Goal: Complete application form: Complete application form

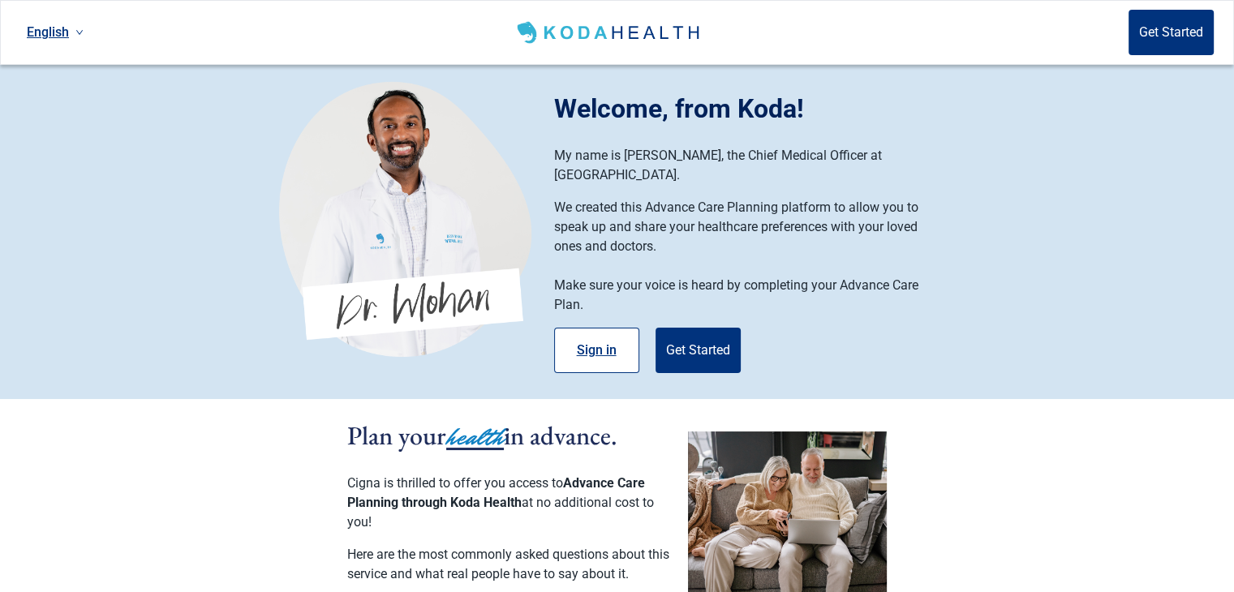
click at [599, 329] on button "Sign in" at bounding box center [596, 350] width 85 height 45
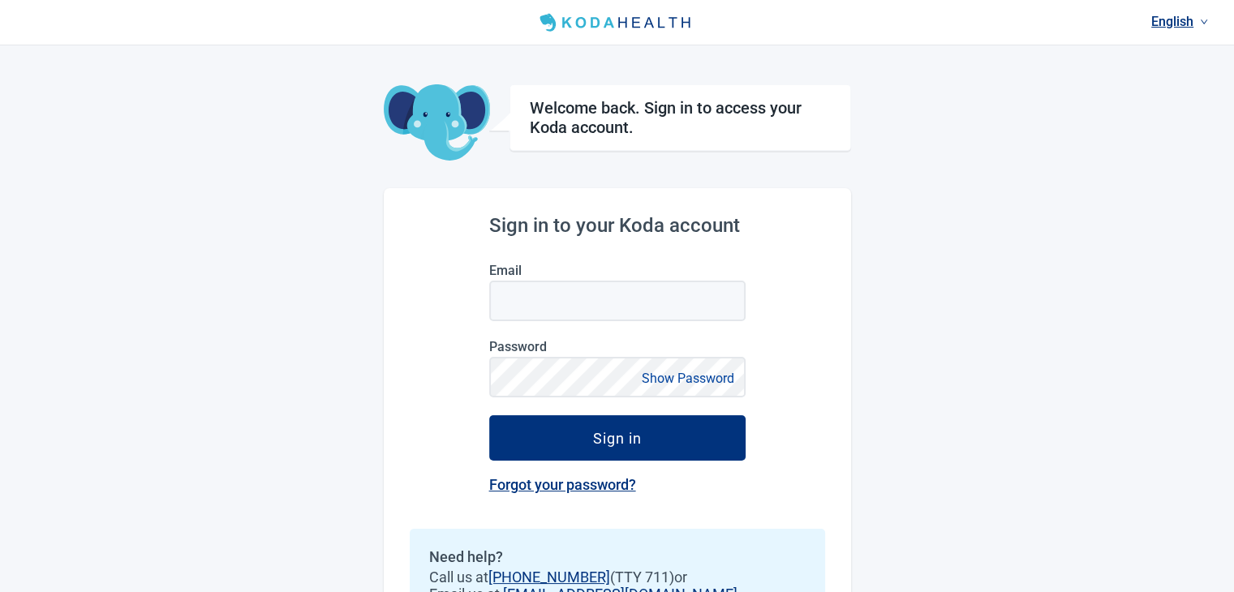
click at [926, 92] on div "English Welcome back. Sign in to access your Koda account. Sign in to your Koda…" at bounding box center [617, 339] width 1234 height 678
click at [798, 214] on div "Sign in to your Koda account Email Password Show Password Sign in Forgot your p…" at bounding box center [617, 433] width 467 height 490
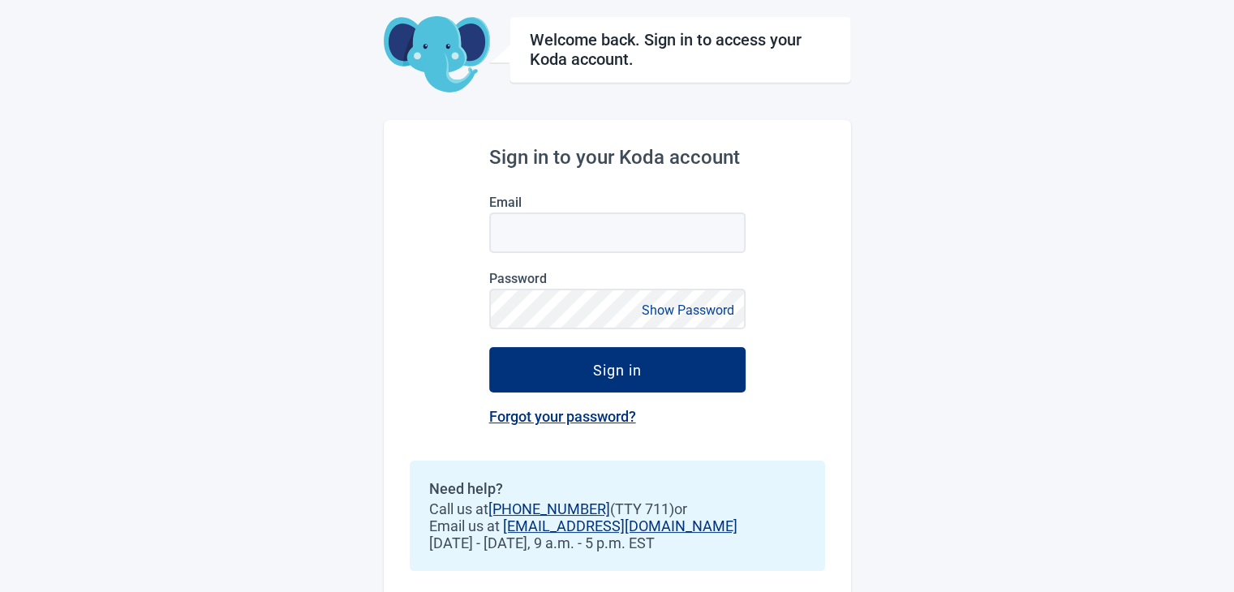
scroll to position [90, 0]
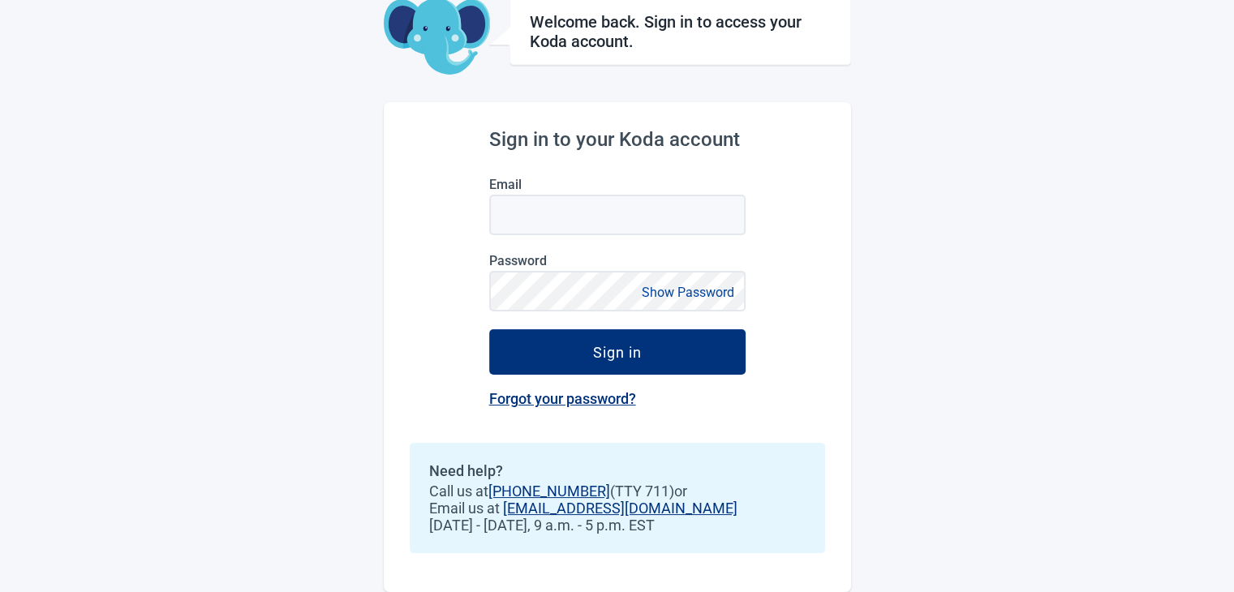
click at [605, 395] on link "Forgot your password?" at bounding box center [562, 398] width 147 height 17
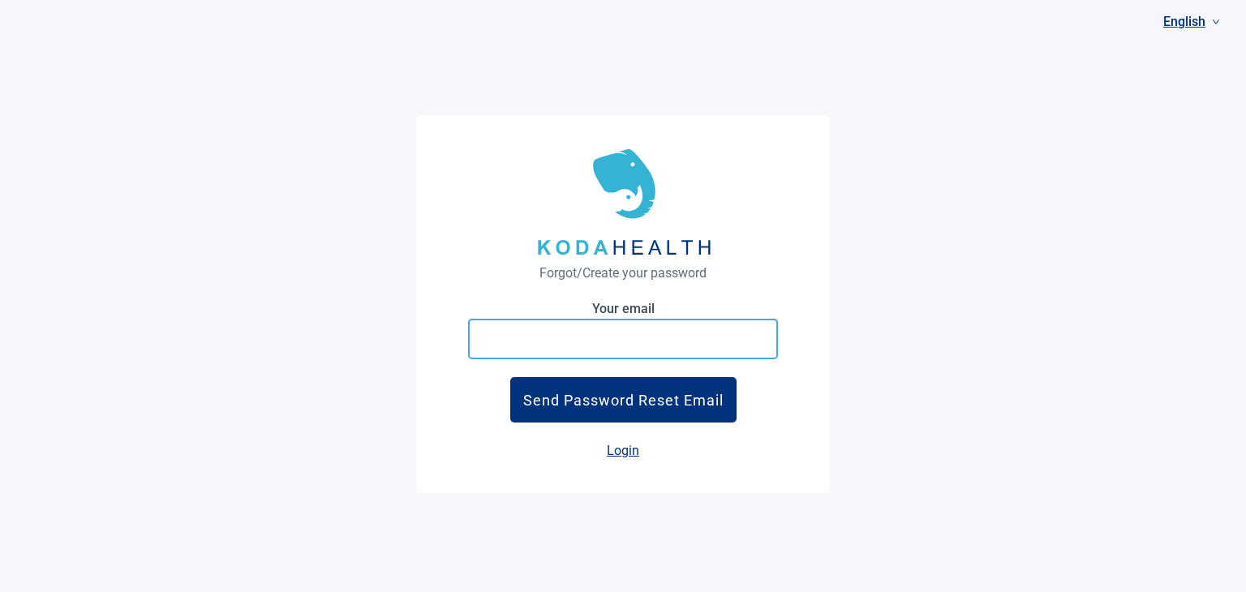
click at [630, 341] on input at bounding box center [623, 339] width 310 height 41
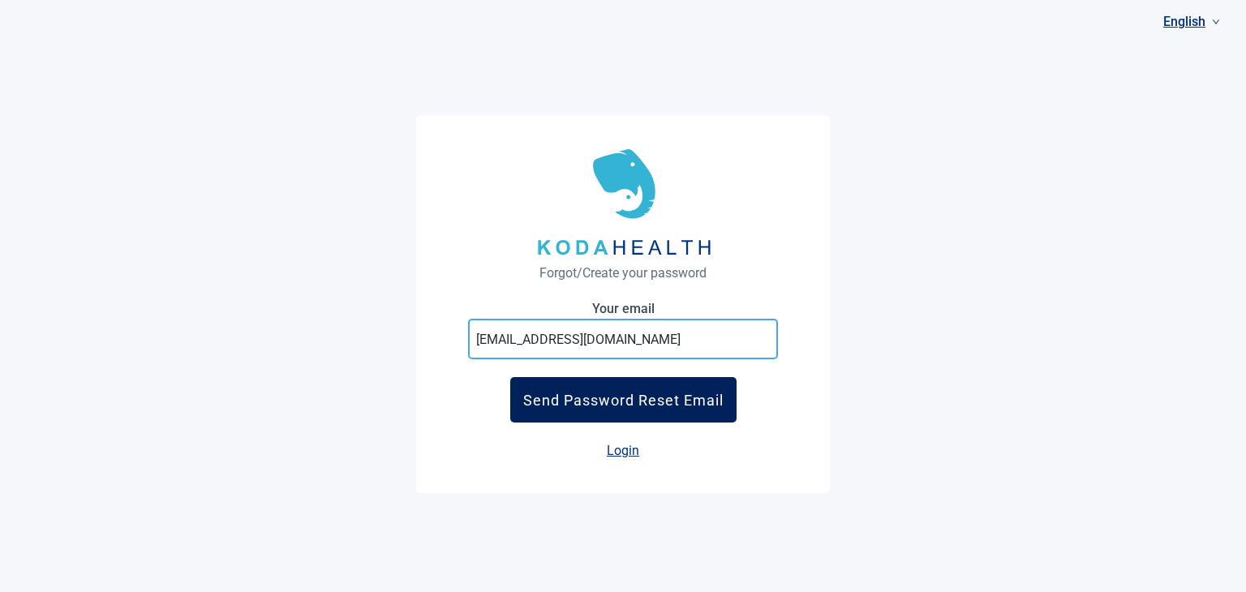
type input "[EMAIL_ADDRESS][DOMAIN_NAME]"
click at [665, 409] on button "Send Password Reset Email" at bounding box center [623, 399] width 226 height 45
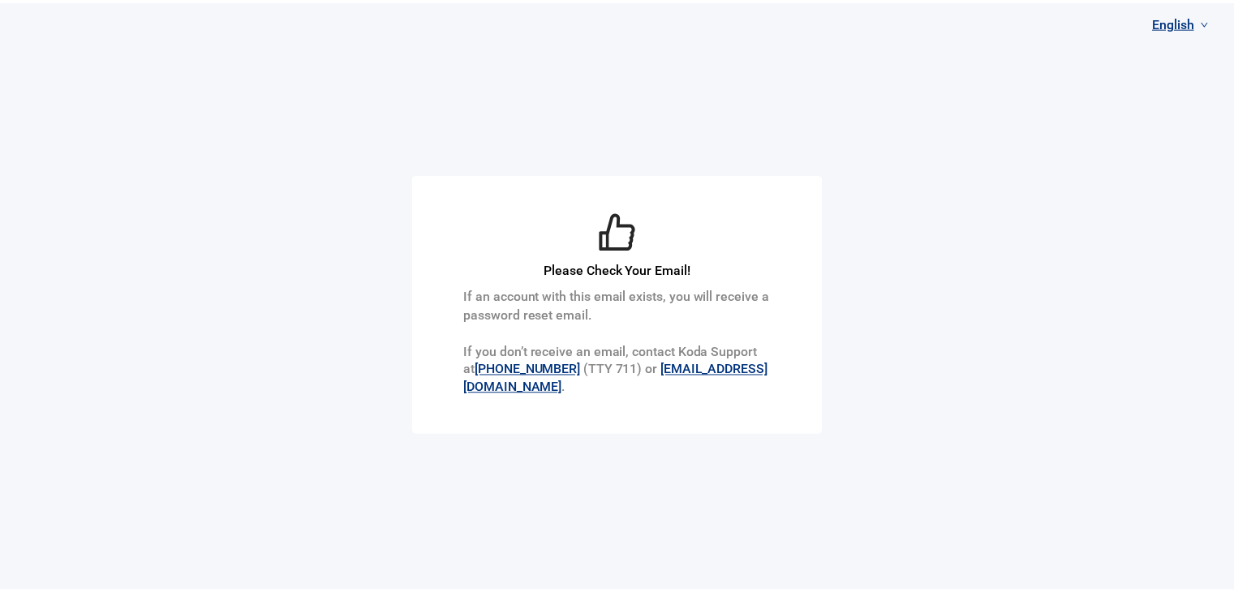
scroll to position [90, 0]
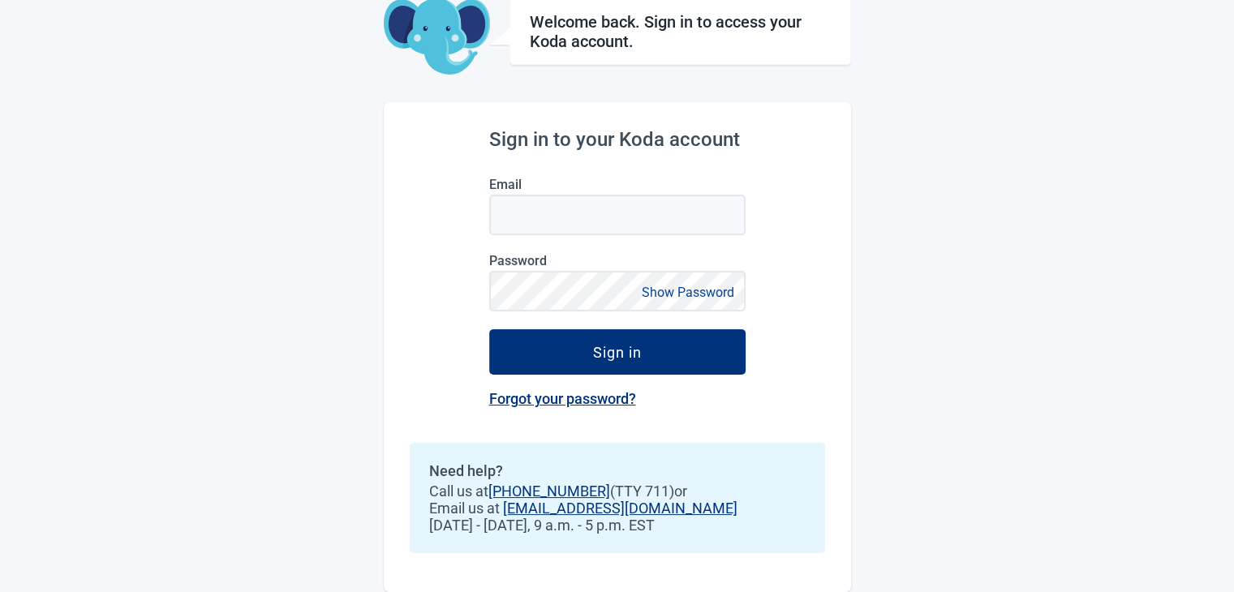
click at [391, 228] on div "Sign in to your Koda account Email Password Show Password Sign in Forgot your p…" at bounding box center [617, 347] width 467 height 490
click at [743, 102] on div "Sign in to your Koda account Email Password Show Password Sign in Forgot your p…" at bounding box center [617, 347] width 467 height 490
drag, startPoint x: 681, startPoint y: 503, endPoint x: 503, endPoint y: 509, distance: 177.7
click at [503, 509] on span "Email us at [EMAIL_ADDRESS][DOMAIN_NAME]" at bounding box center [617, 508] width 376 height 17
copy link "[EMAIL_ADDRESS][DOMAIN_NAME]"
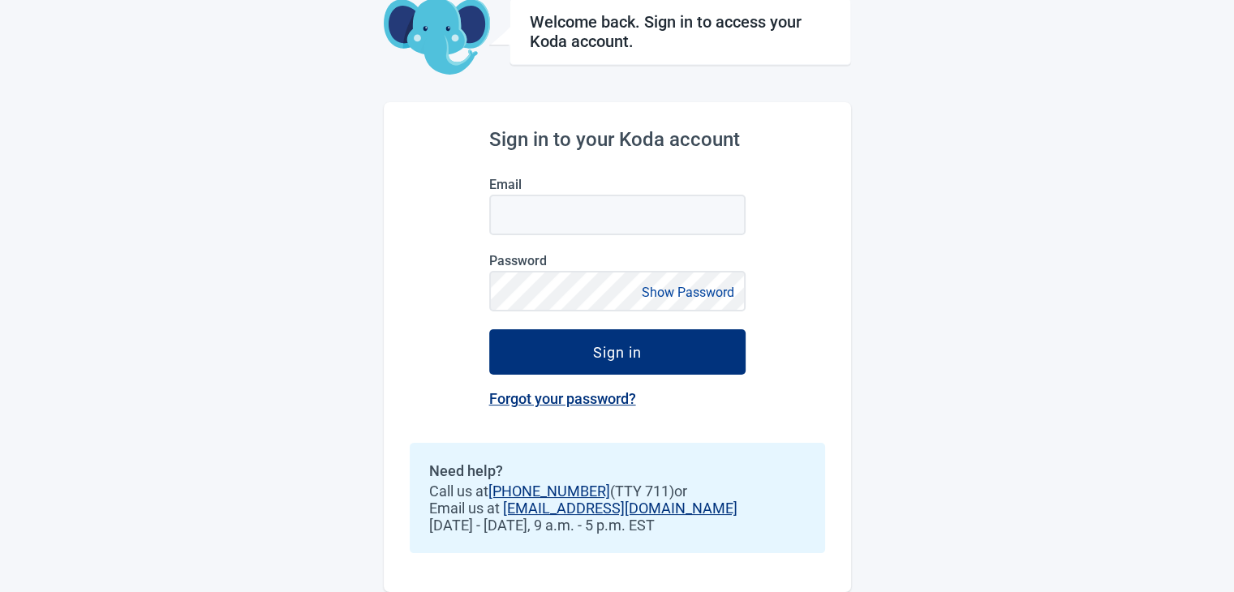
click at [387, 402] on div "Sign in to your Koda account Email Password Show Password Sign in Forgot your p…" at bounding box center [617, 347] width 467 height 490
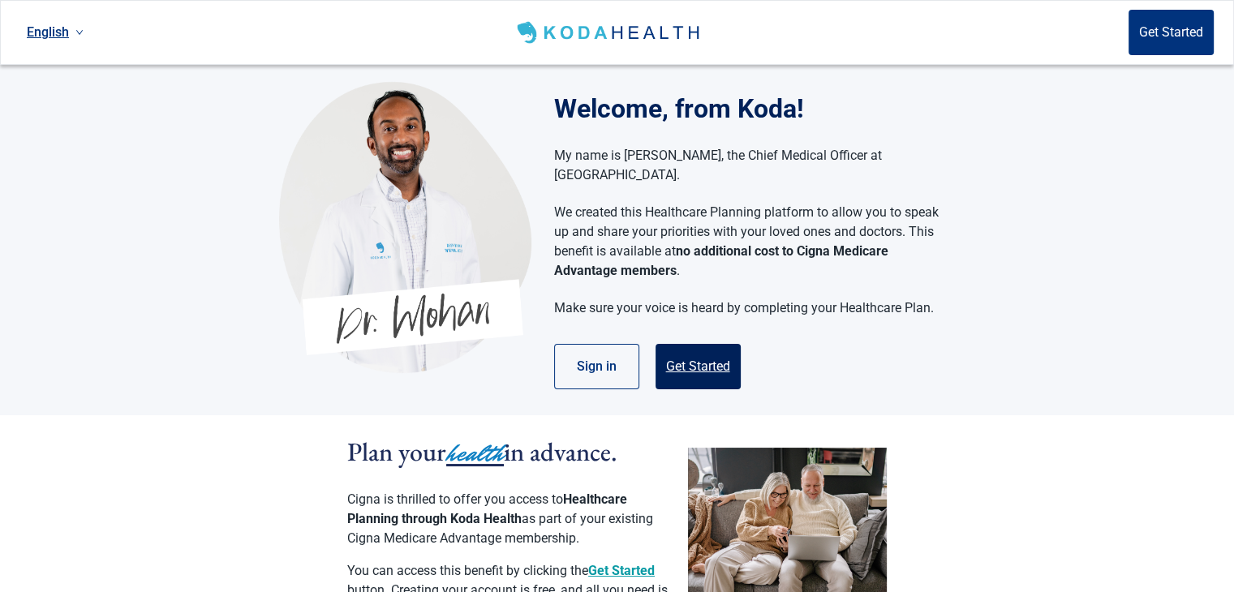
click at [716, 344] on button "Get Started" at bounding box center [697, 366] width 85 height 45
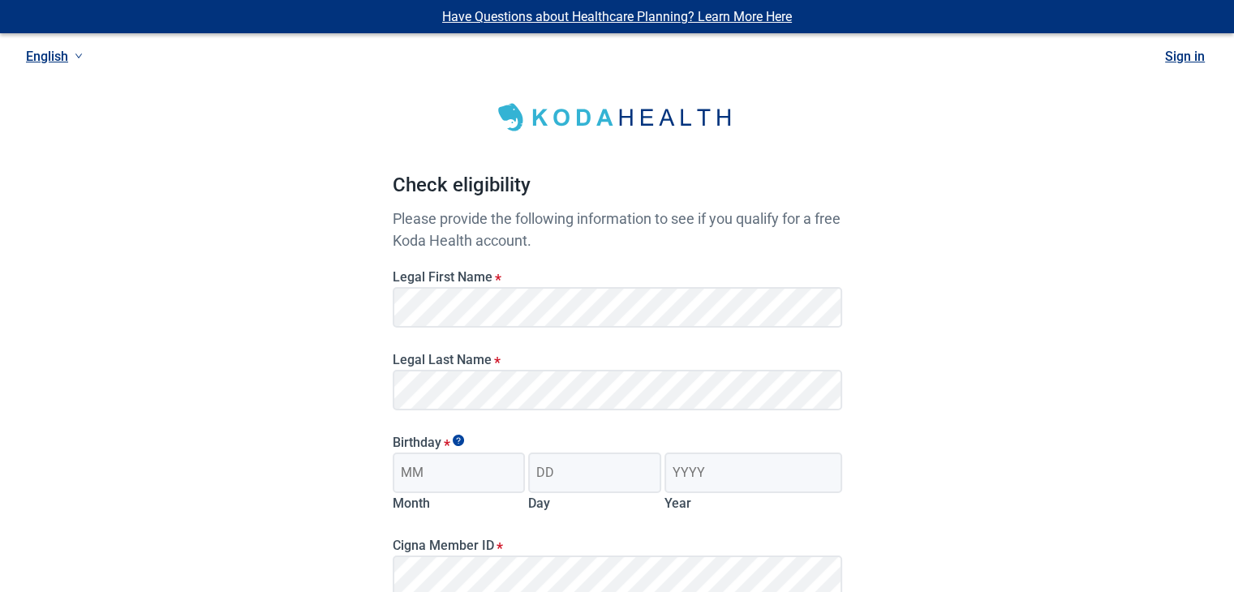
click at [640, 358] on label "Legal Last Name *" at bounding box center [617, 359] width 449 height 15
click at [500, 476] on input "Month" at bounding box center [459, 473] width 133 height 41
type input "04"
click at [604, 470] on input "Day" at bounding box center [594, 473] width 133 height 41
type input "08"
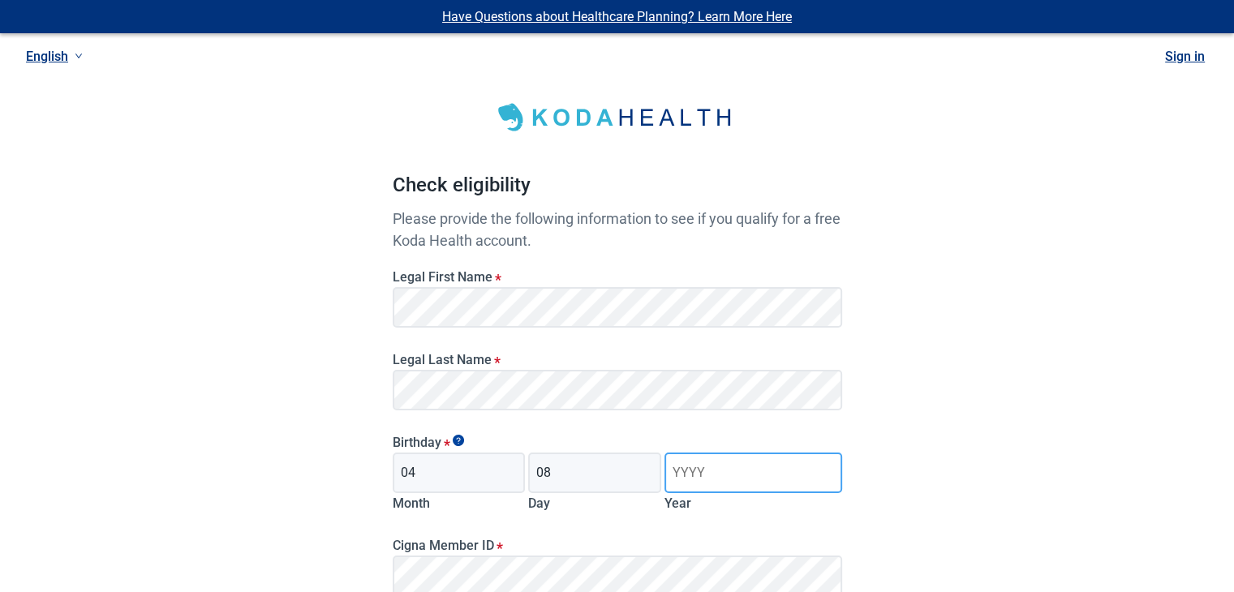
click at [693, 465] on input "Year" at bounding box center [752, 473] width 177 height 41
type input "1977"
click at [705, 523] on div "Cigna Member ID * The ID is 8-11 characters long and includes both numbers and …" at bounding box center [617, 570] width 462 height 101
click at [870, 518] on main "Check eligibility Please provide the following information to see if you qualif…" at bounding box center [617, 422] width 527 height 793
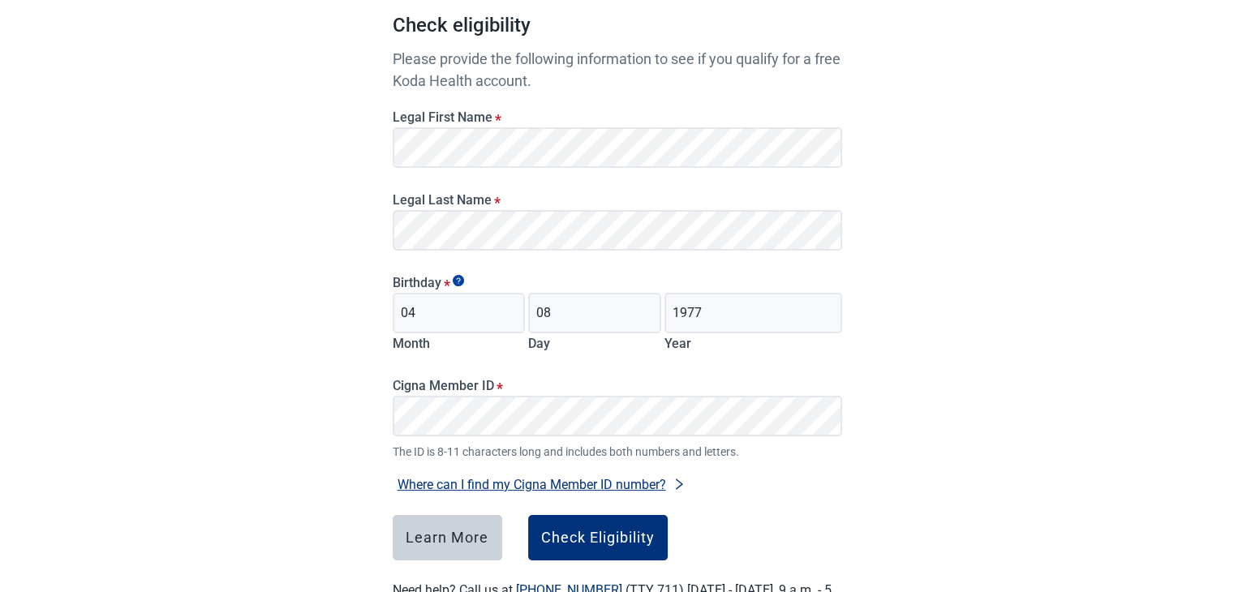
scroll to position [162, 0]
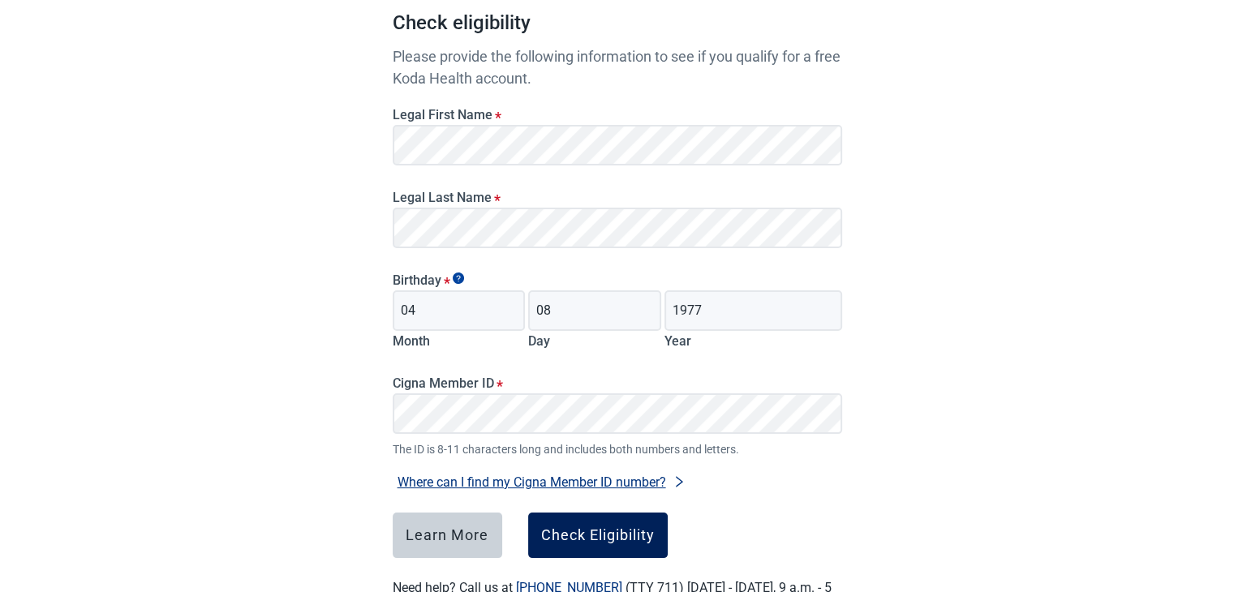
click at [642, 553] on button "Check Eligibility" at bounding box center [598, 535] width 140 height 45
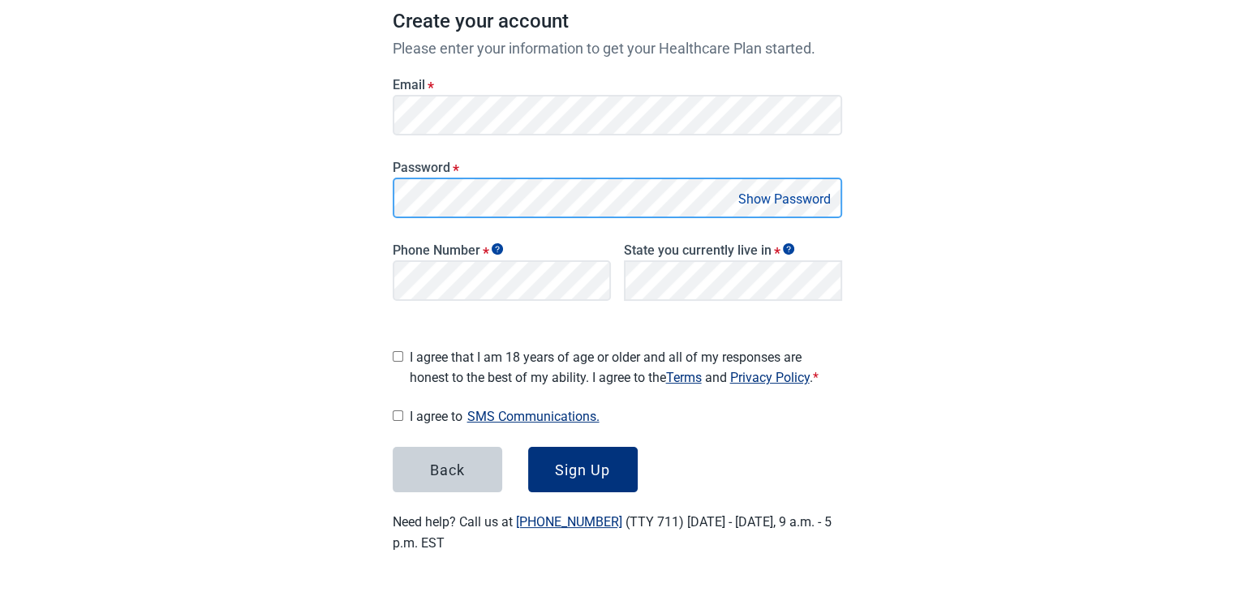
scroll to position [238, 0]
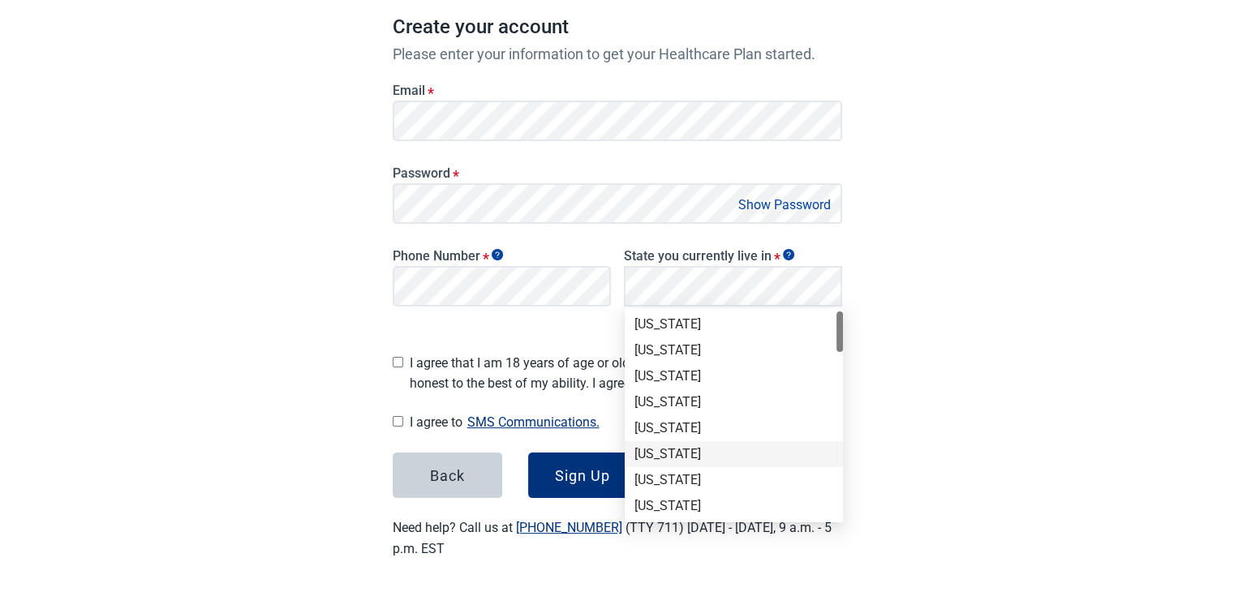
click at [665, 451] on div "Colorado" at bounding box center [733, 454] width 199 height 18
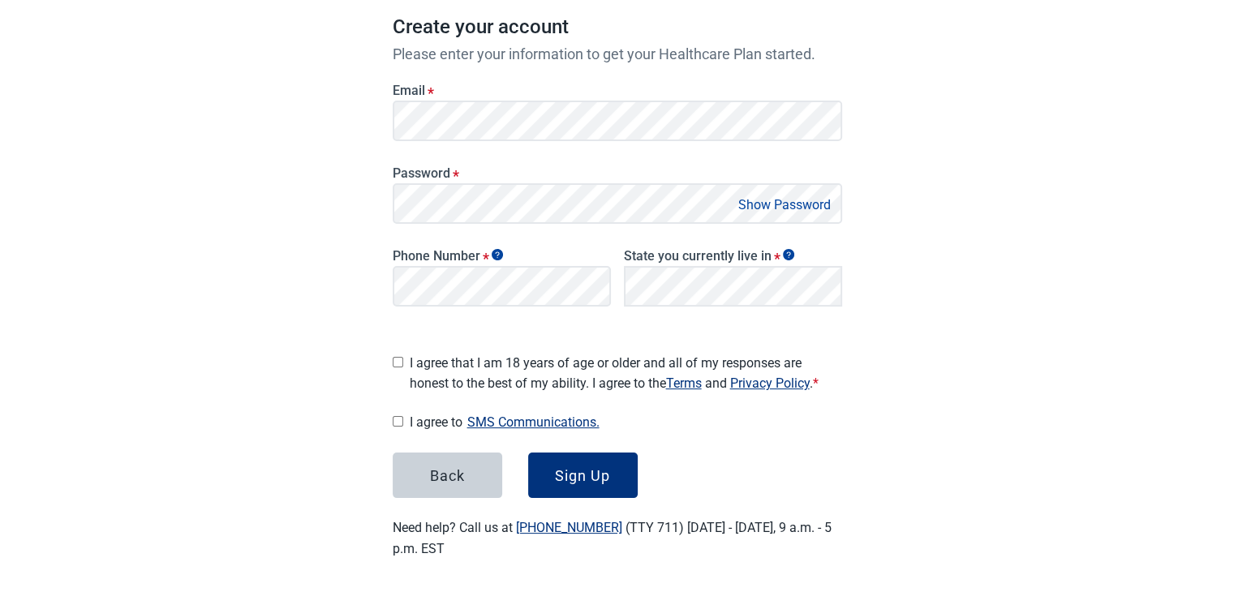
click at [398, 357] on input "I agree that I am 18 years of age or older and all of my responses are honest t…" at bounding box center [398, 362] width 11 height 11
checkbox input "true"
click at [406, 415] on div "I agree to SMS Communications. I hereby consent and state my preference to have…" at bounding box center [617, 422] width 449 height 22
click at [396, 416] on input "I agree to SMS Communications." at bounding box center [398, 421] width 11 height 11
checkbox input "true"
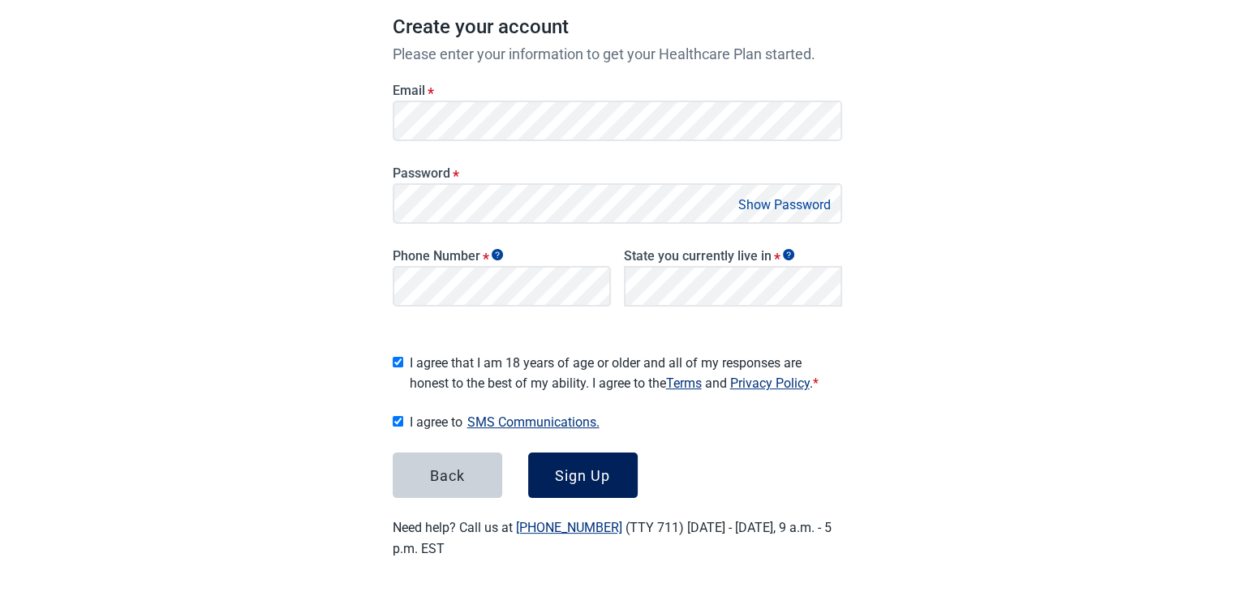
click at [558, 467] on div "Sign Up" at bounding box center [582, 475] width 55 height 16
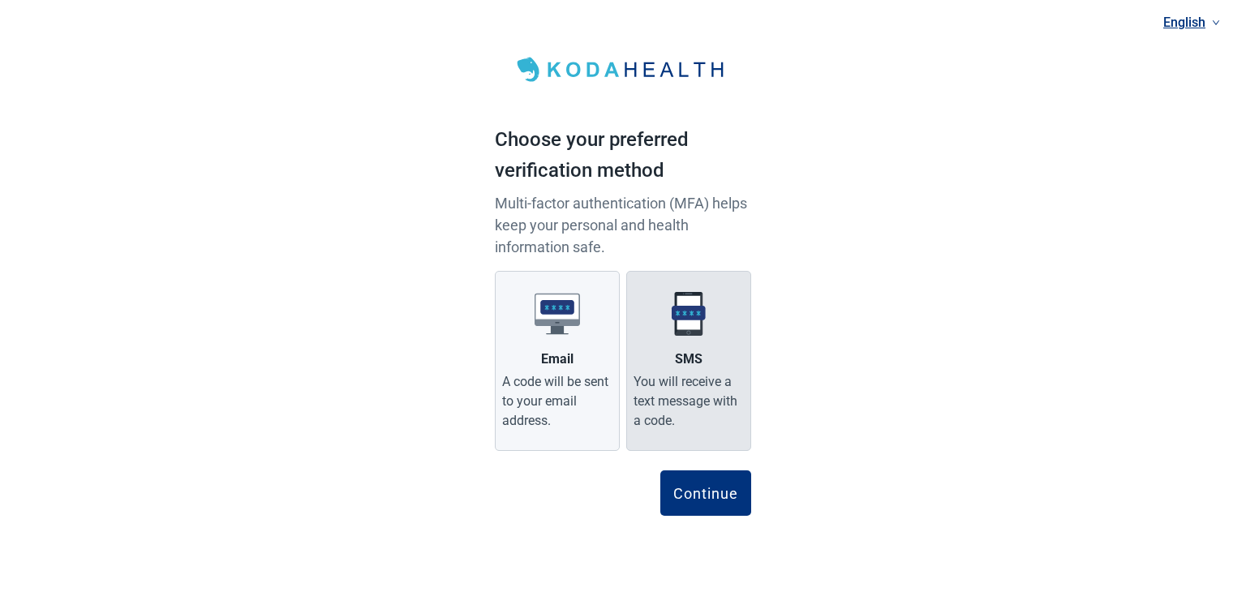
click at [685, 393] on div "You will receive a text message with a code." at bounding box center [689, 401] width 110 height 58
click at [0, 0] on input "SMS You will receive a text message with a code." at bounding box center [0, 0] width 0 height 0
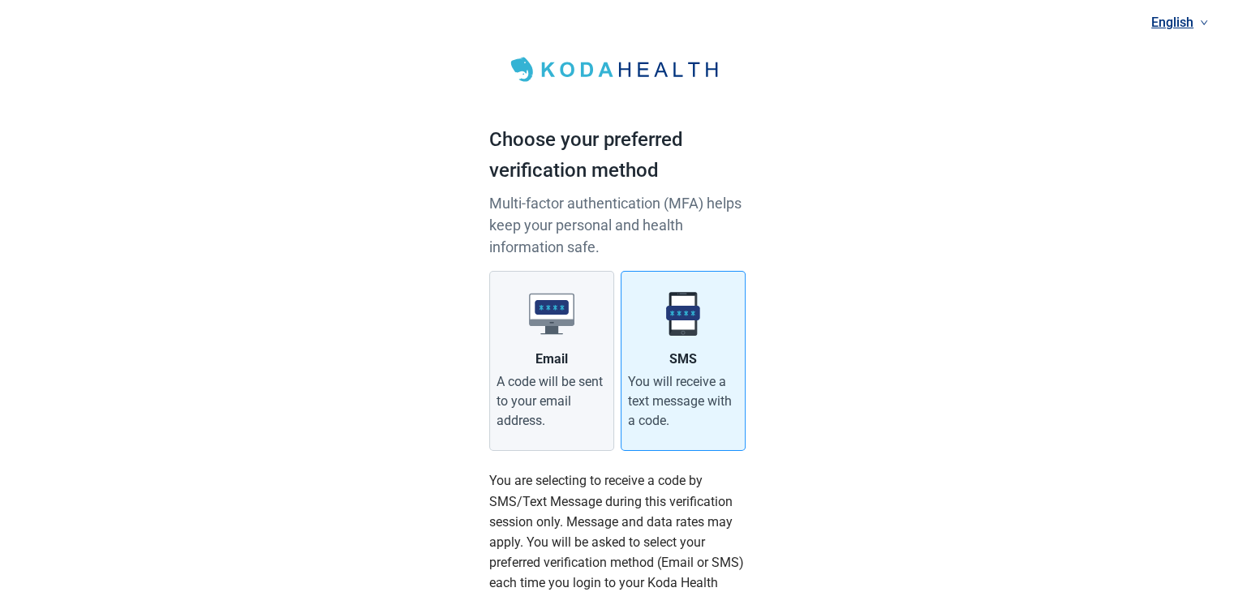
click at [802, 479] on div "English Choose your preferred verification method Multi-factor authentication (…" at bounding box center [617, 422] width 1234 height 845
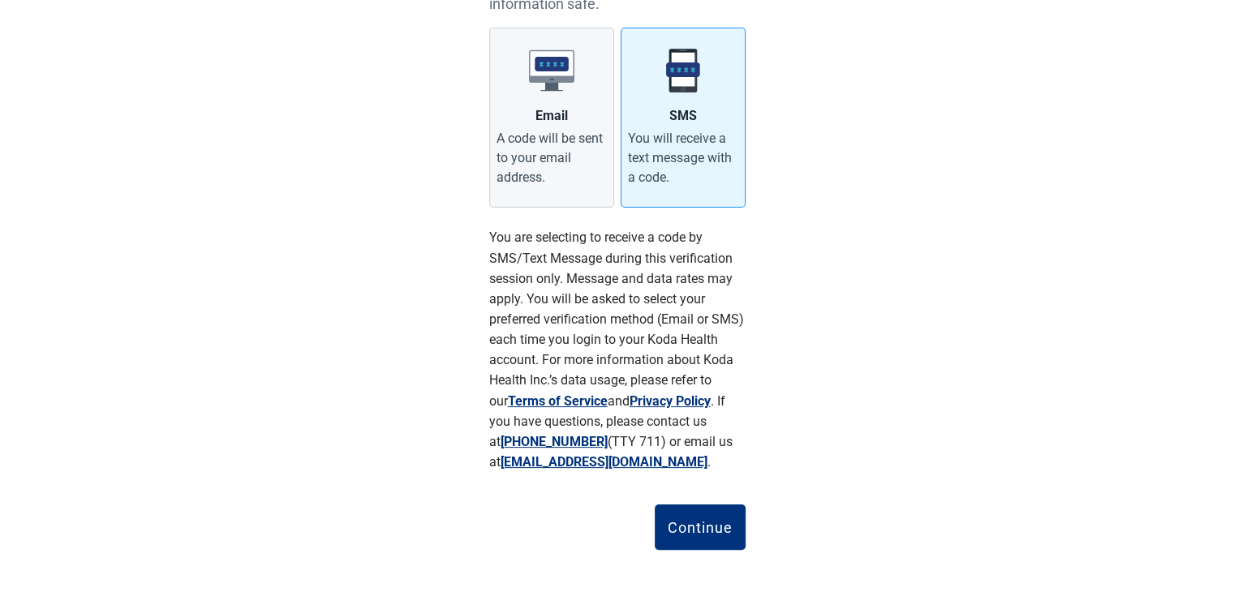
scroll to position [253, 0]
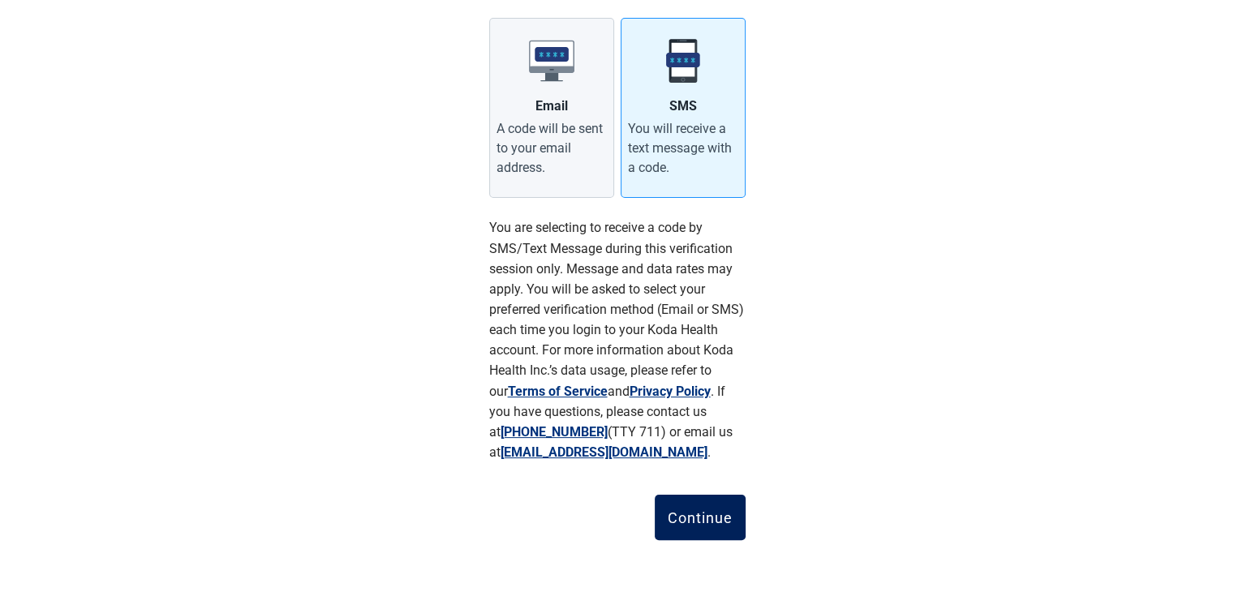
click at [711, 518] on div "Continue" at bounding box center [700, 517] width 65 height 16
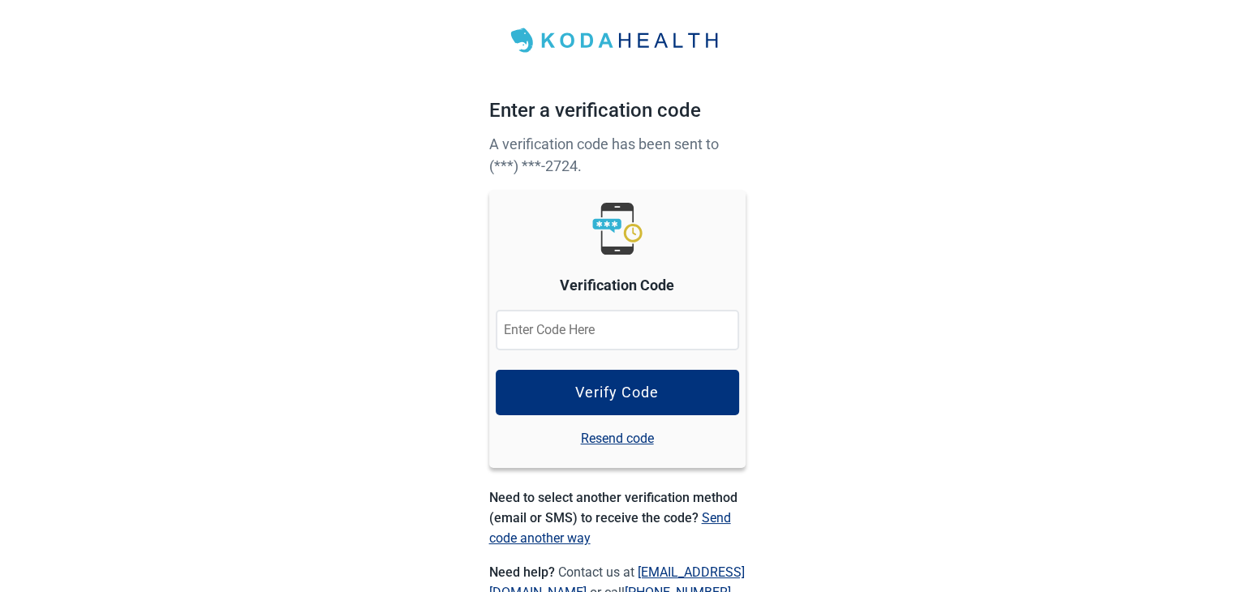
click at [669, 329] on input at bounding box center [617, 330] width 243 height 41
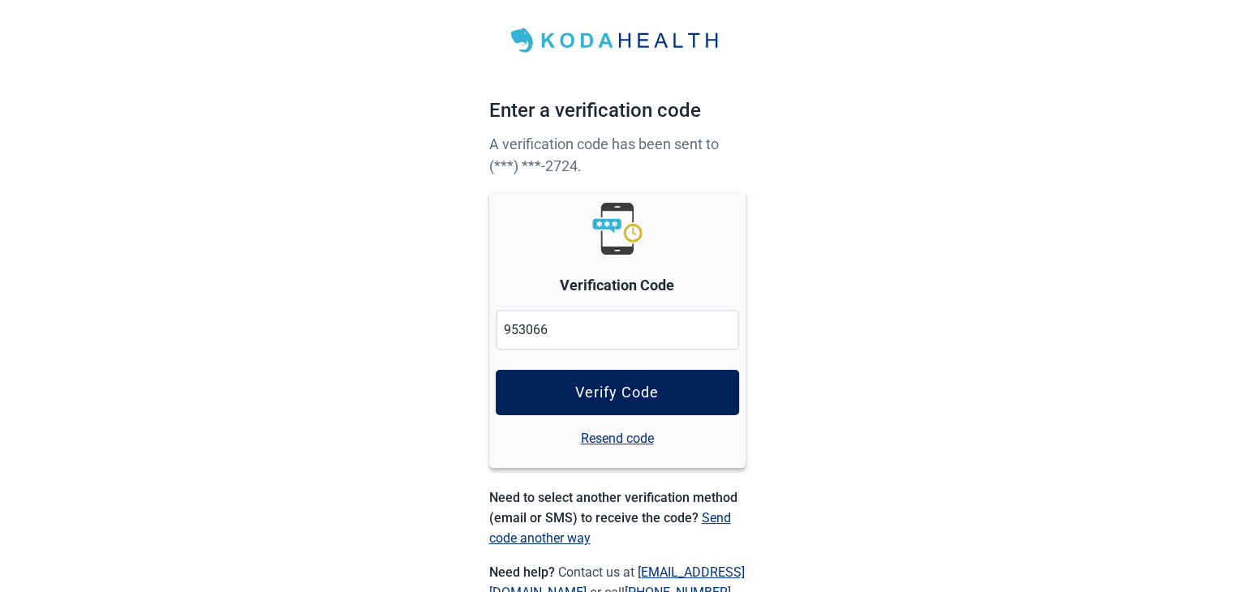
type input "953066"
click at [671, 378] on button "Verify Code" at bounding box center [617, 392] width 243 height 45
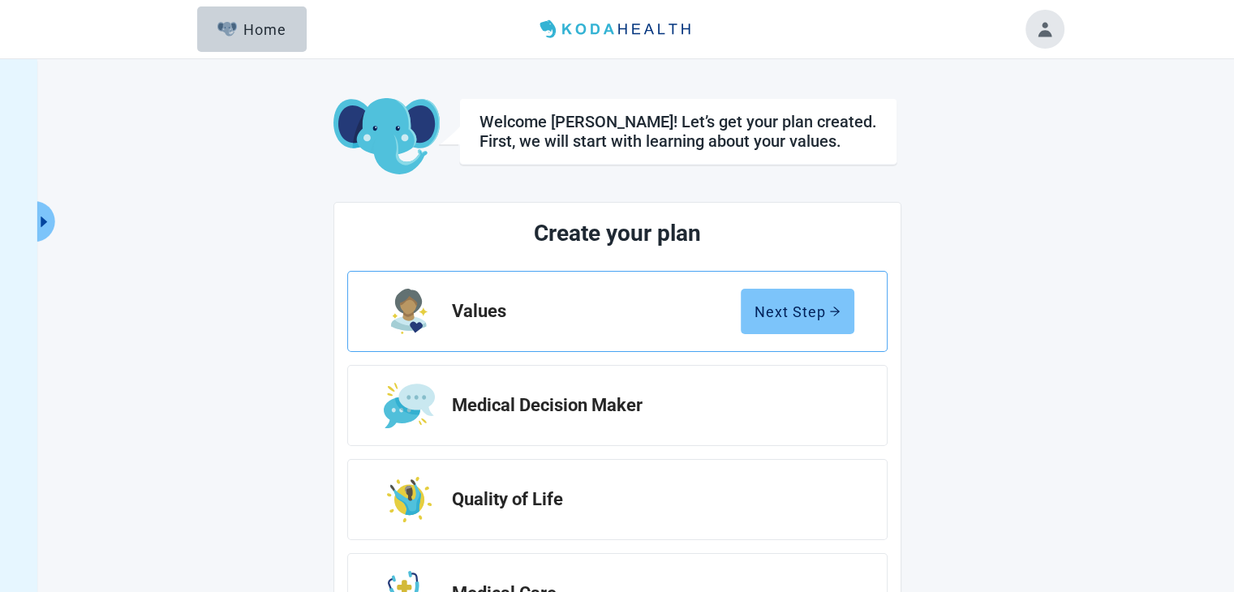
click at [798, 306] on div "Next Step" at bounding box center [797, 311] width 86 height 16
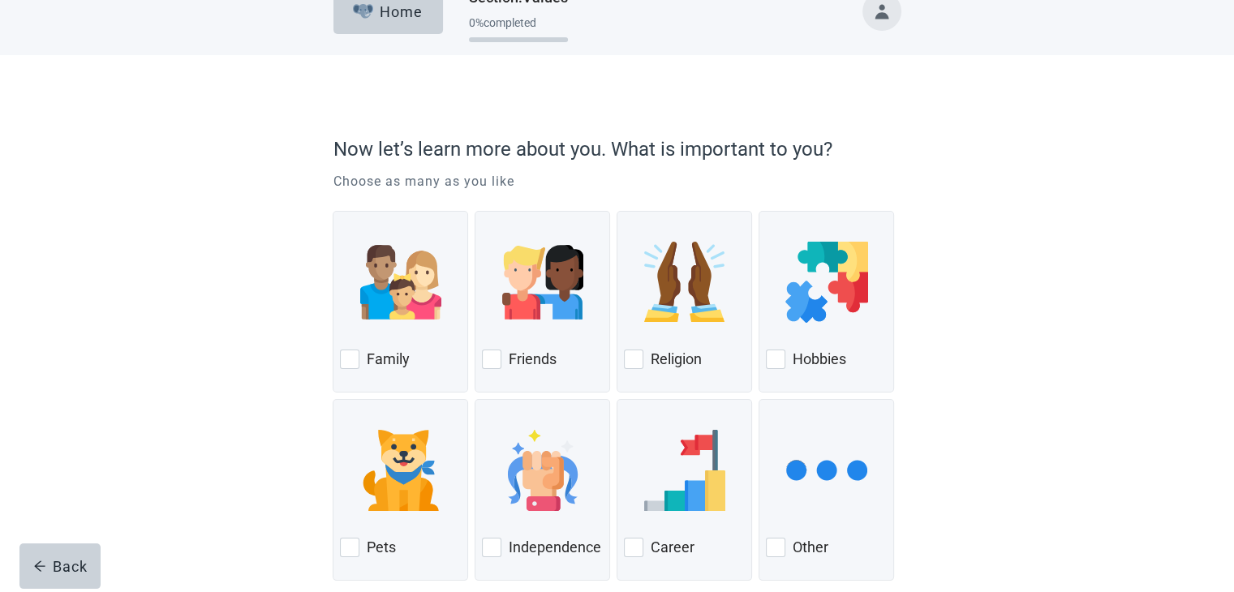
scroll to position [32, 0]
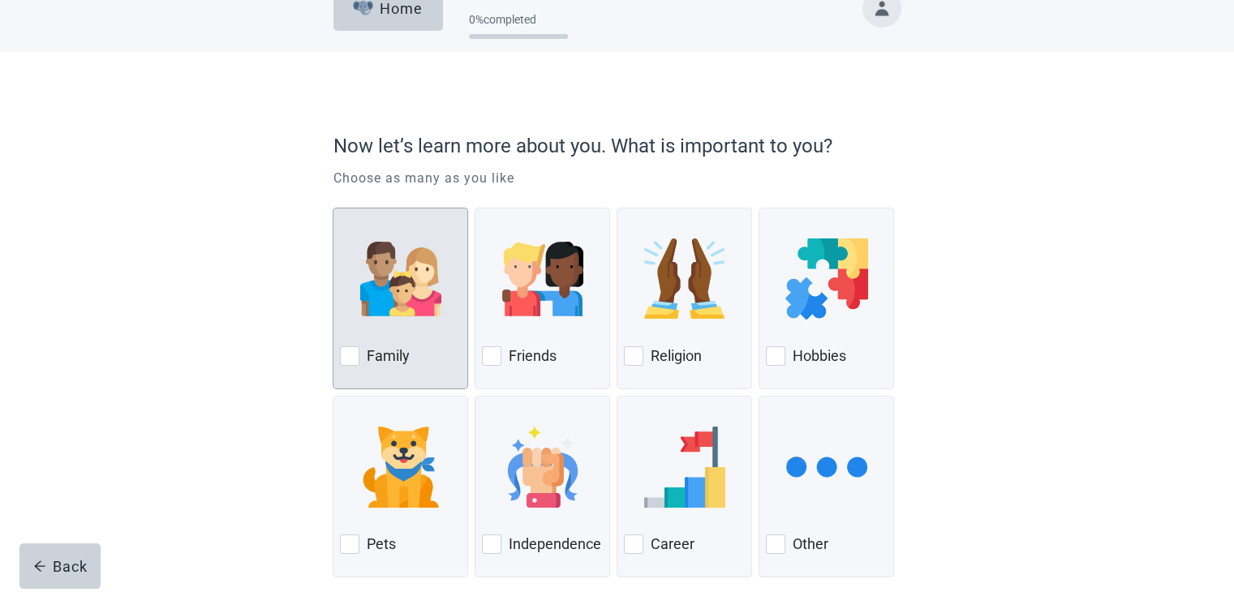
click at [357, 358] on div at bounding box center [349, 355] width 19 height 19
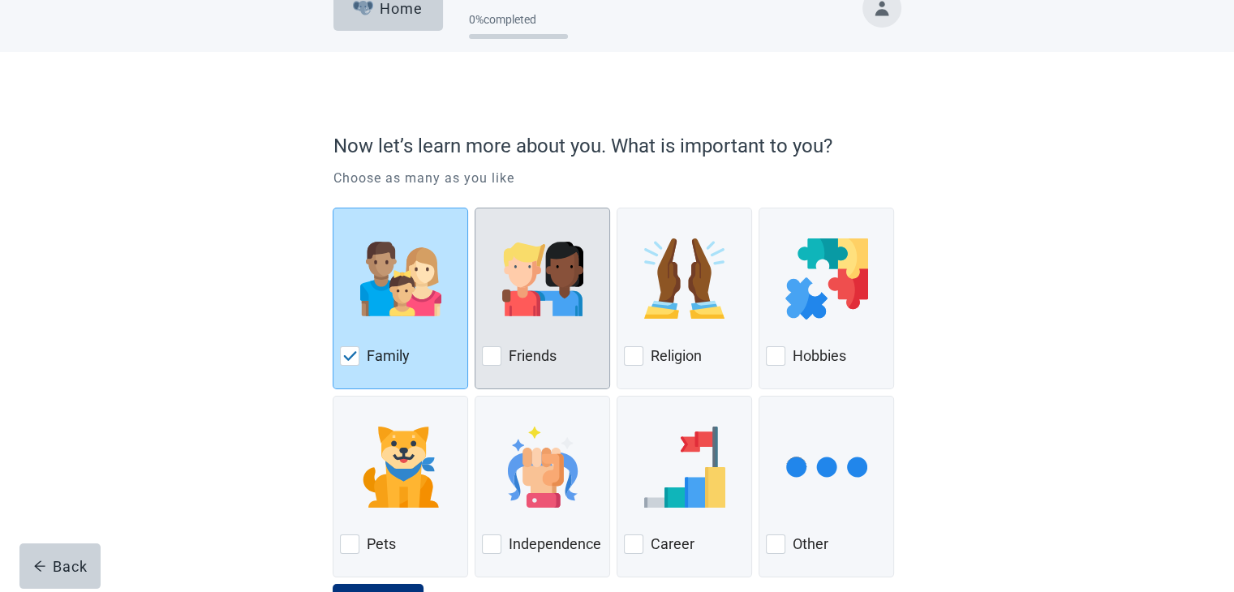
click at [487, 354] on div at bounding box center [491, 355] width 19 height 19
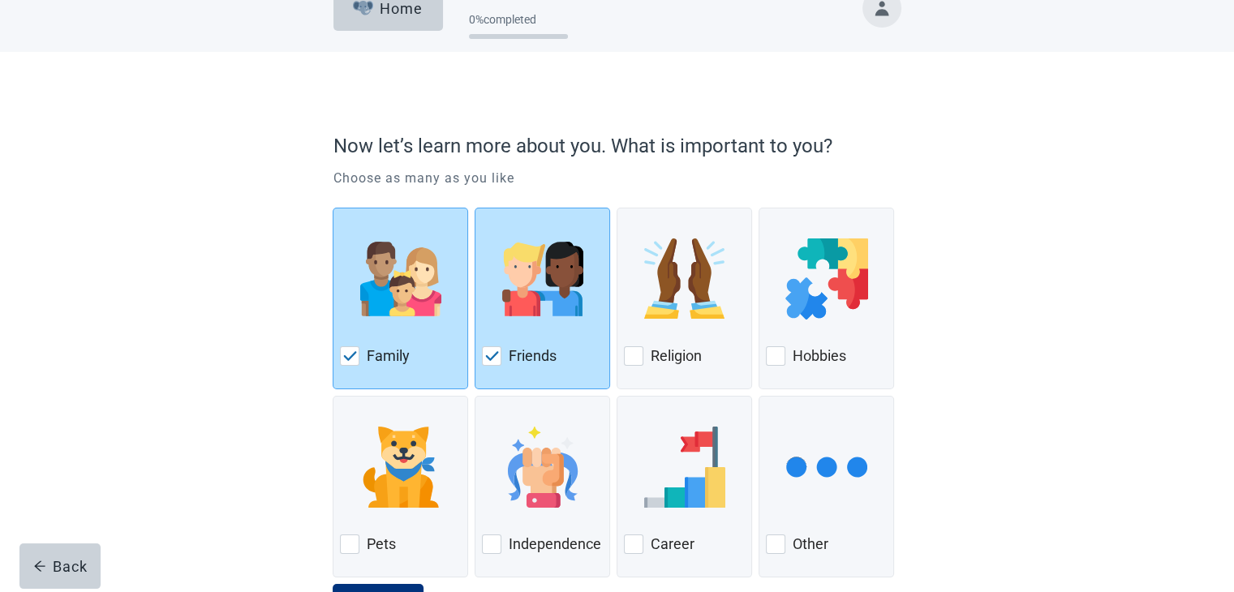
click at [956, 307] on div "Now let’s learn more about you. What is important to you? Choose as many as you…" at bounding box center [616, 374] width 681 height 581
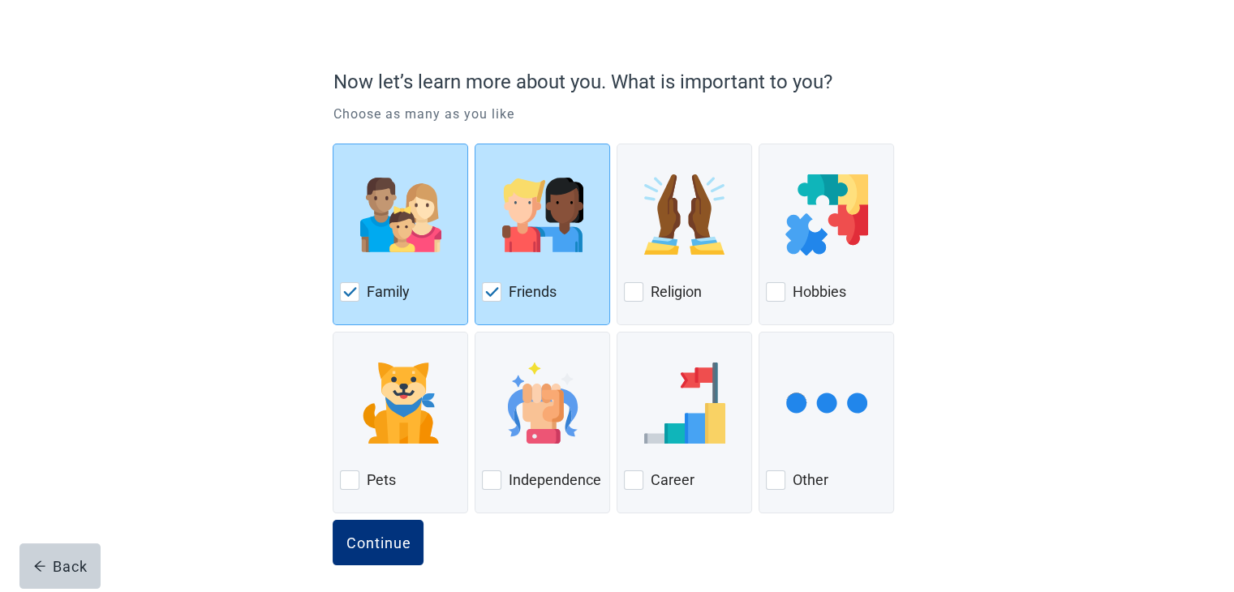
scroll to position [105, 0]
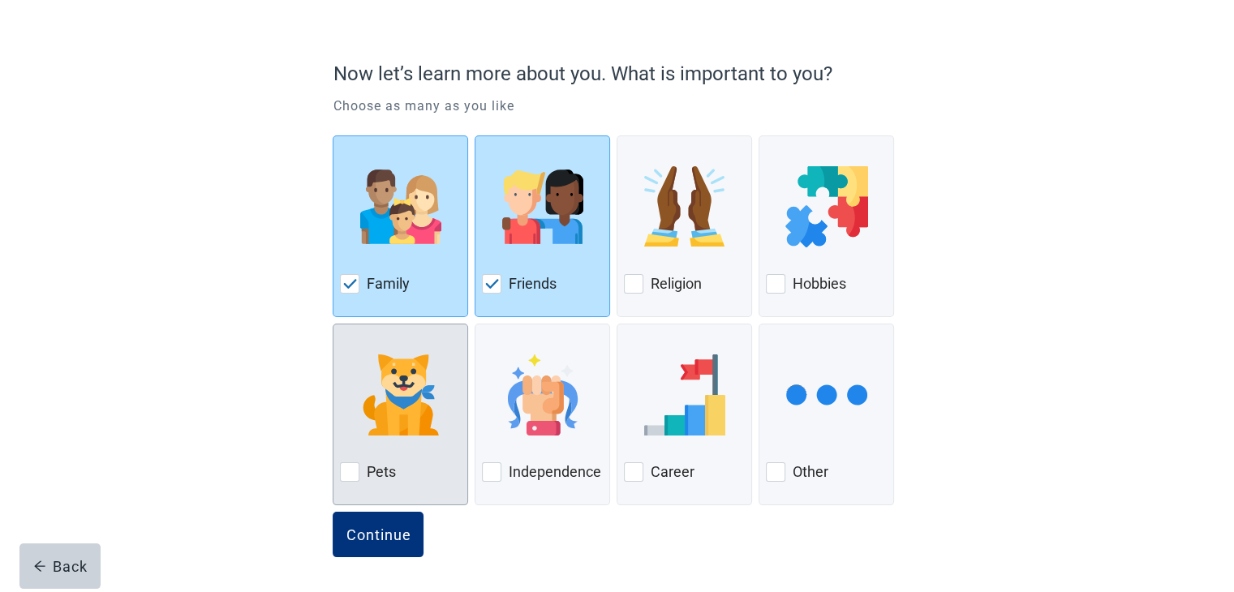
click at [358, 479] on div at bounding box center [349, 471] width 19 height 19
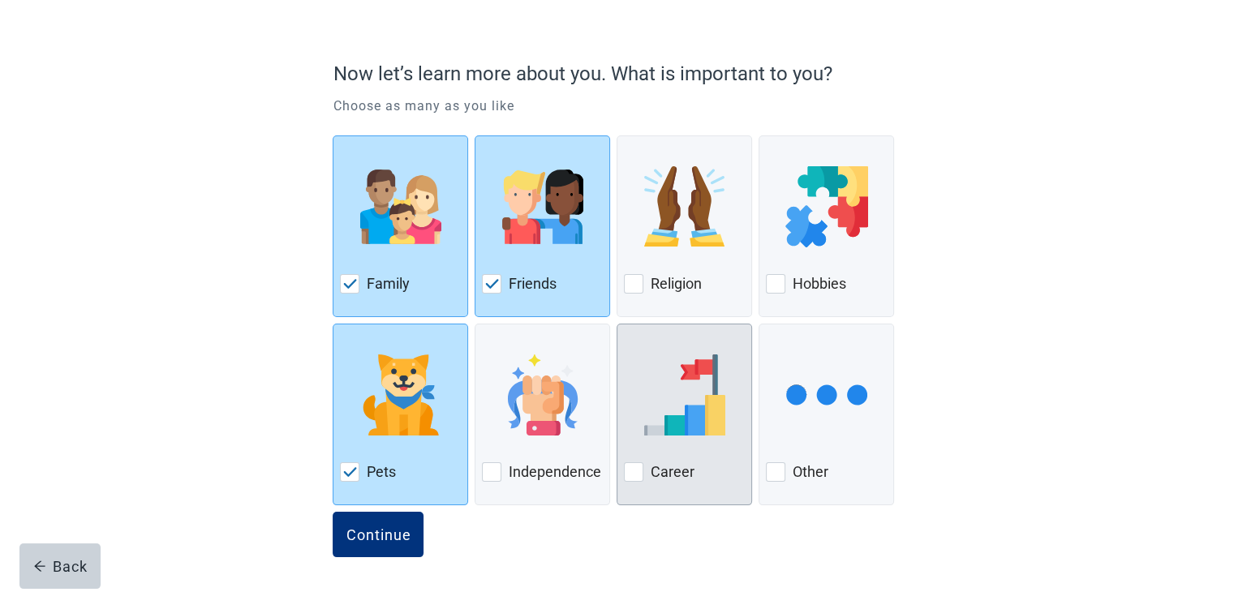
click at [630, 465] on div at bounding box center [633, 471] width 19 height 19
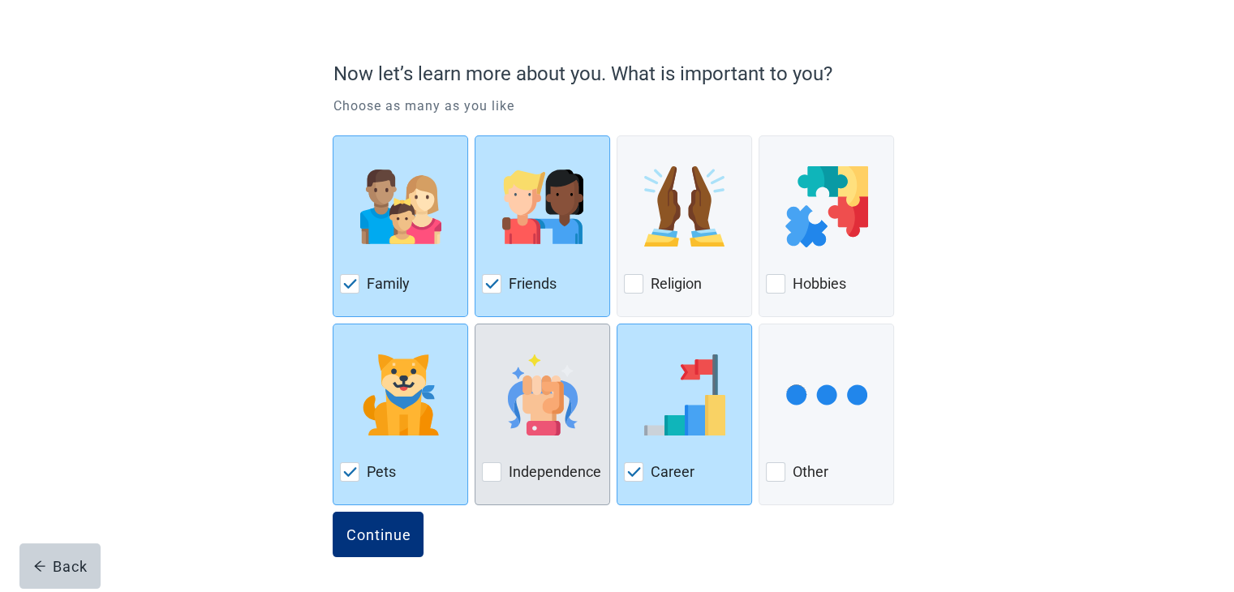
click at [494, 465] on div at bounding box center [491, 471] width 19 height 19
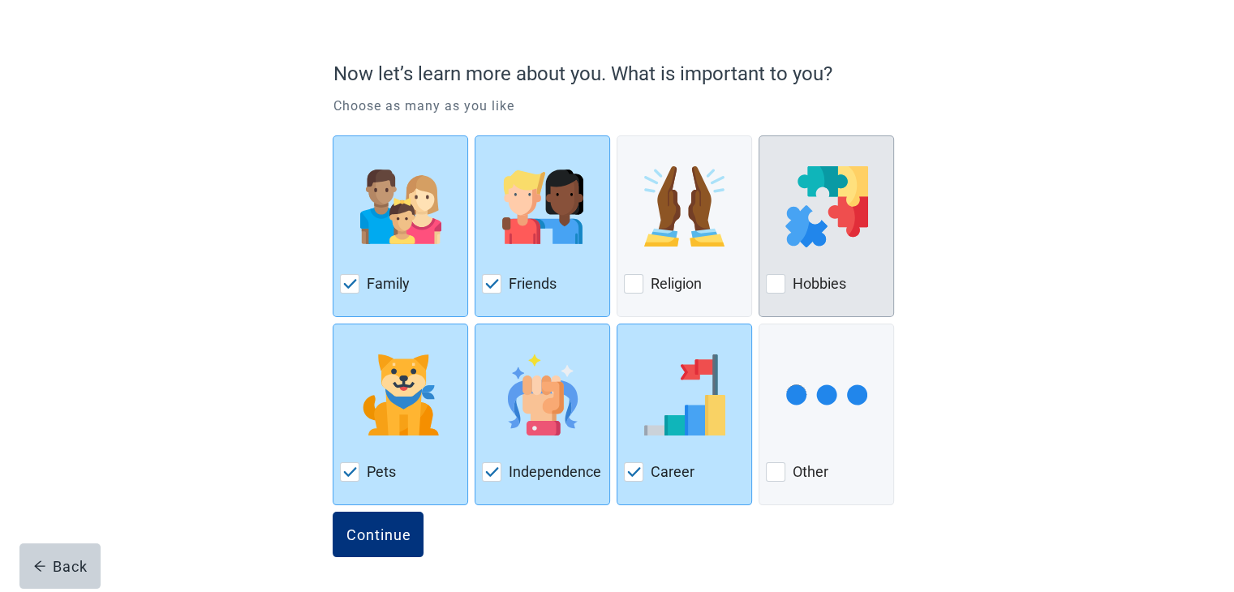
click at [777, 287] on div at bounding box center [775, 283] width 19 height 19
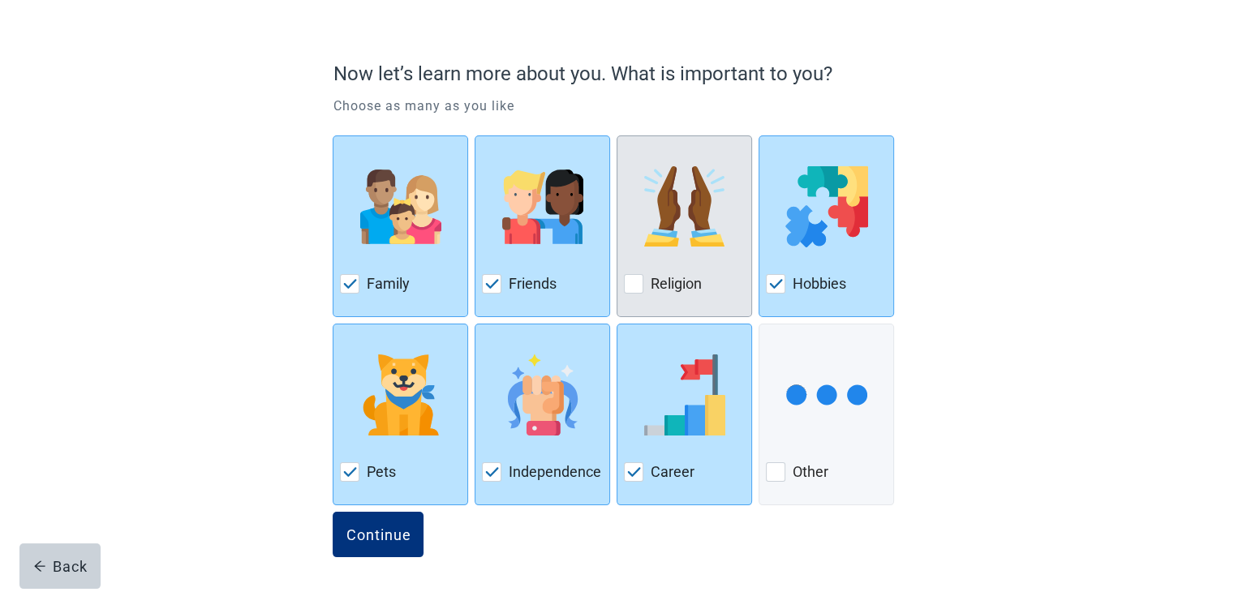
click at [629, 281] on div at bounding box center [633, 283] width 19 height 19
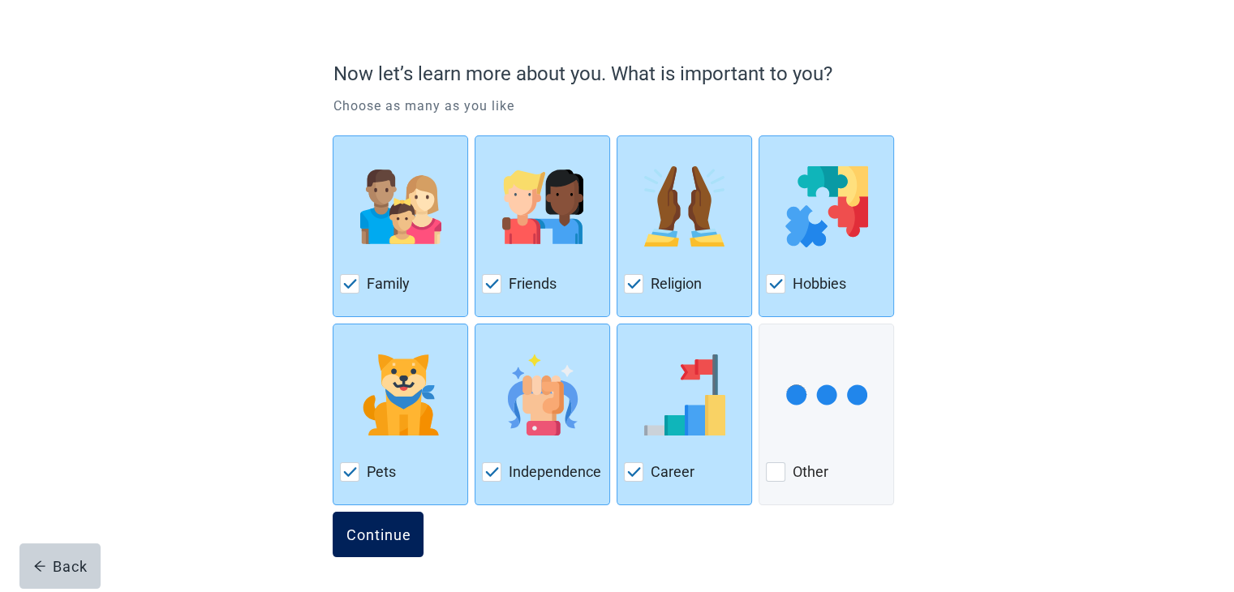
click at [369, 547] on button "Continue" at bounding box center [378, 534] width 91 height 45
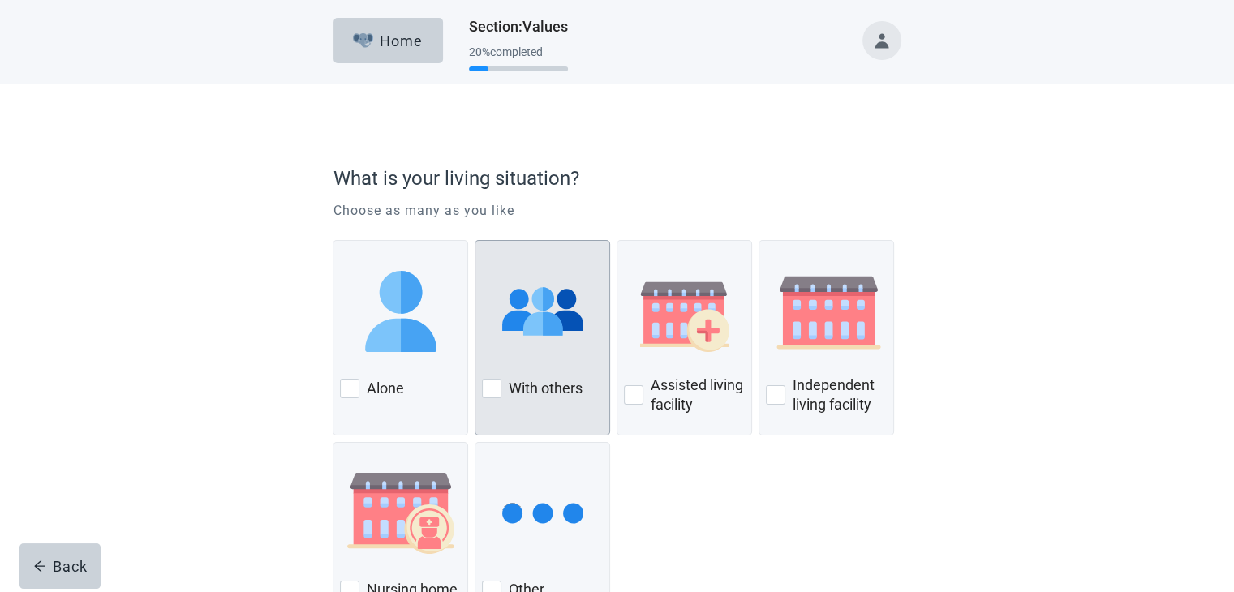
click at [491, 387] on div at bounding box center [491, 388] width 19 height 19
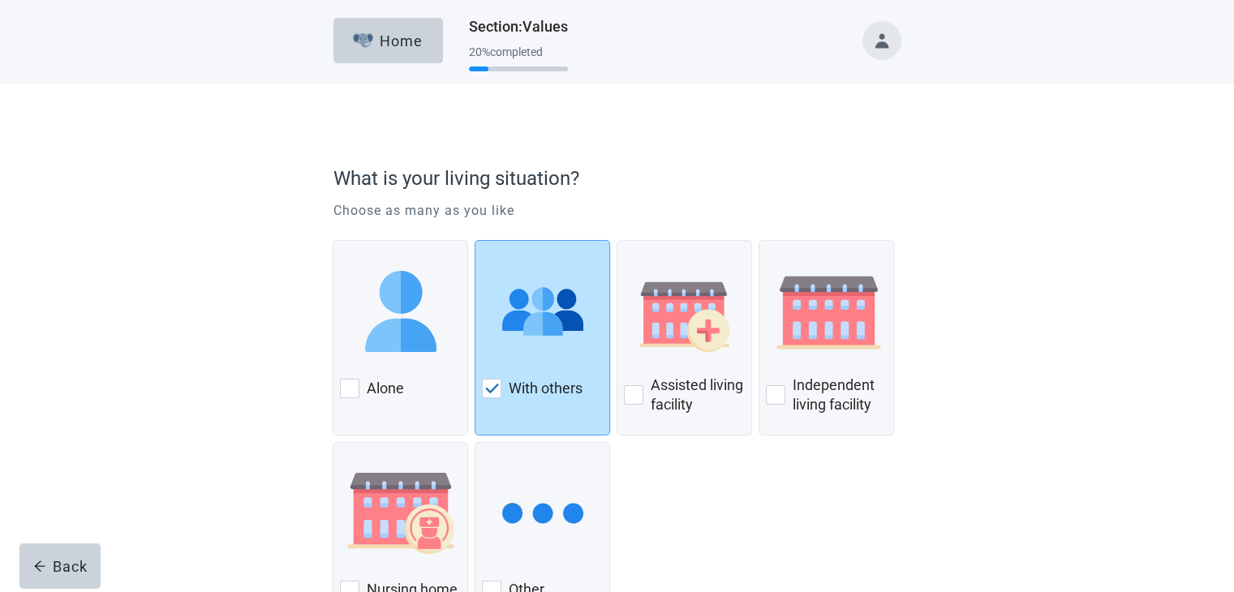
click at [702, 456] on div "Alone With others Assisted living facility Independent living facility Nursing …" at bounding box center [617, 422] width 568 height 390
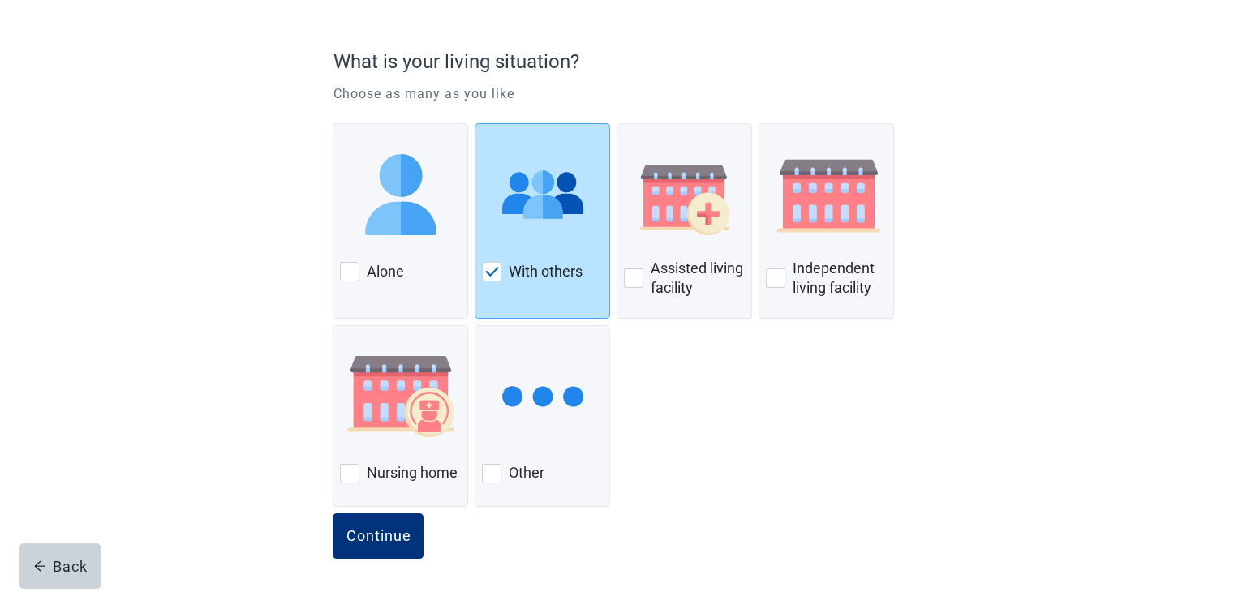
scroll to position [118, 0]
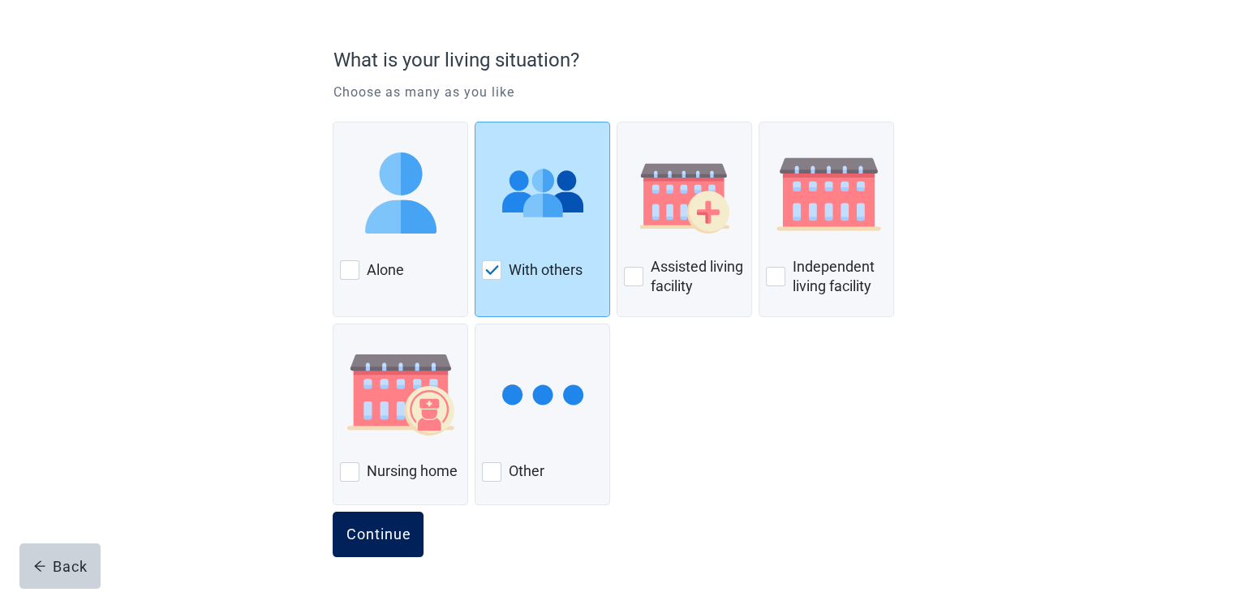
click at [384, 529] on div "Continue" at bounding box center [378, 534] width 65 height 16
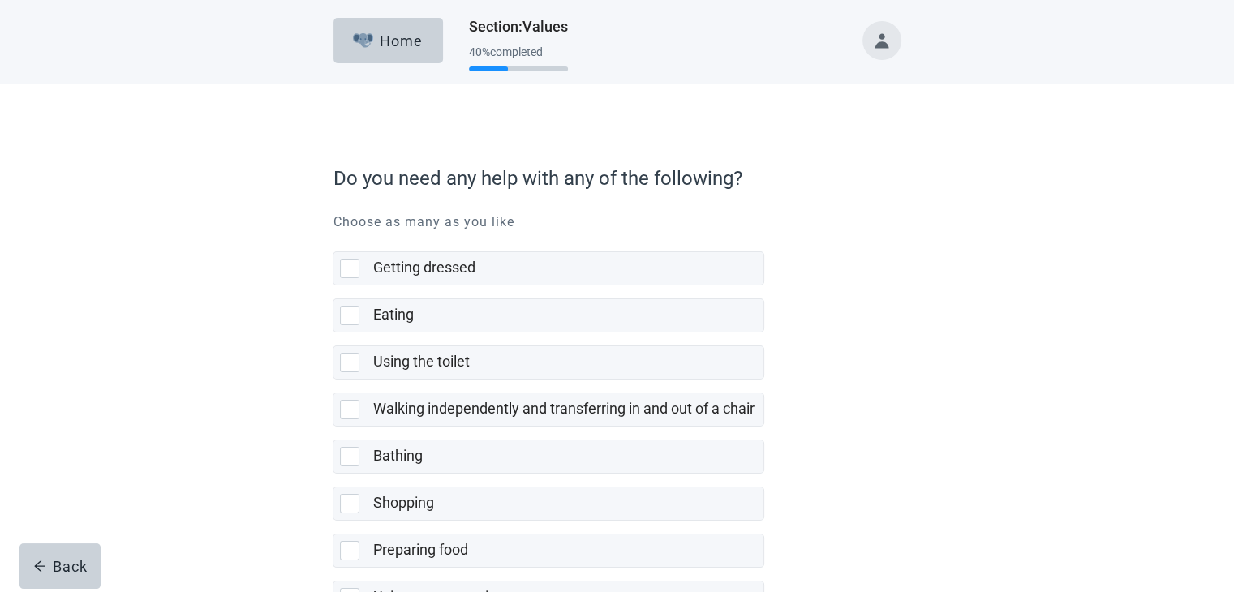
click at [855, 309] on div "Getting dressed Eating Using the toilet Walking independently and transferring …" at bounding box center [617, 517] width 568 height 558
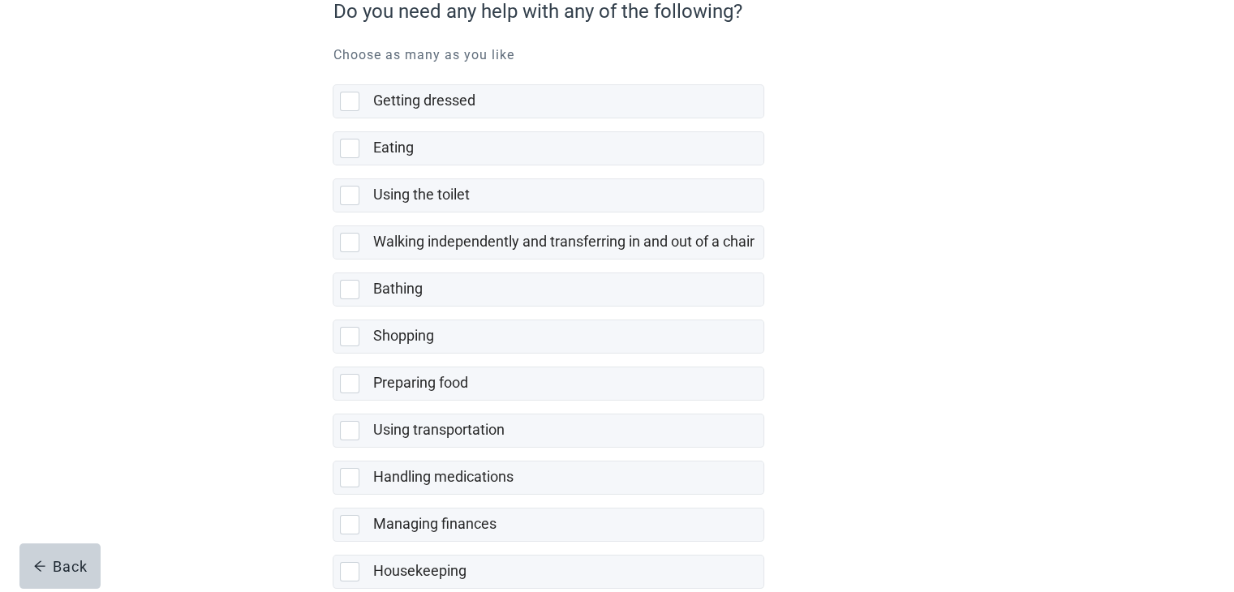
scroll to position [227, 0]
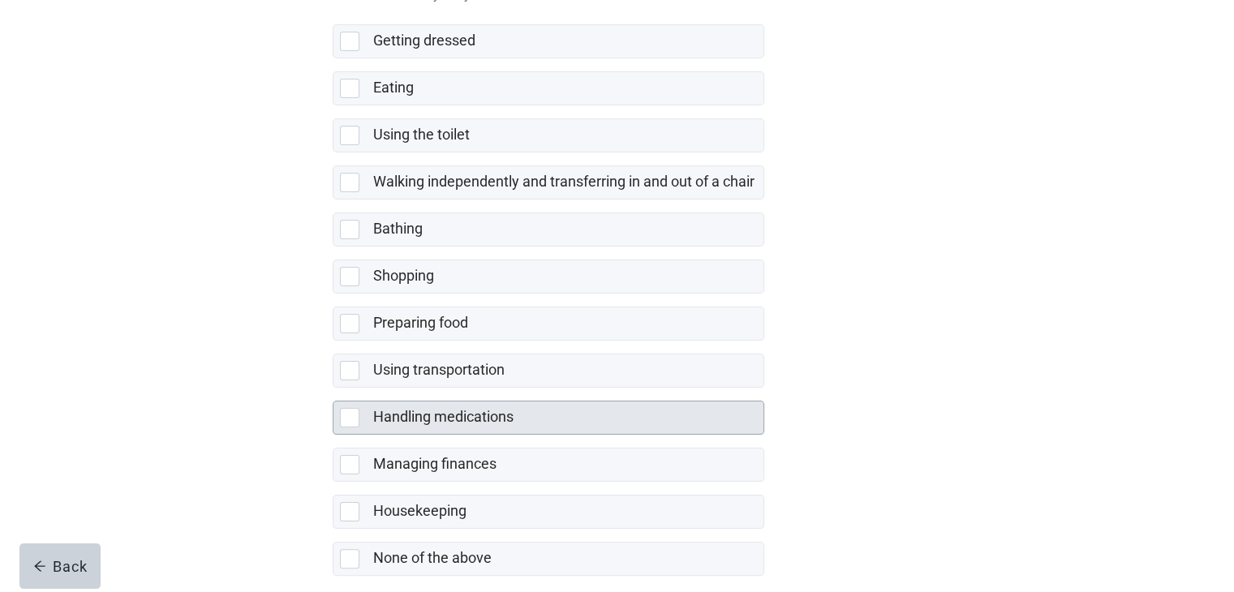
click at [359, 409] on div at bounding box center [349, 417] width 19 height 19
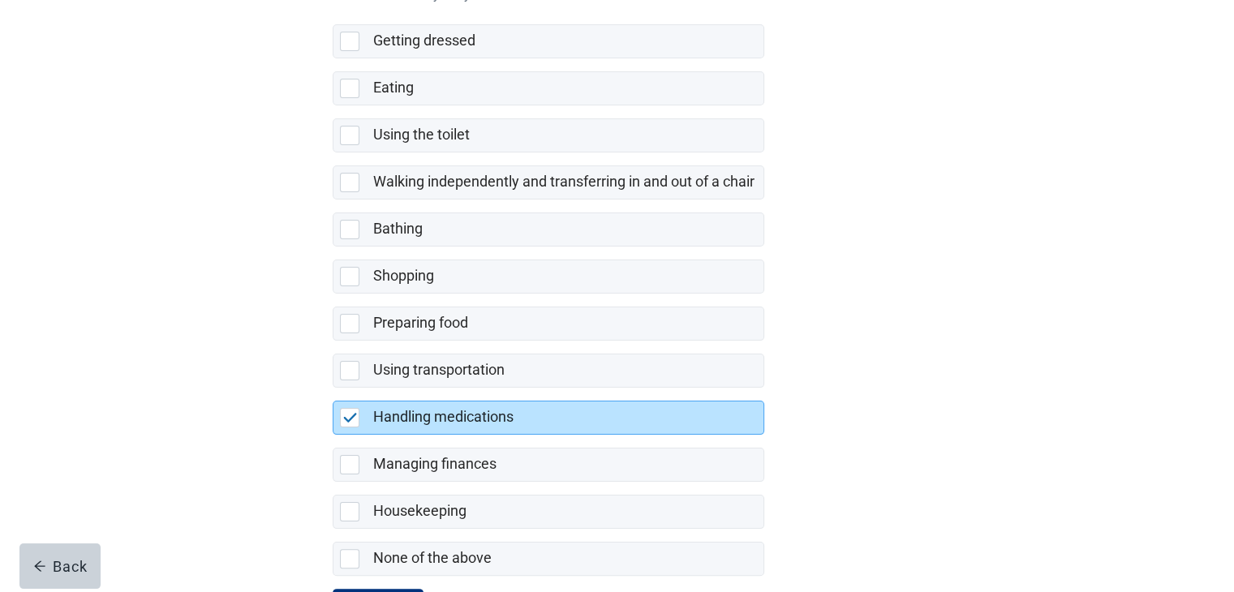
click at [812, 384] on div "Getting dressed Eating Using the toilet Walking independently and transferring …" at bounding box center [617, 290] width 568 height 558
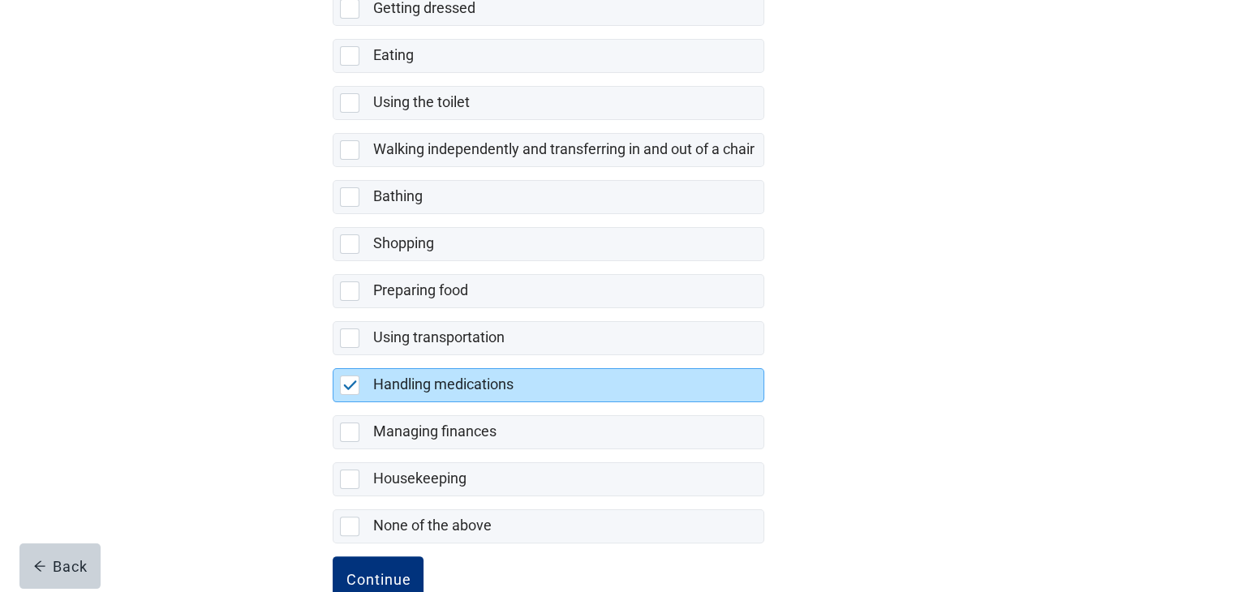
scroll to position [302, 0]
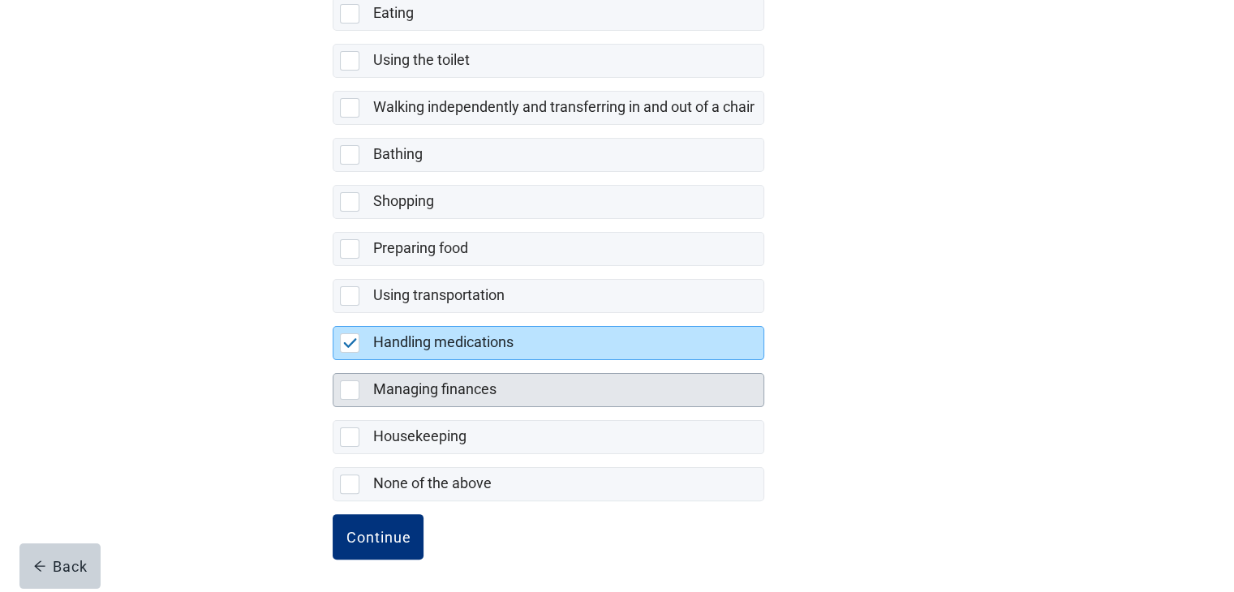
click at [347, 387] on div at bounding box center [349, 389] width 19 height 19
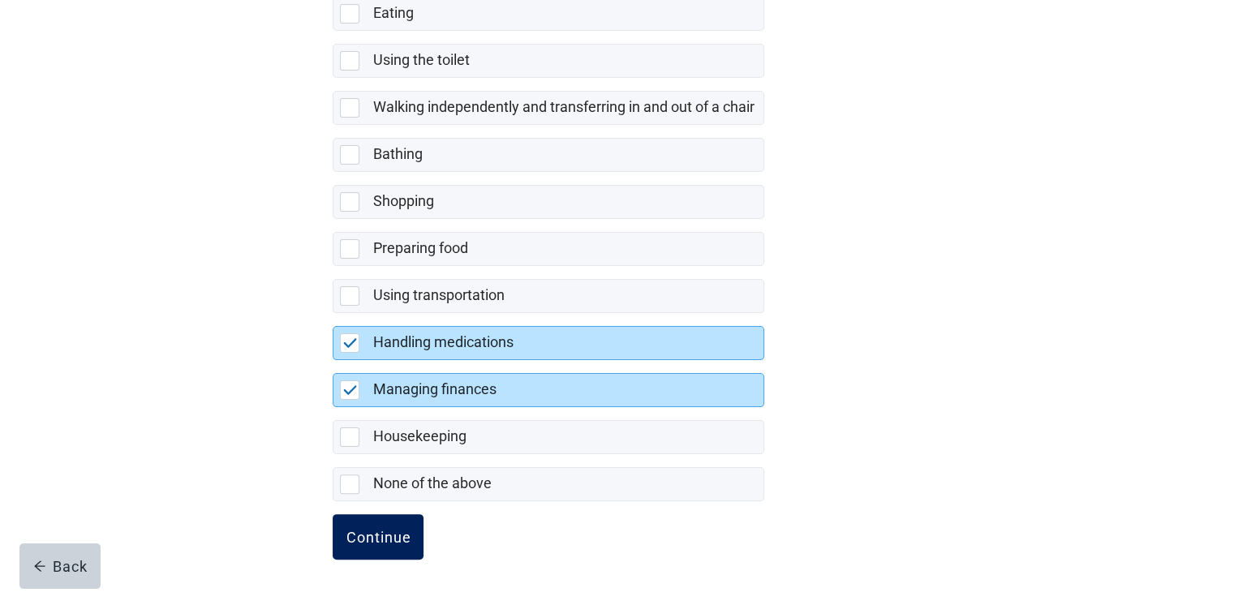
click at [386, 536] on div "Continue" at bounding box center [378, 537] width 65 height 16
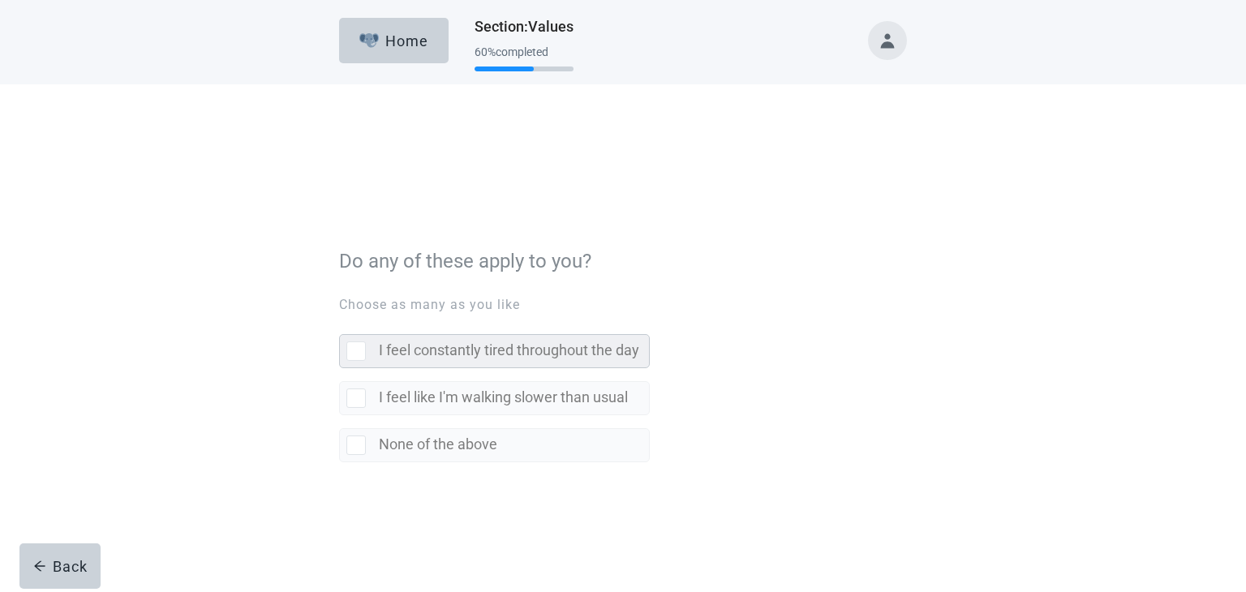
click at [363, 262] on div at bounding box center [355, 268] width 19 height 19
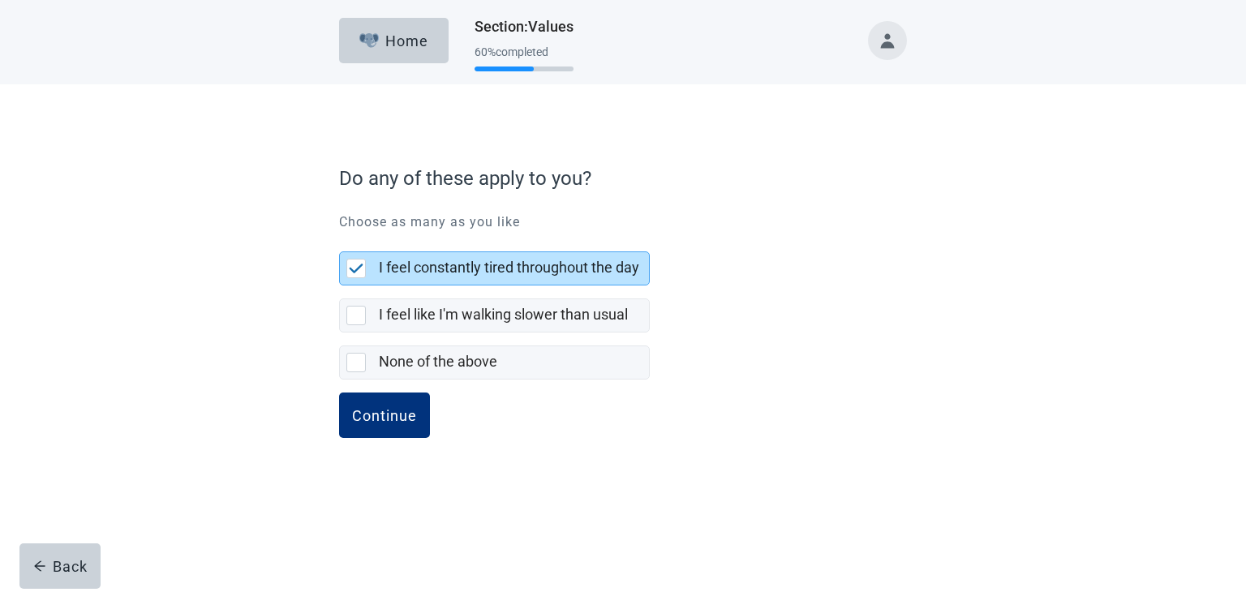
click at [375, 390] on div "Do any of these apply to you? Choose as many as you like I feel constantly tire…" at bounding box center [623, 315] width 568 height 318
click at [380, 407] on div "Continue" at bounding box center [384, 415] width 65 height 16
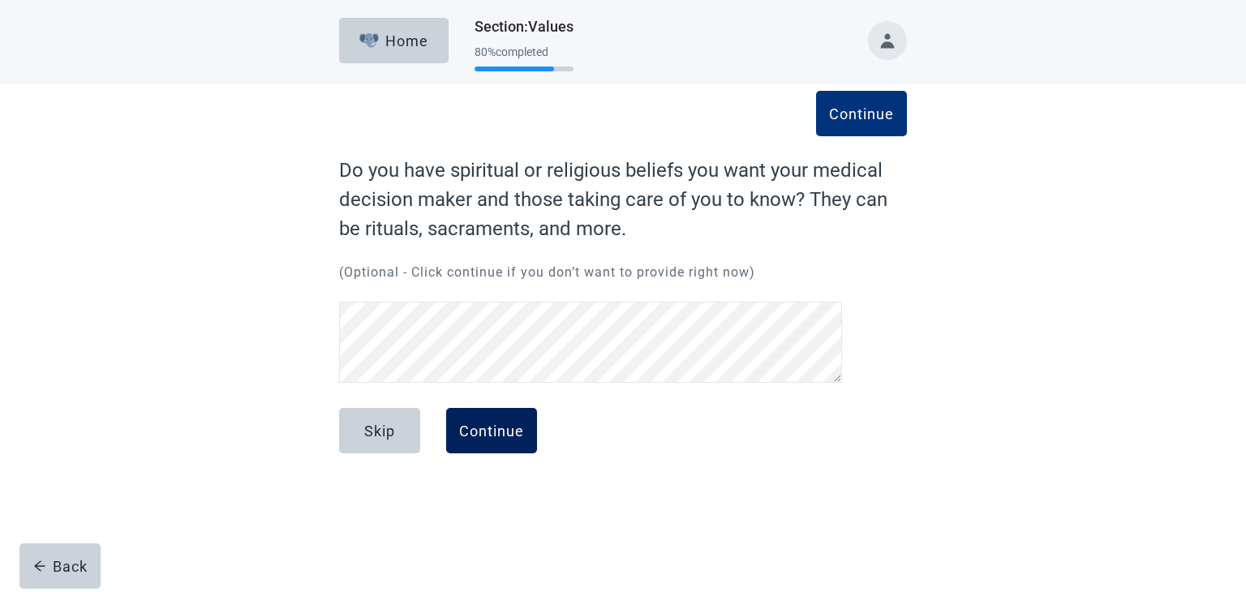
click at [493, 420] on button "Continue" at bounding box center [491, 430] width 91 height 45
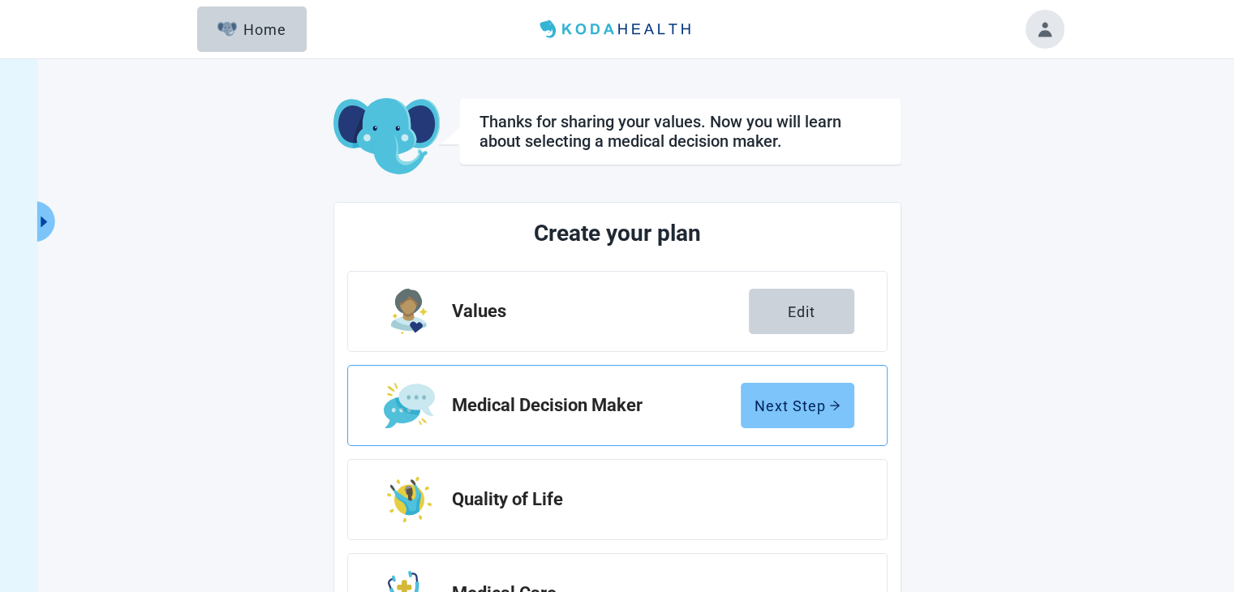
click at [788, 402] on div "Next Step" at bounding box center [797, 405] width 86 height 16
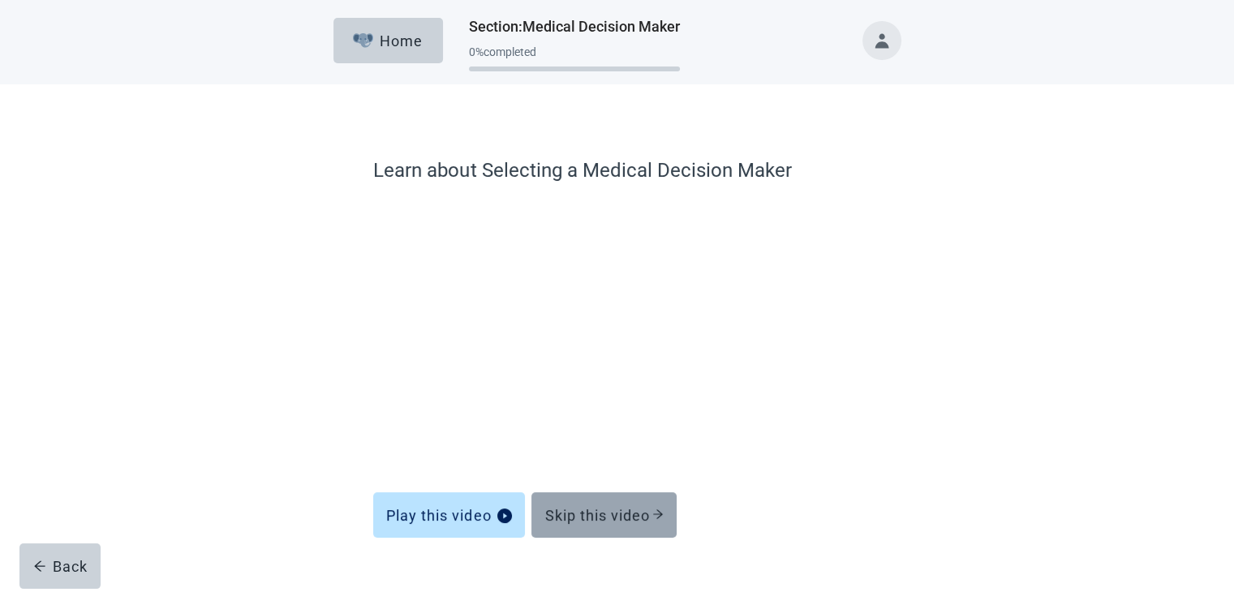
click at [612, 510] on div "Skip this video" at bounding box center [603, 515] width 119 height 16
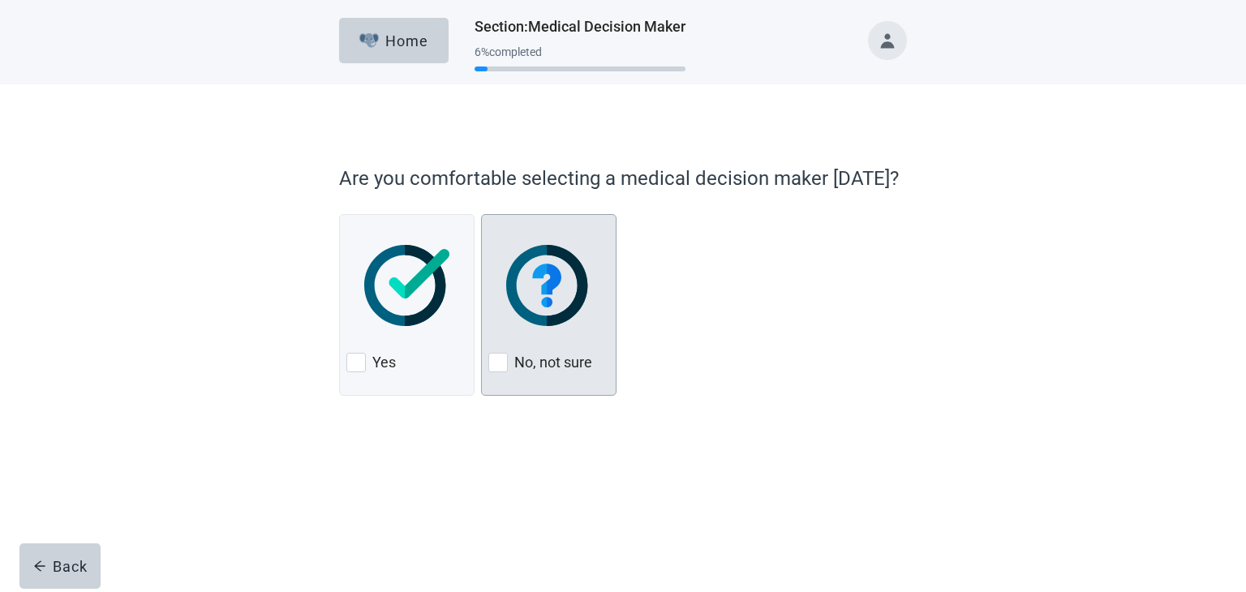
click at [492, 359] on div at bounding box center [497, 362] width 19 height 19
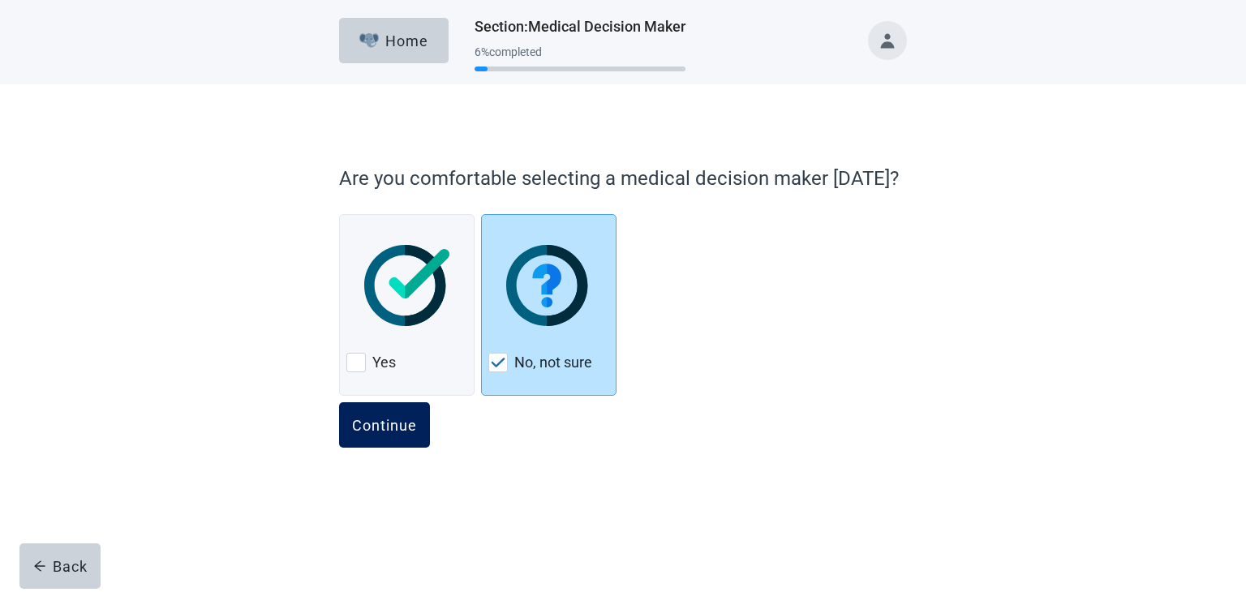
click at [406, 419] on div "Continue" at bounding box center [384, 425] width 65 height 16
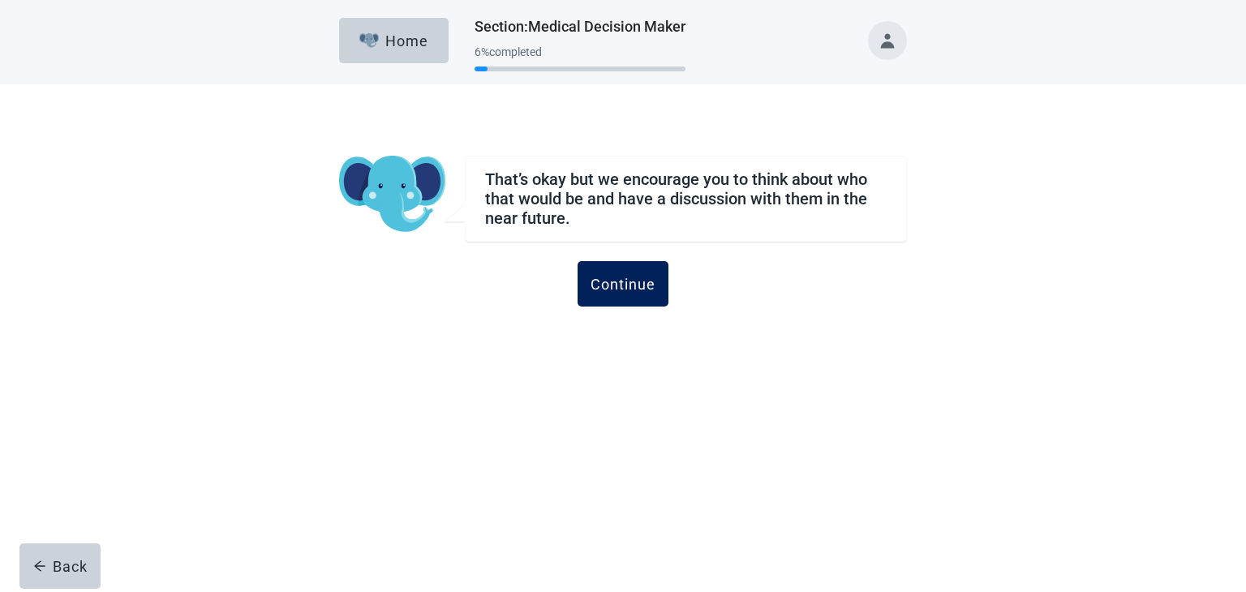
click at [618, 291] on div "Continue" at bounding box center [623, 284] width 65 height 16
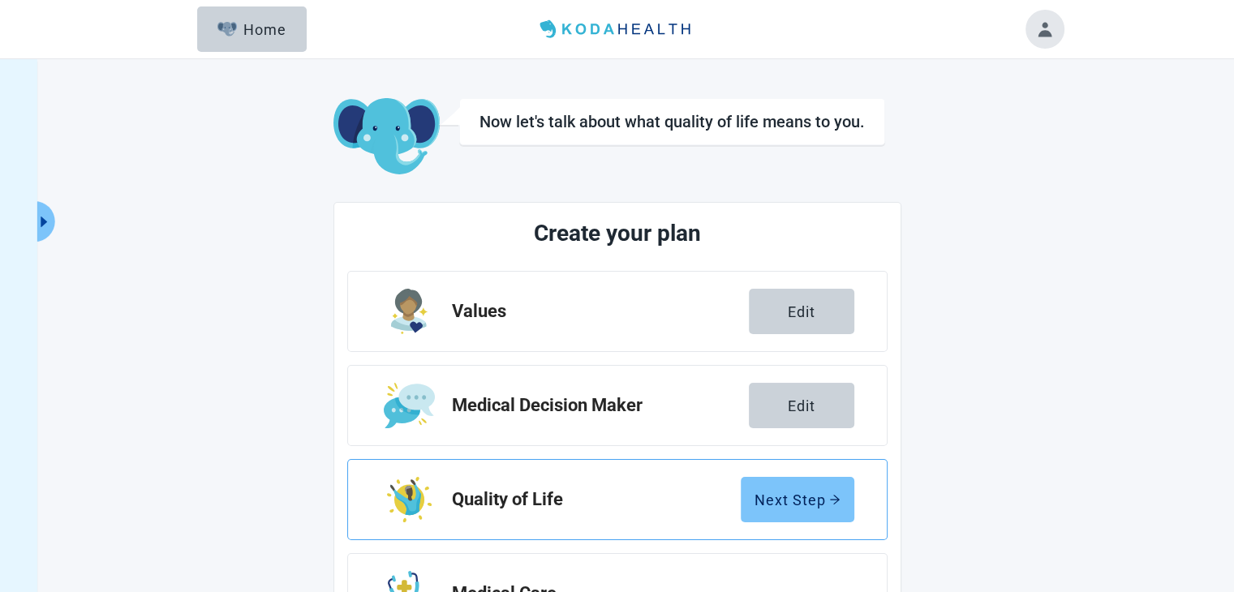
click at [821, 494] on div "Next Step" at bounding box center [797, 500] width 86 height 16
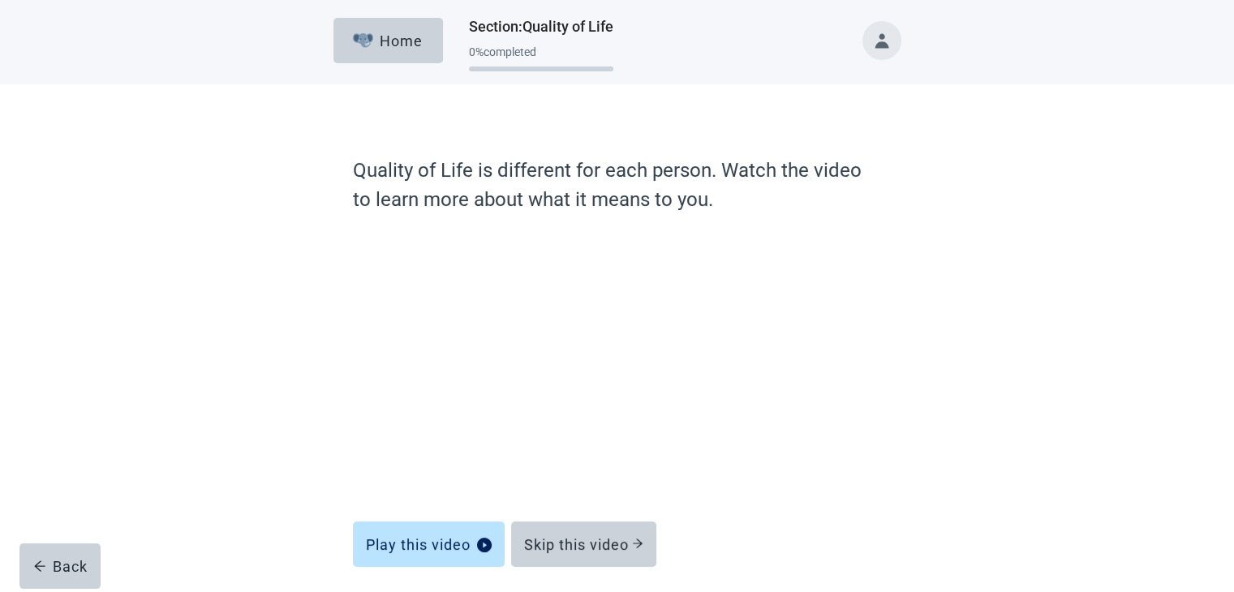
click at [960, 436] on div "Quality of Life is different for each person. Watch the video to learn more abo…" at bounding box center [617, 369] width 1111 height 570
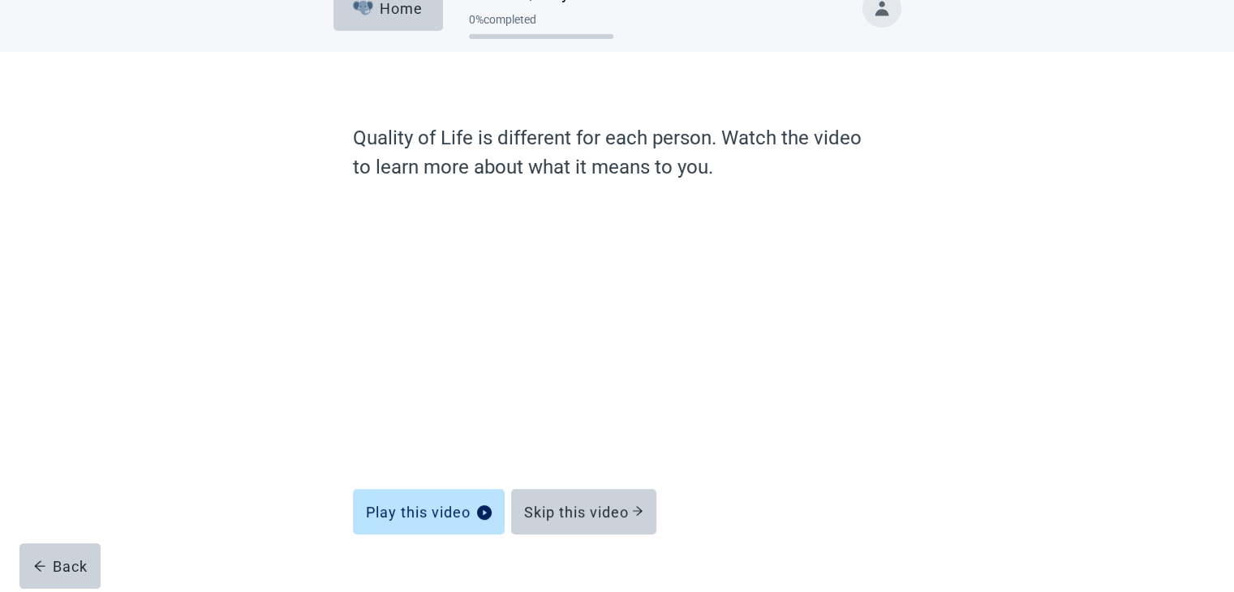
click at [960, 436] on div "Quality of Life is different for each person. Watch the video to learn more abo…" at bounding box center [617, 337] width 1111 height 570
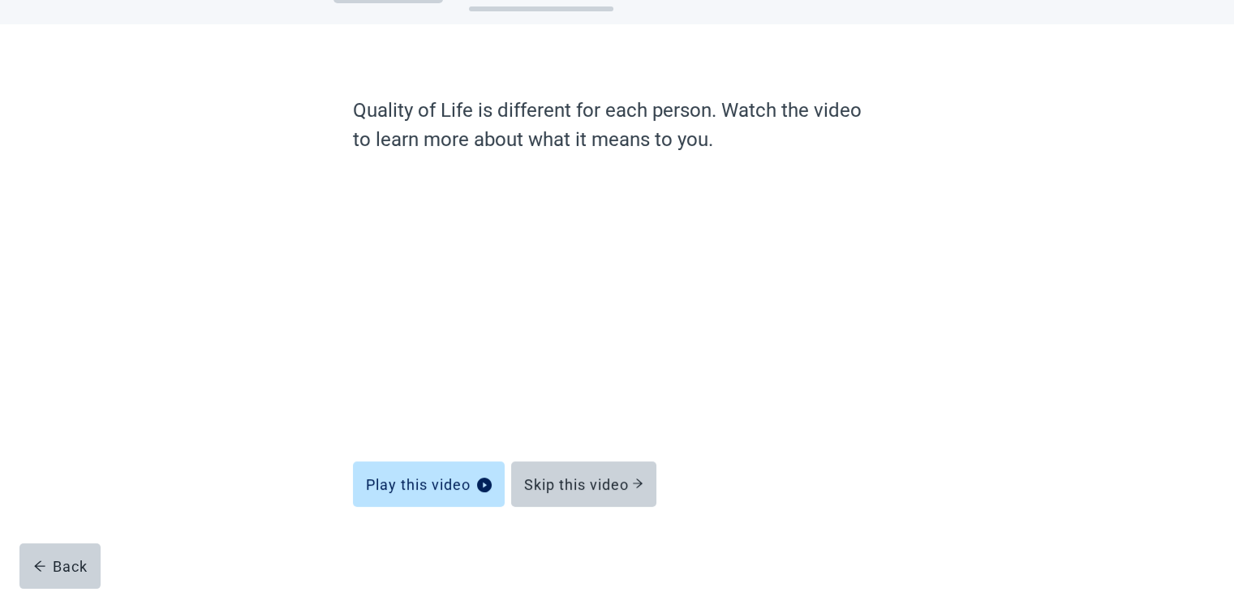
scroll to position [62, 0]
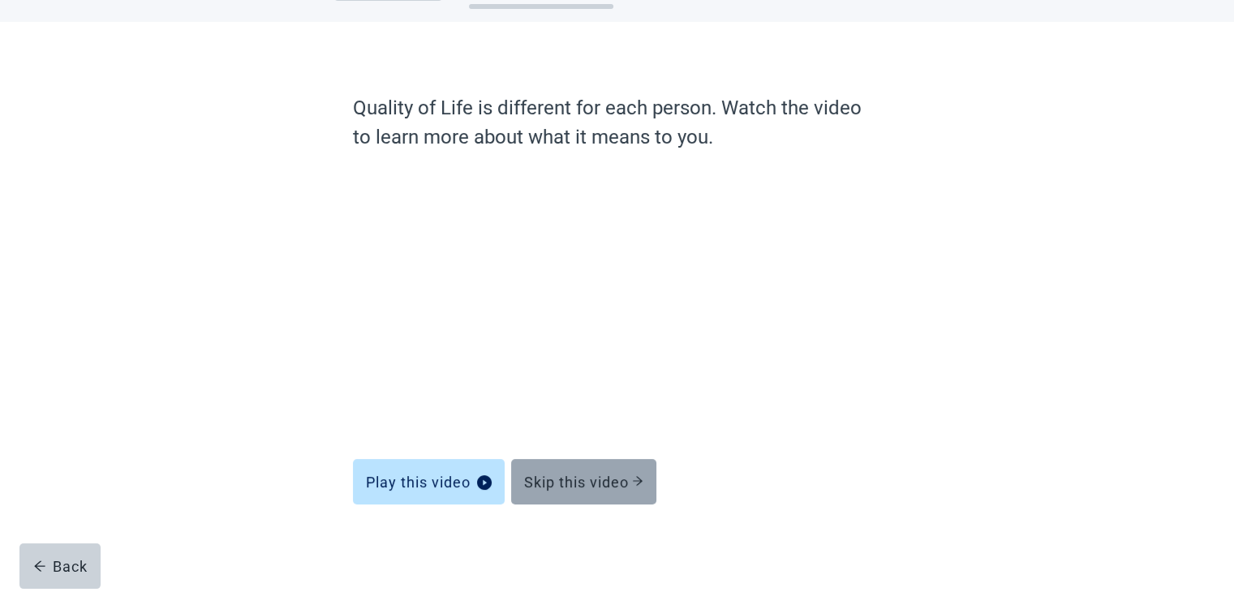
click at [595, 481] on div "Skip this video" at bounding box center [583, 482] width 119 height 16
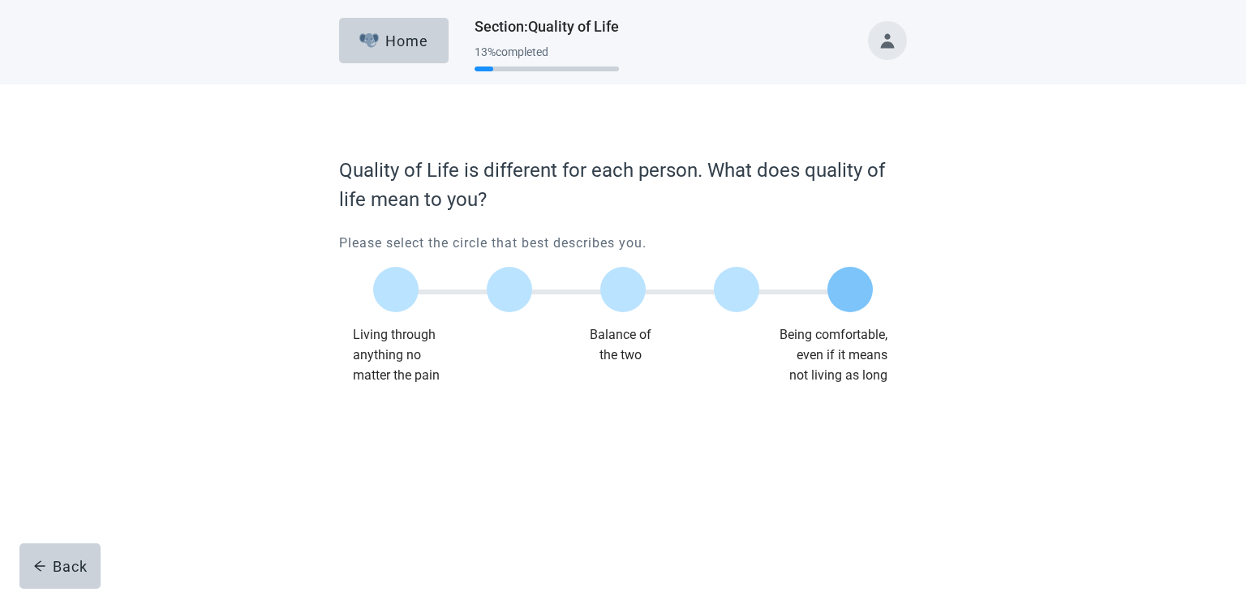
click at [847, 293] on div at bounding box center [849, 289] width 45 height 45
click at [383, 422] on div "Continue" at bounding box center [384, 418] width 65 height 16
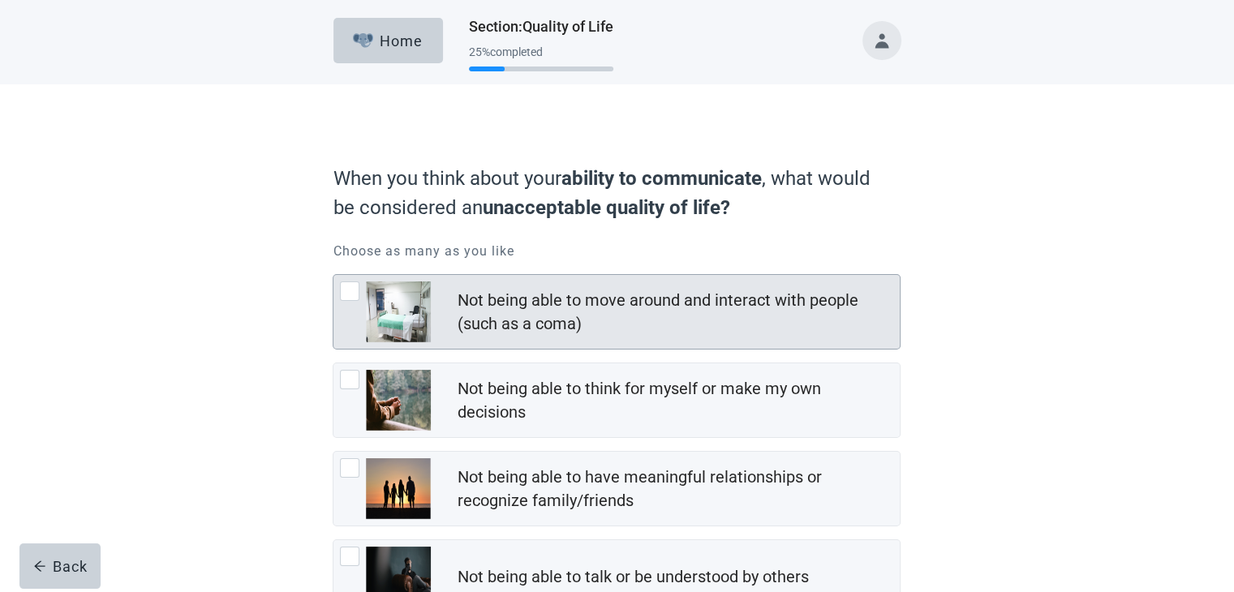
click at [354, 288] on div at bounding box center [349, 290] width 19 height 19
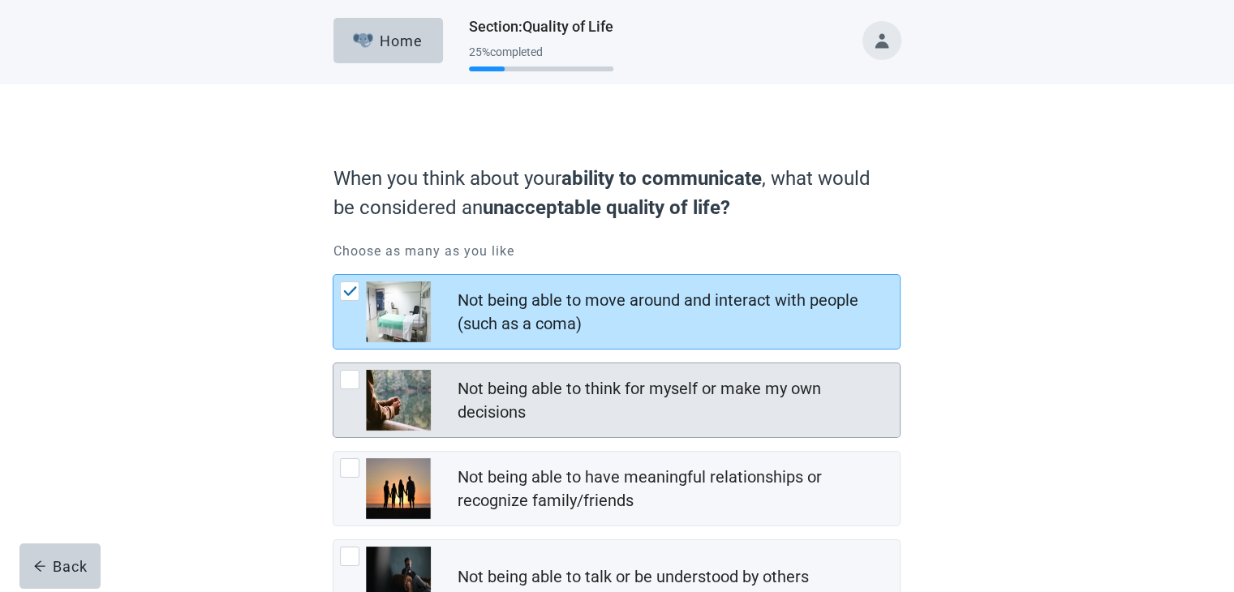
click at [348, 376] on div at bounding box center [349, 379] width 19 height 19
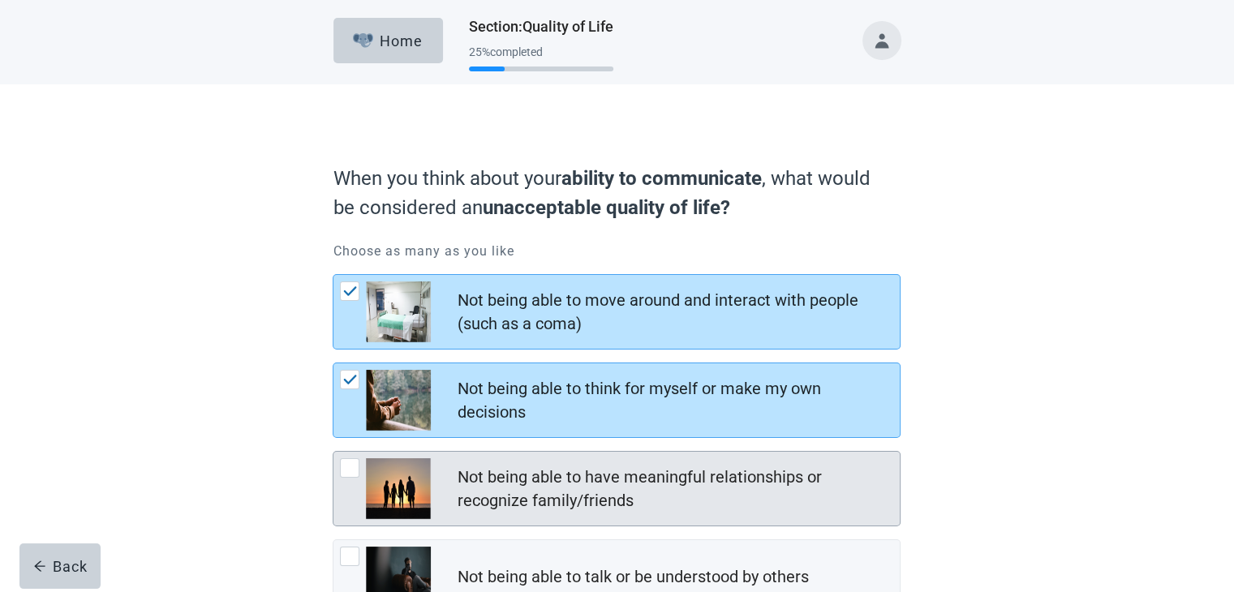
click at [349, 468] on div at bounding box center [349, 467] width 19 height 19
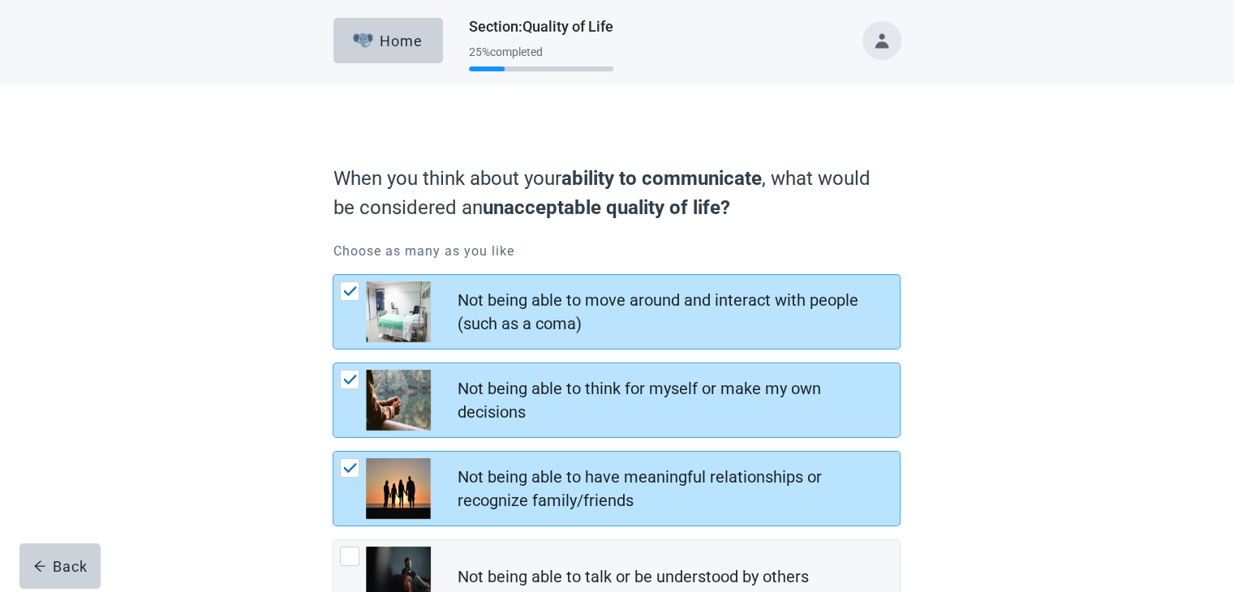
click at [320, 501] on div "When you think about your ability to communicate , what would be considered an …" at bounding box center [616, 460] width 681 height 687
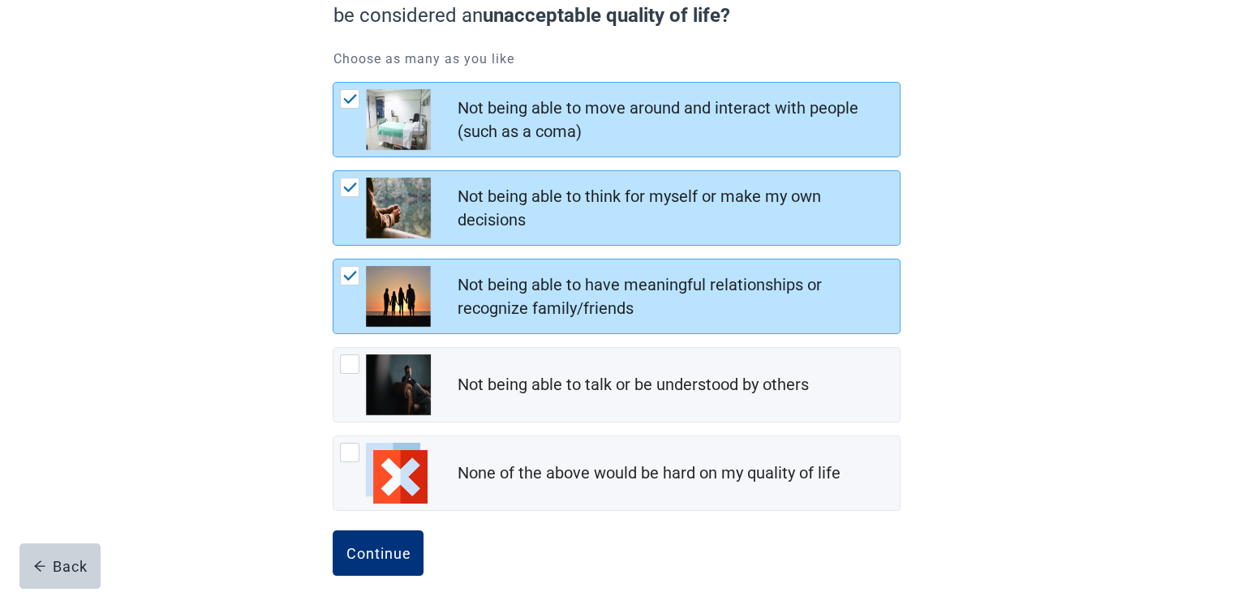
scroll to position [210, 0]
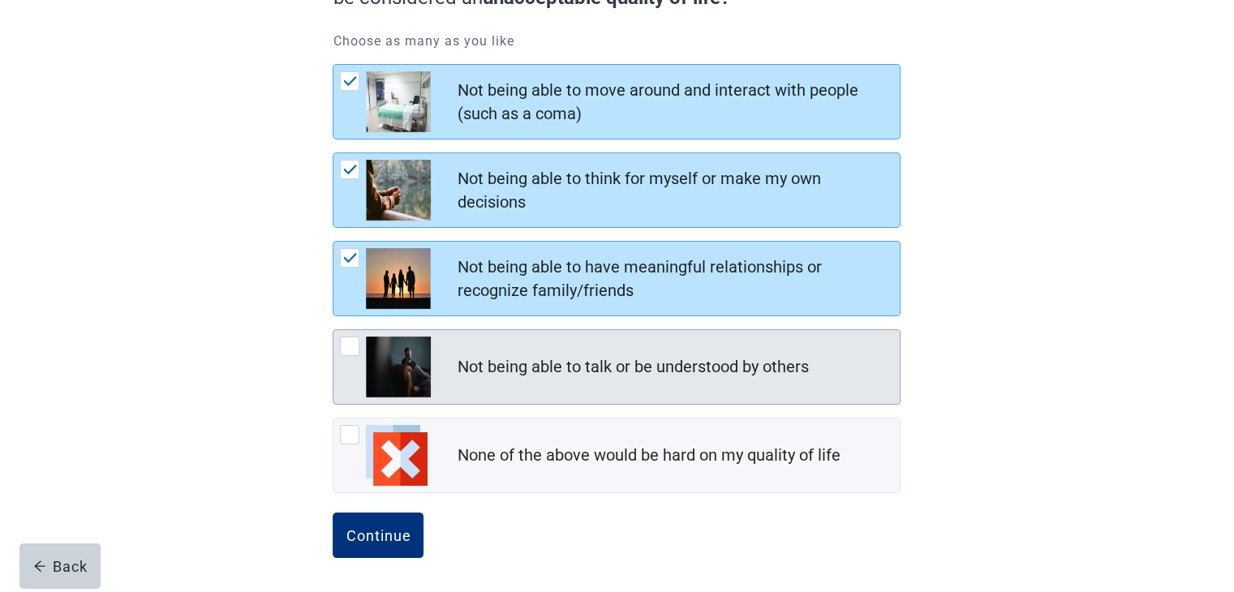
click at [353, 340] on div at bounding box center [349, 346] width 19 height 19
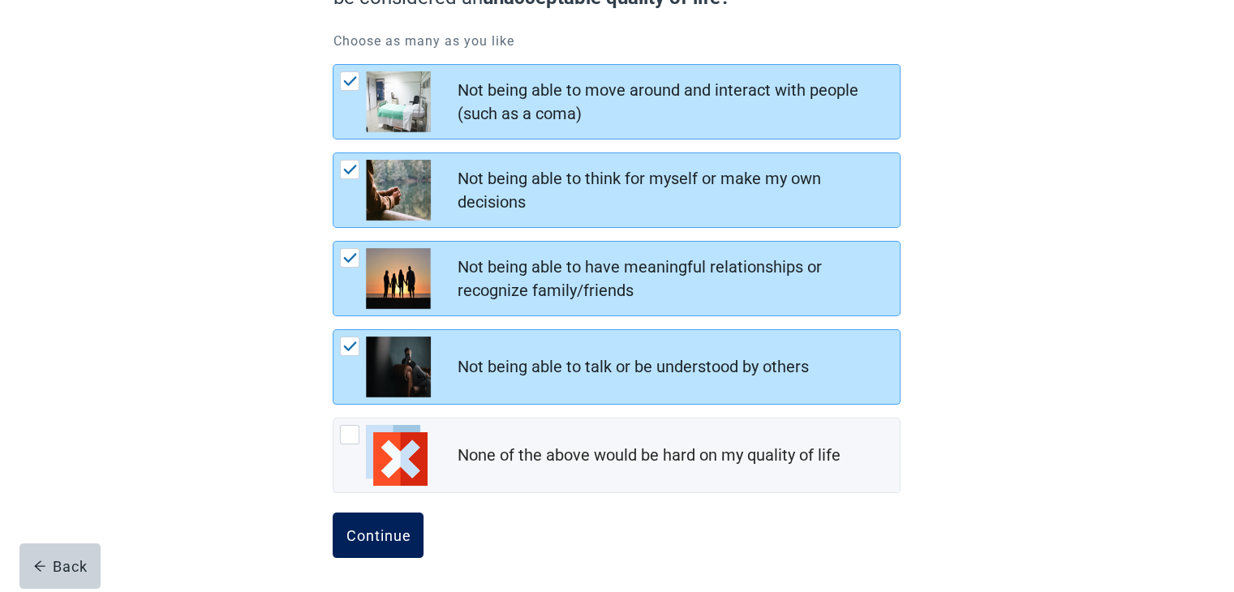
click at [375, 530] on div "Continue" at bounding box center [378, 535] width 65 height 16
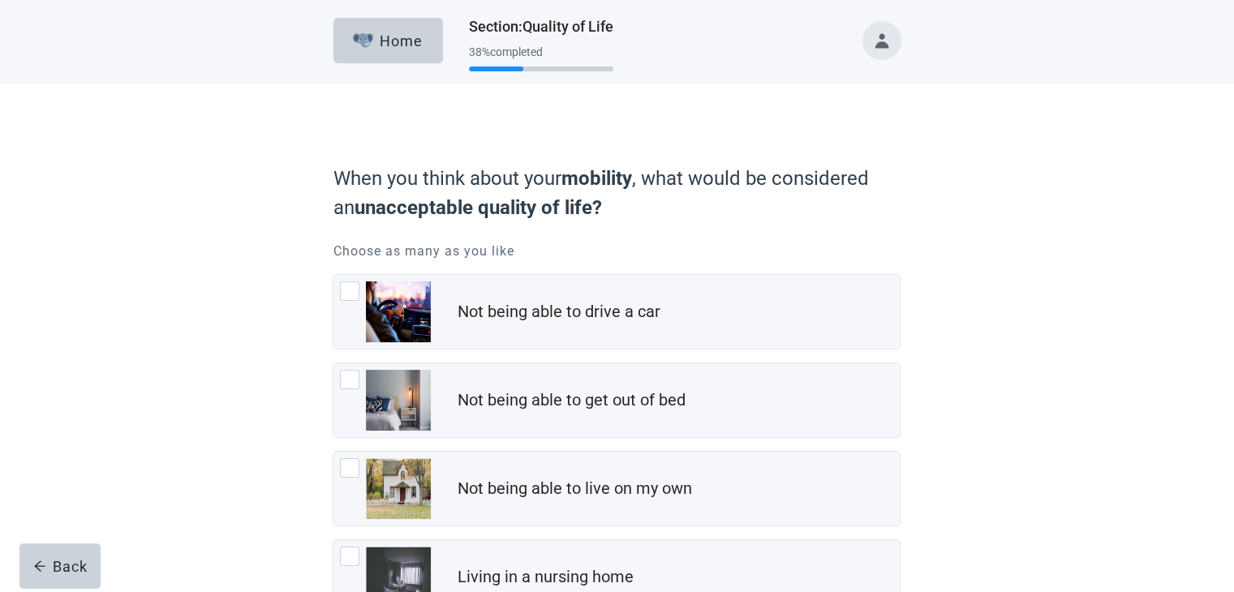
click at [311, 497] on div "When you think about your mobility , what would be considered an unacceptable q…" at bounding box center [616, 460] width 681 height 687
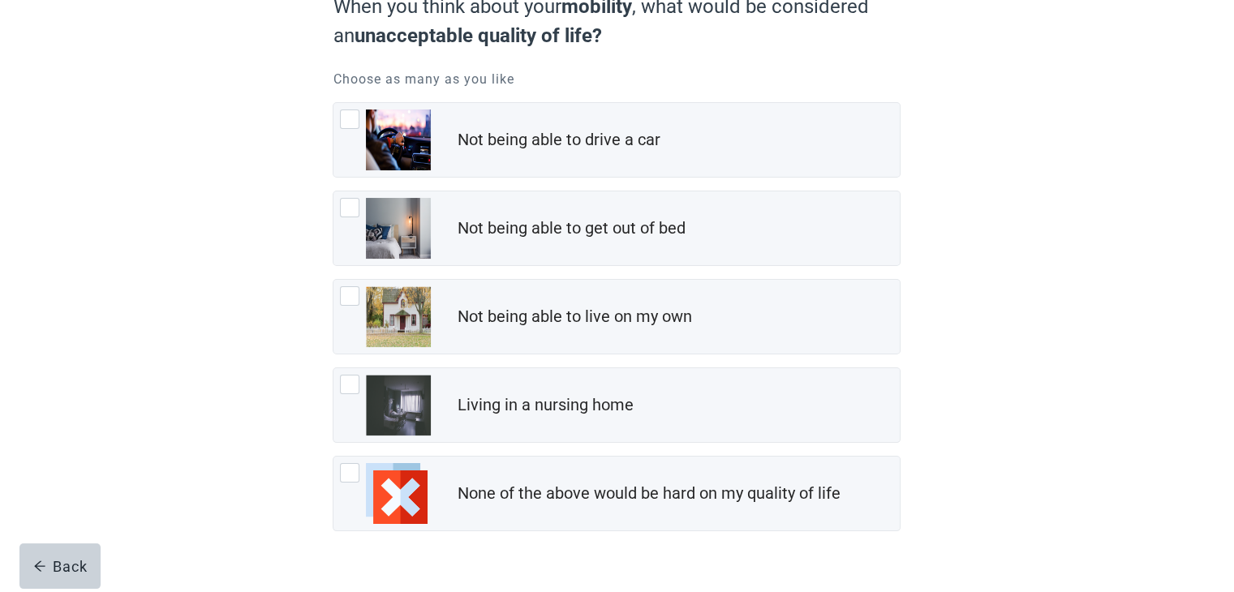
scroll to position [210, 0]
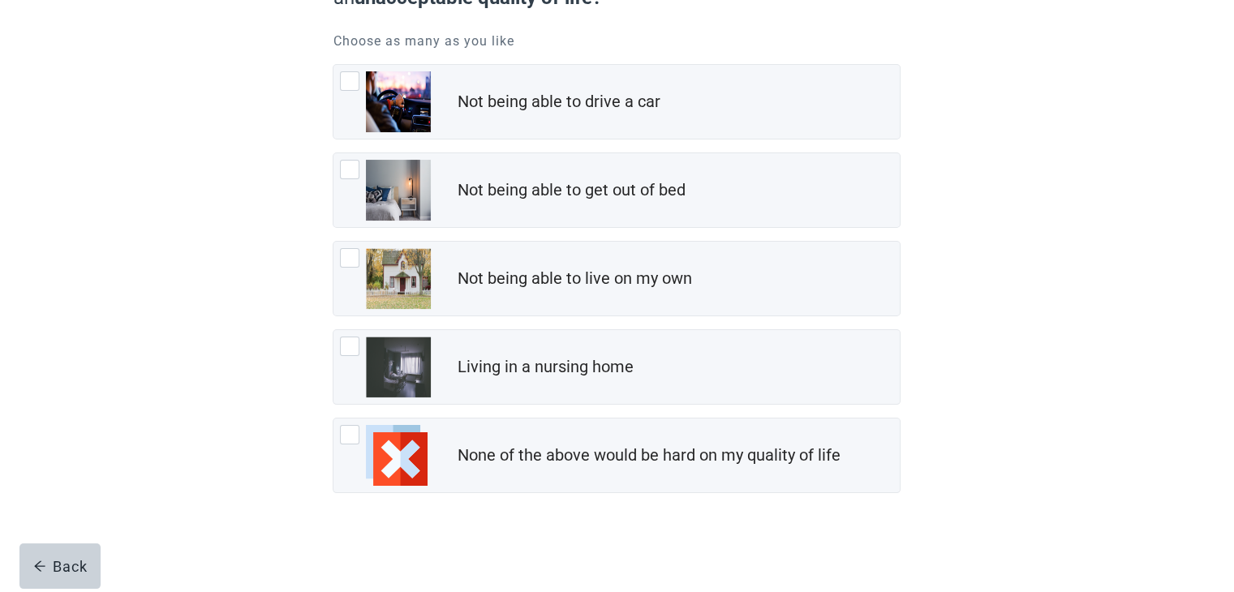
drag, startPoint x: 347, startPoint y: 442, endPoint x: 302, endPoint y: 432, distance: 46.5
click at [302, 432] on div "When you think about your mobility , what would be considered an unacceptable q…" at bounding box center [616, 250] width 681 height 687
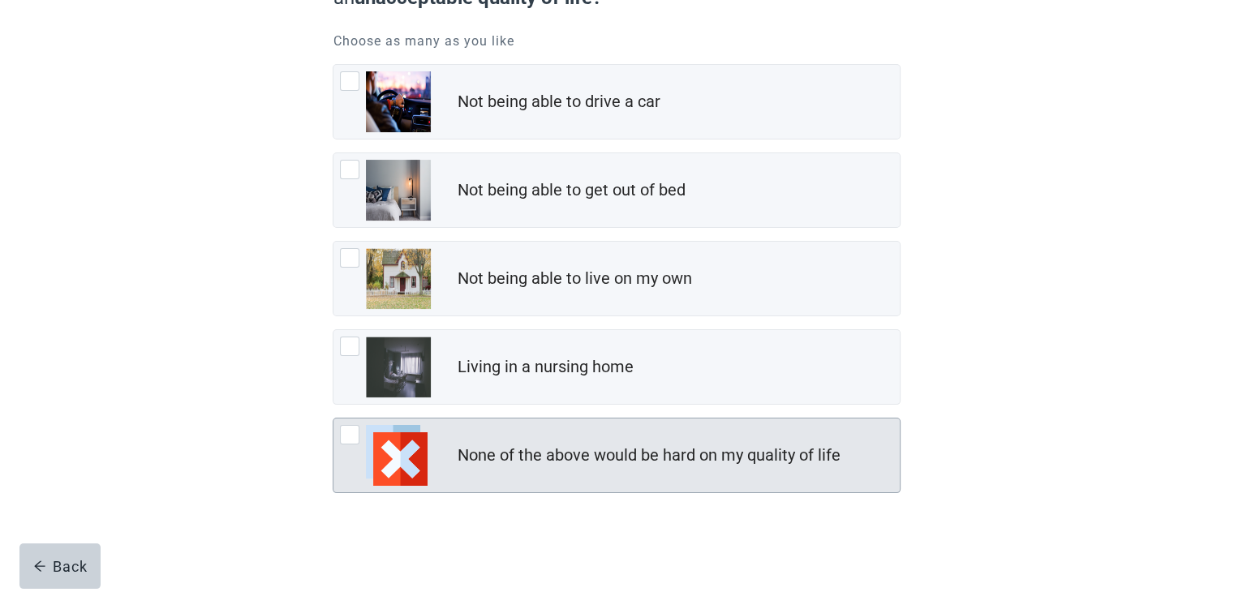
click at [347, 436] on div at bounding box center [349, 434] width 19 height 19
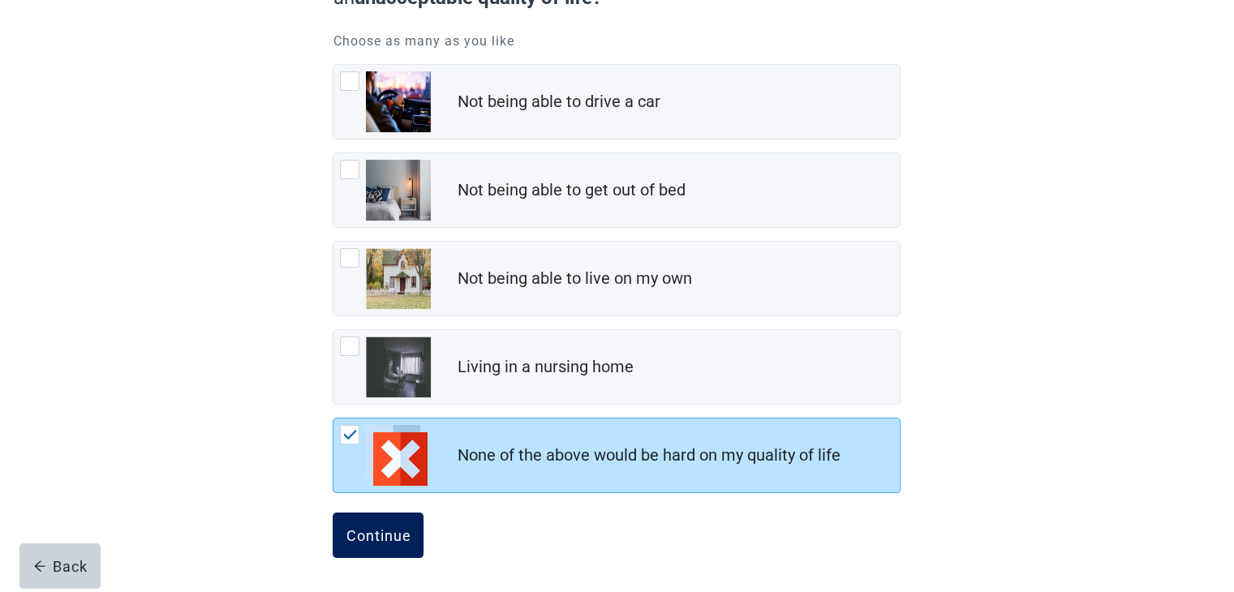
click at [407, 535] on div "Continue" at bounding box center [378, 535] width 65 height 16
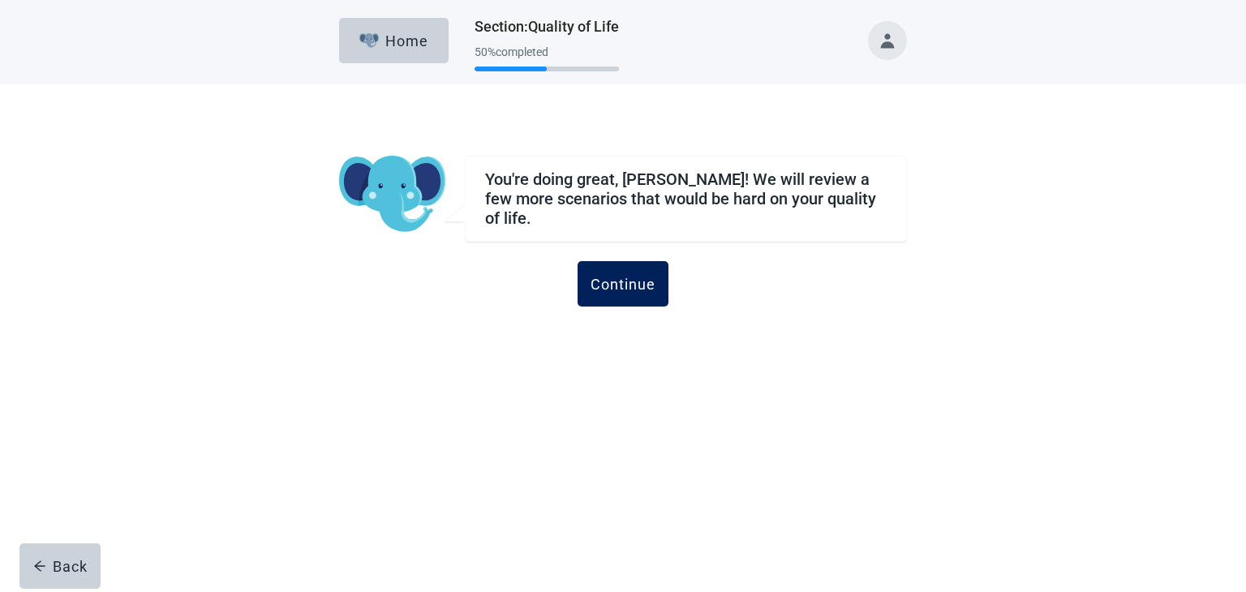
click at [613, 291] on button "Continue" at bounding box center [623, 283] width 91 height 45
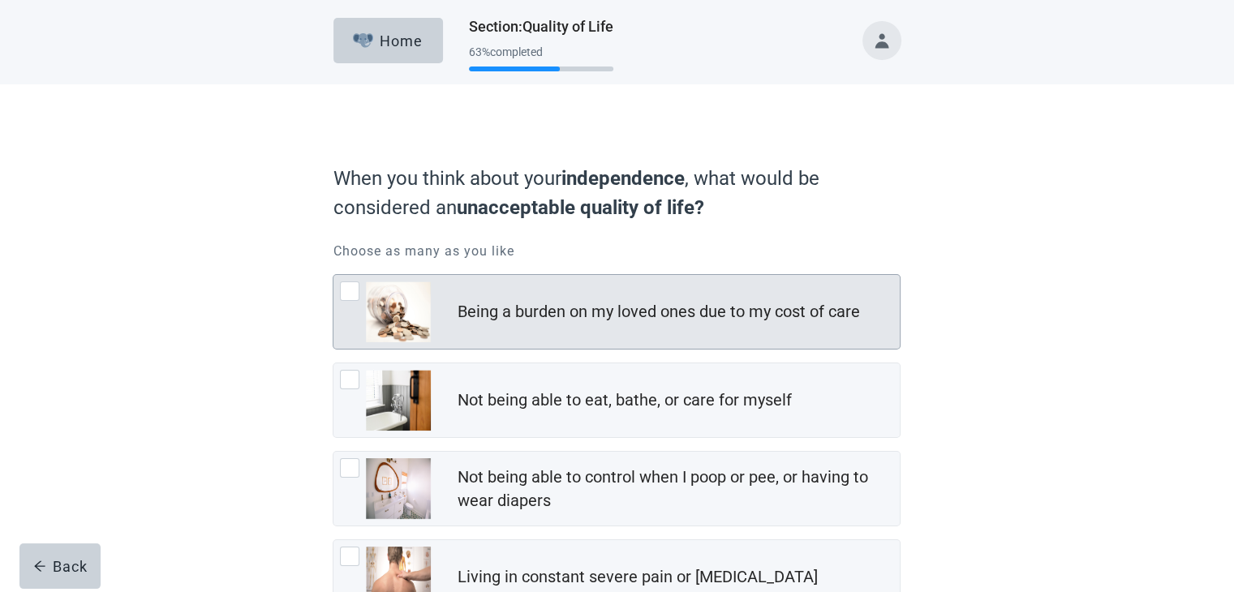
click at [350, 291] on div at bounding box center [349, 290] width 19 height 19
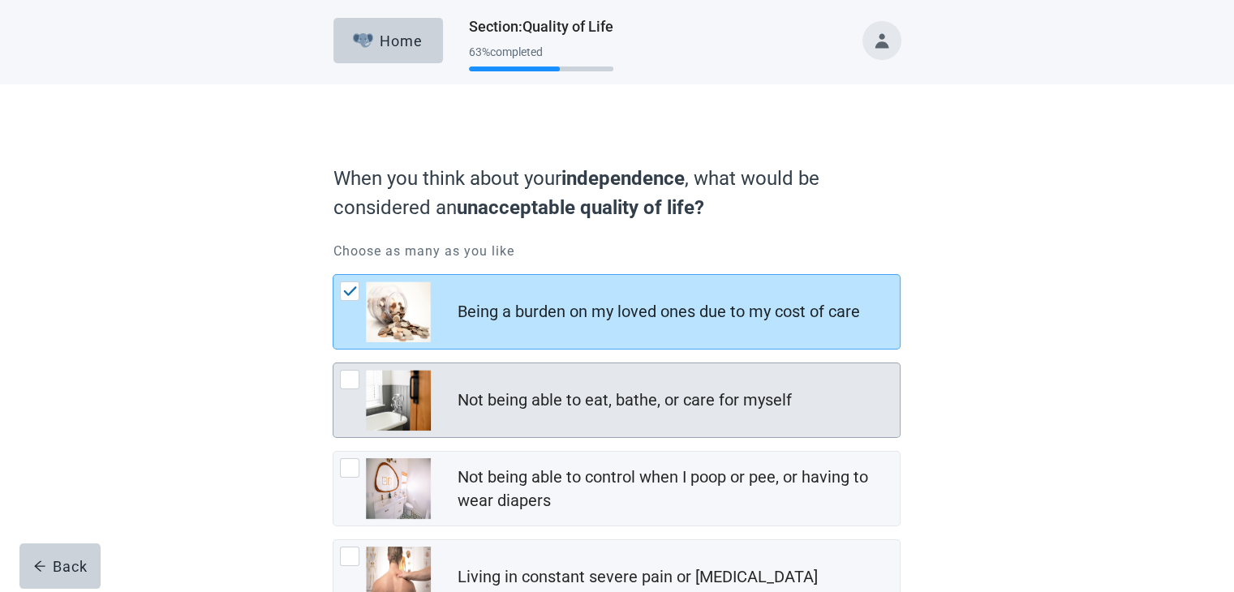
click at [354, 382] on div at bounding box center [349, 379] width 19 height 19
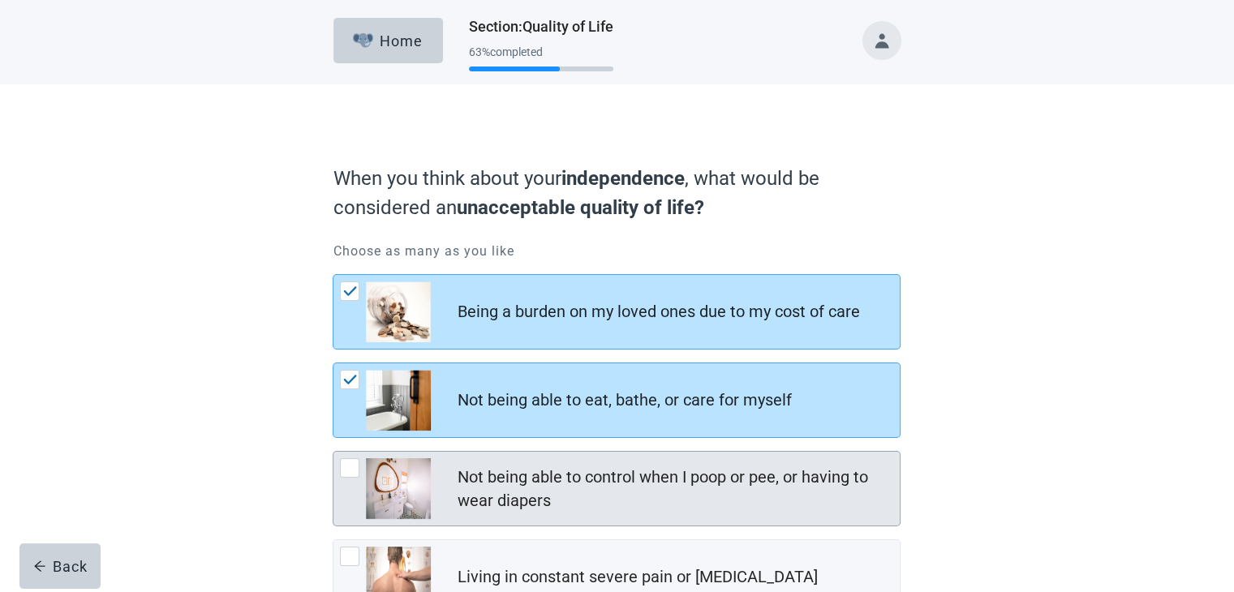
click at [354, 465] on div at bounding box center [349, 467] width 19 height 19
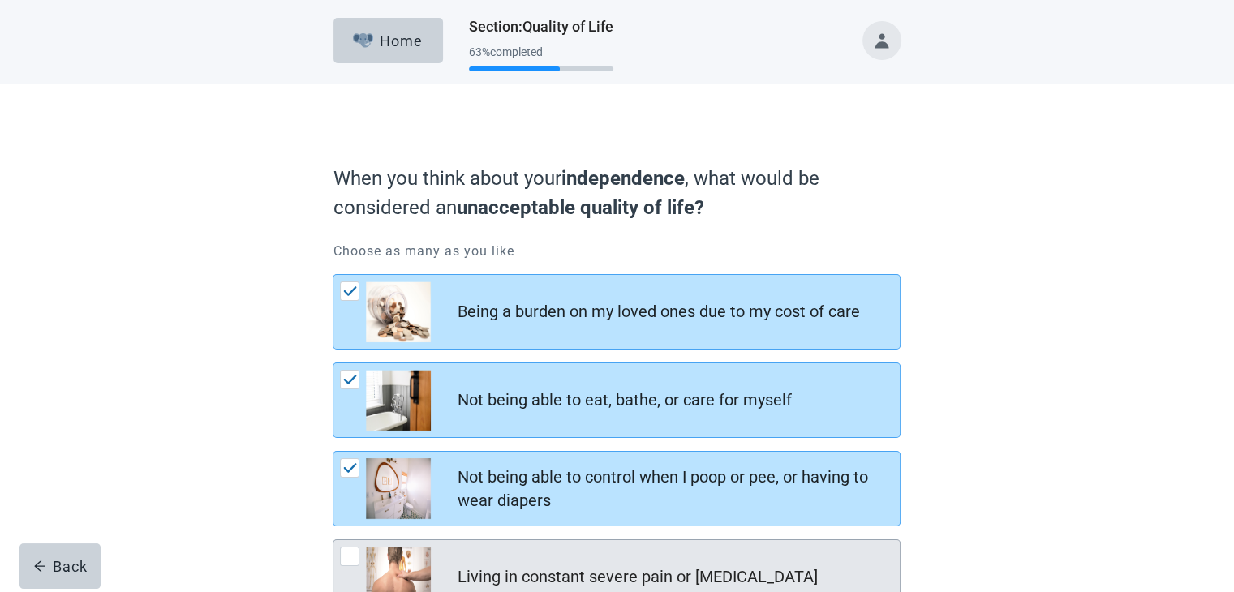
click at [371, 560] on img at bounding box center [398, 577] width 65 height 61
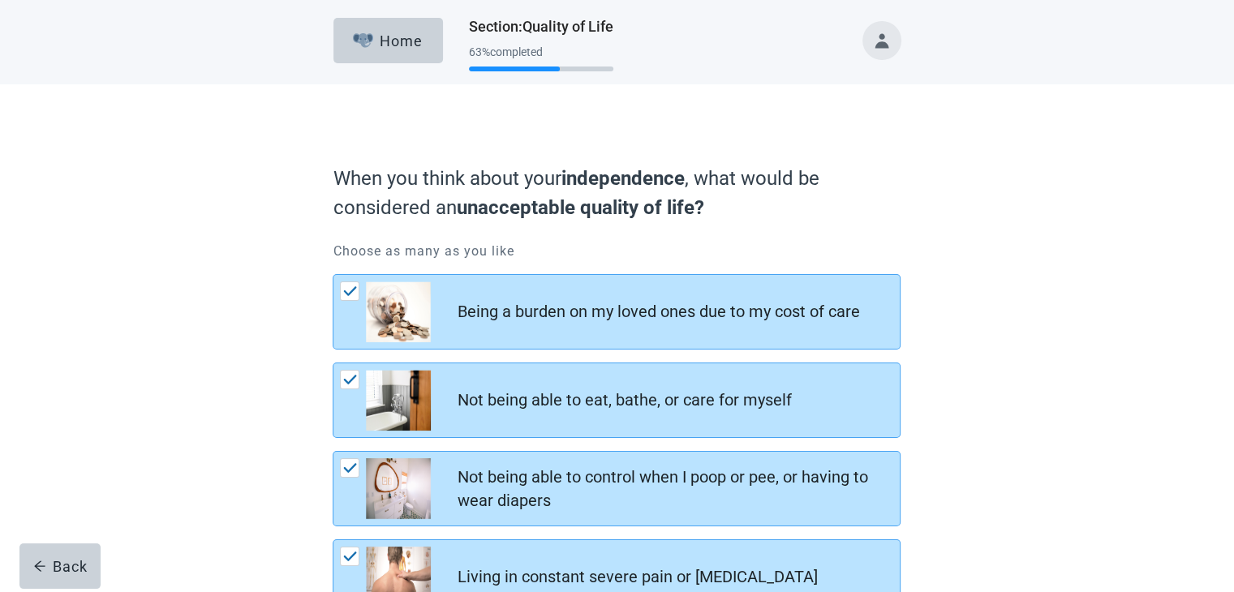
click at [299, 554] on div "When you think about your independence , what would be considered an unacceptab…" at bounding box center [616, 504] width 681 height 775
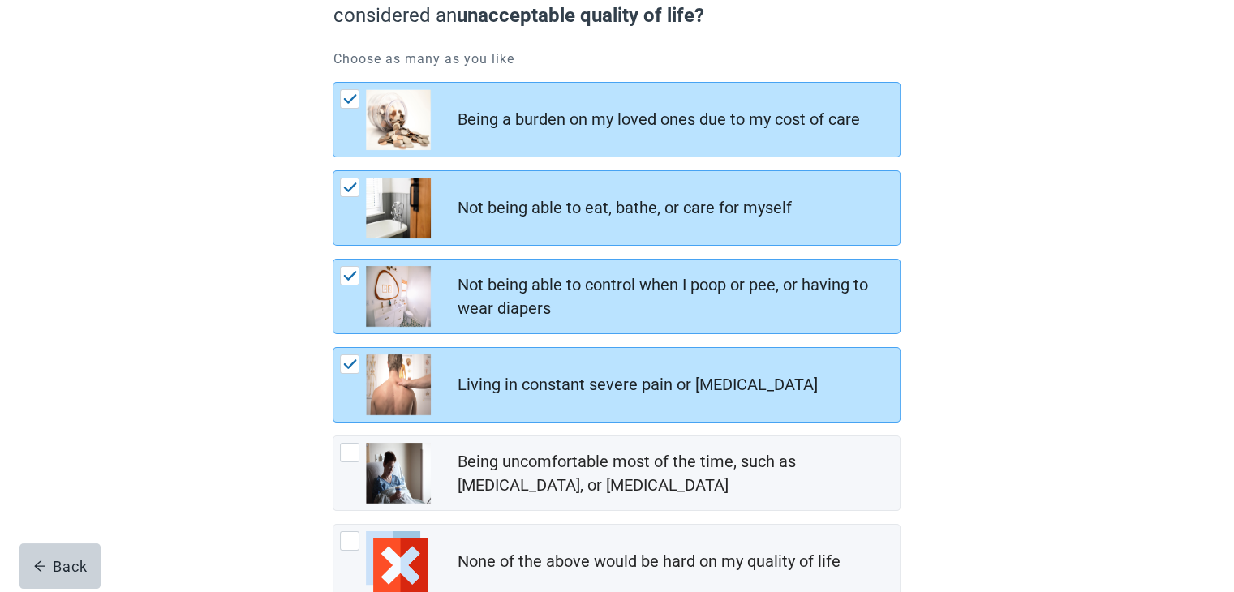
scroll to position [260, 0]
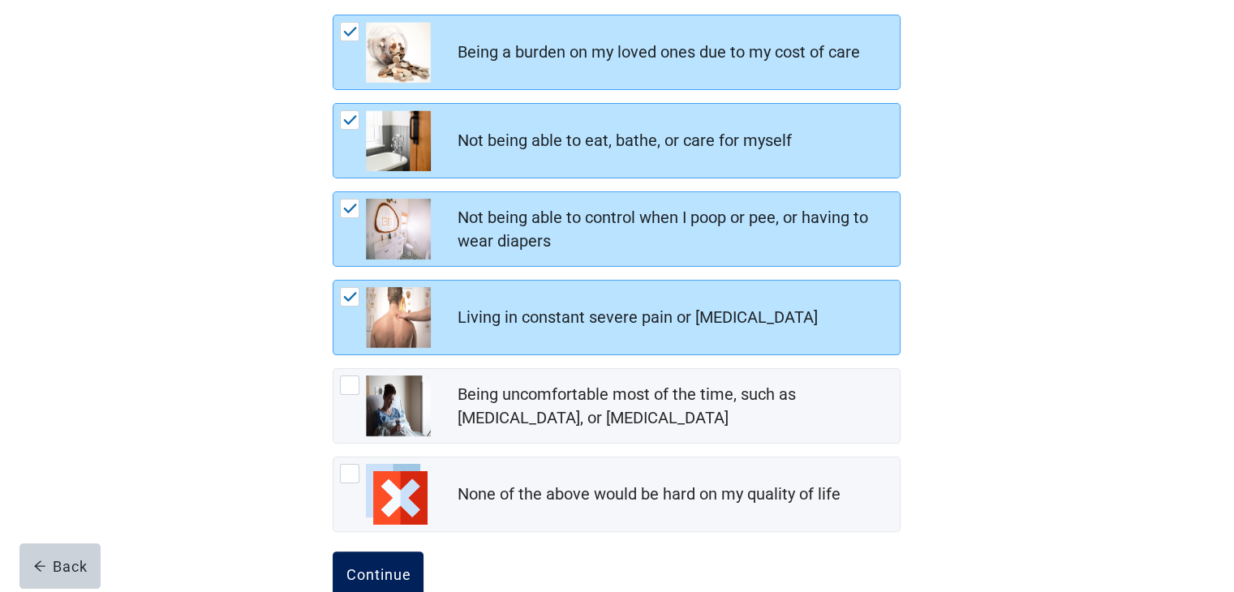
click at [402, 566] on div "Continue" at bounding box center [378, 574] width 65 height 16
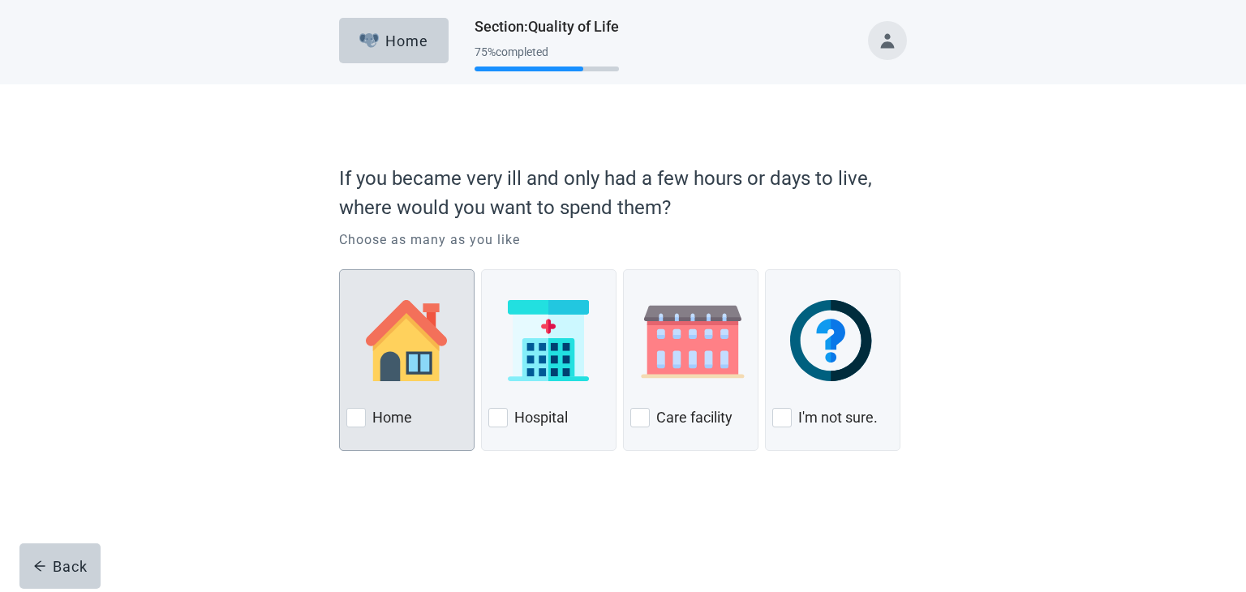
click at [357, 412] on div at bounding box center [355, 417] width 19 height 19
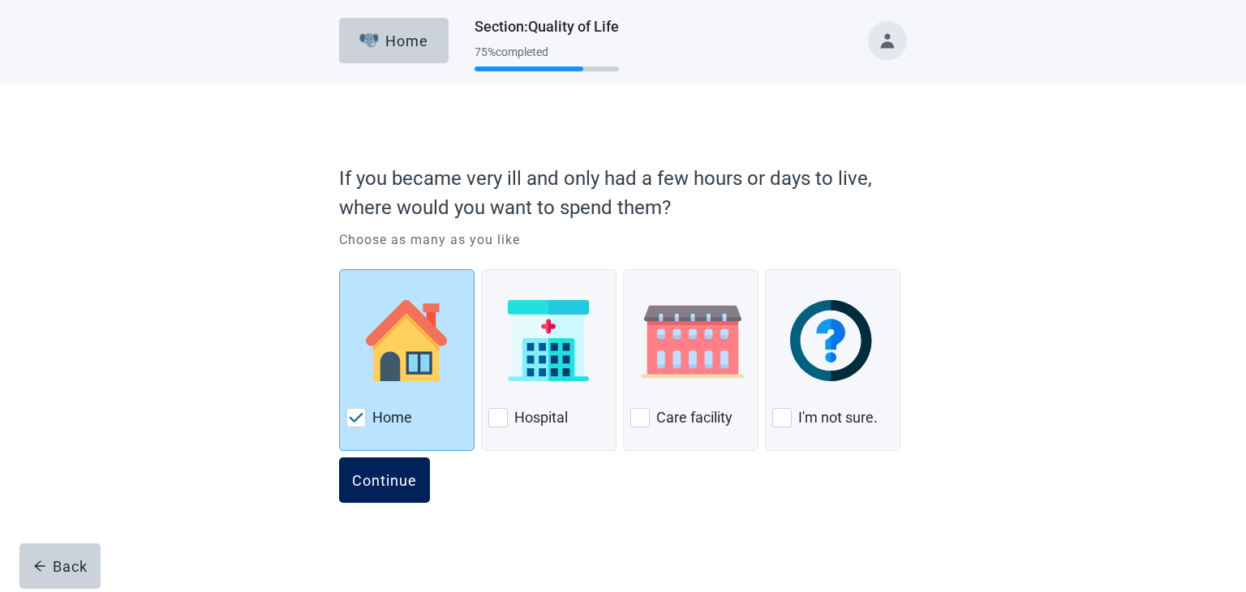
click at [384, 483] on div "Continue" at bounding box center [384, 480] width 65 height 16
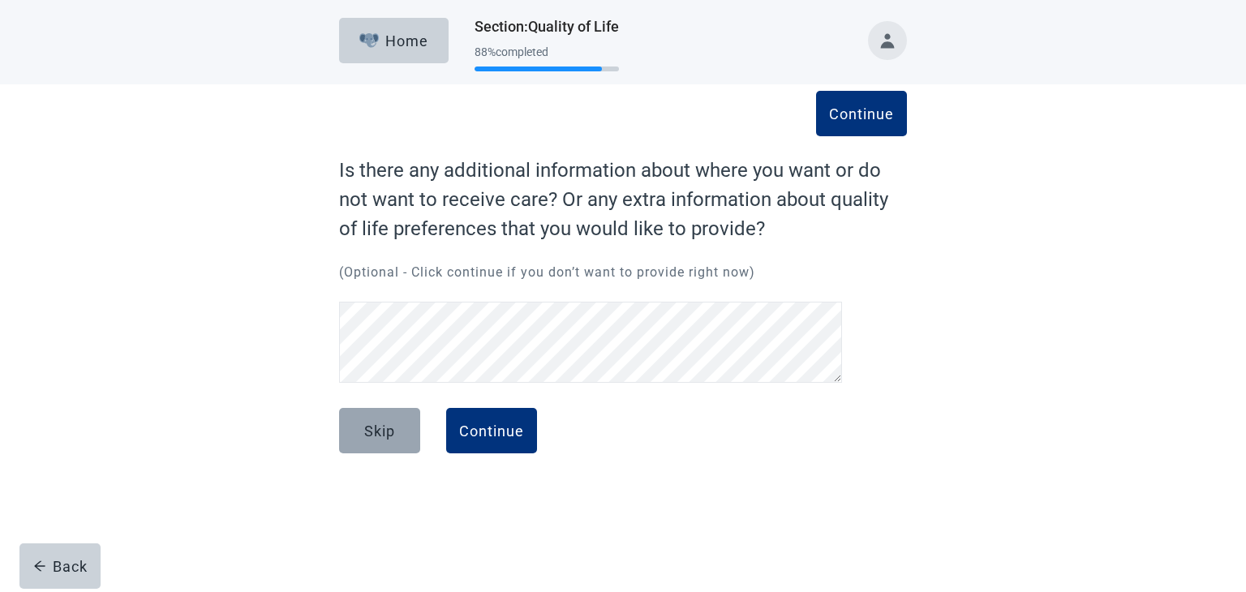
click at [407, 426] on button "Skip" at bounding box center [379, 430] width 81 height 45
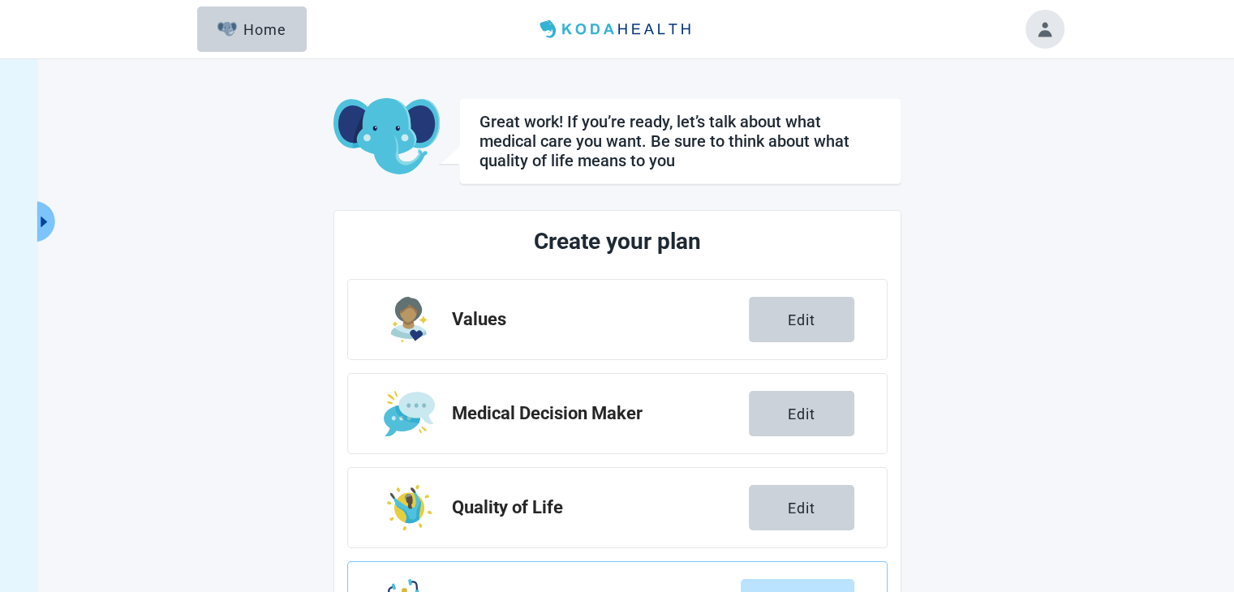
click at [989, 330] on div "Great work! If you’re ready, let’s talk about what medical care you want. Be su…" at bounding box center [617, 458] width 892 height 772
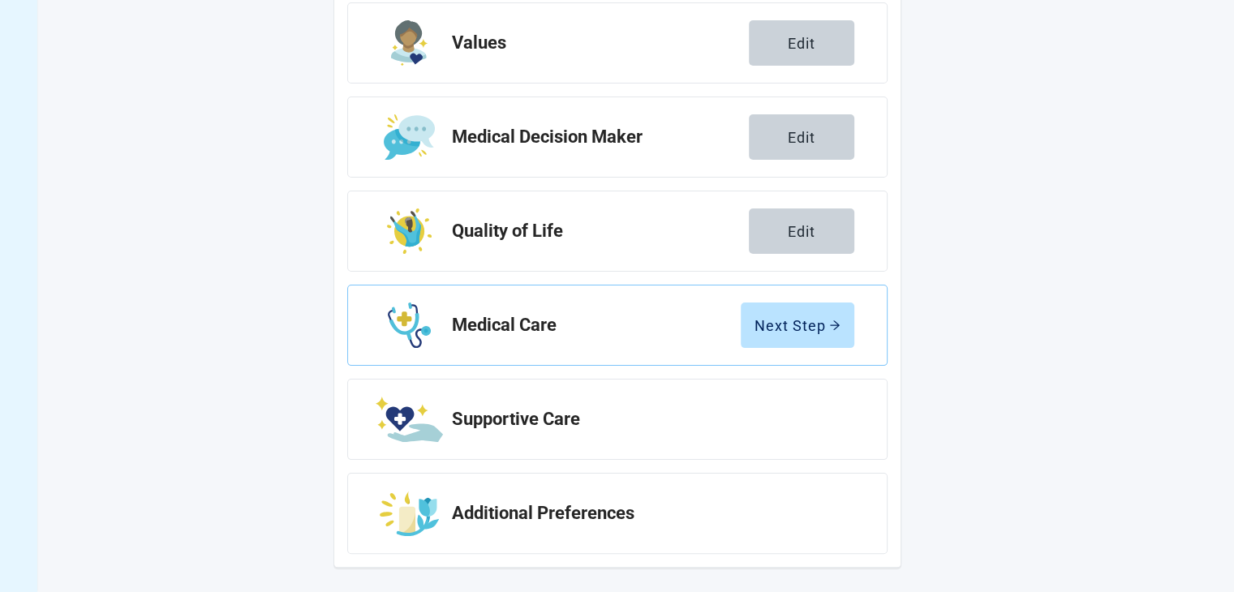
scroll to position [277, 0]
drag, startPoint x: 803, startPoint y: 323, endPoint x: 770, endPoint y: 322, distance: 33.3
click at [770, 322] on div "Next Step" at bounding box center [797, 324] width 86 height 16
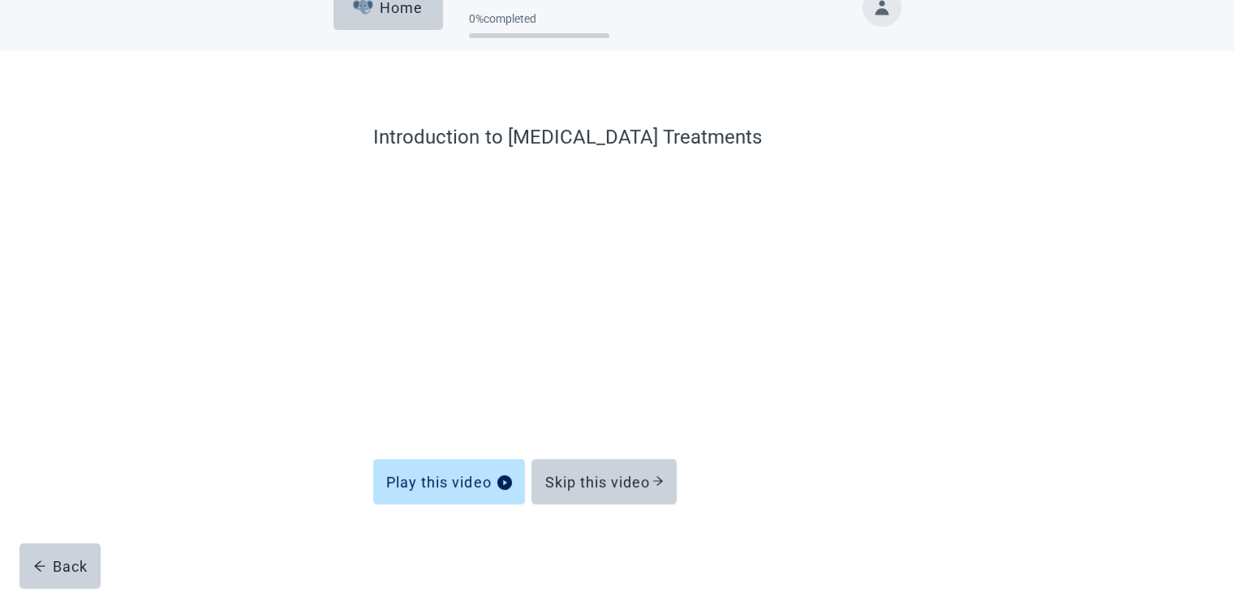
scroll to position [33, 0]
click at [652, 468] on button "Skip this video" at bounding box center [603, 481] width 145 height 45
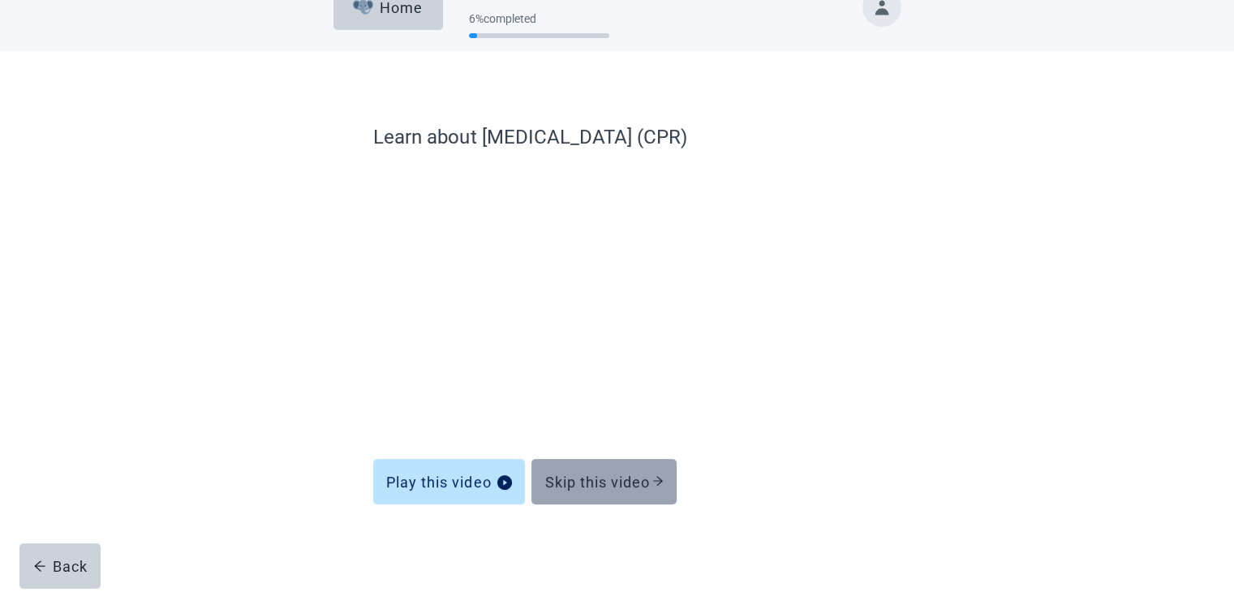
click at [634, 476] on div "Skip this video" at bounding box center [603, 482] width 119 height 16
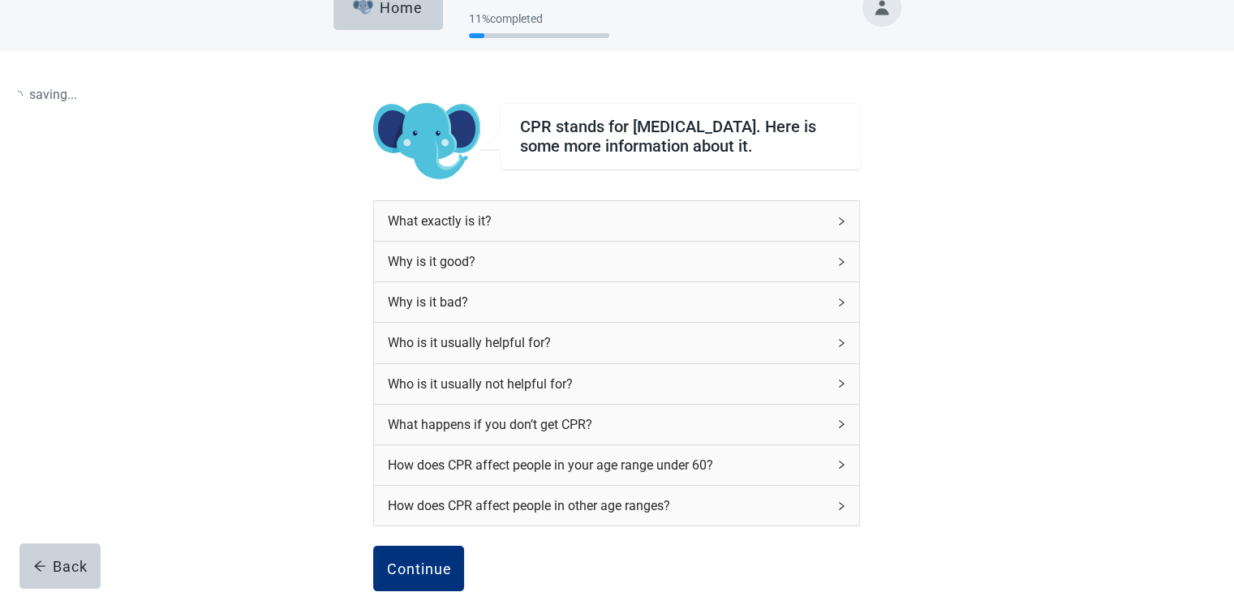
click at [588, 482] on div "How does CPR affect people in your age range under 60?" at bounding box center [616, 465] width 485 height 40
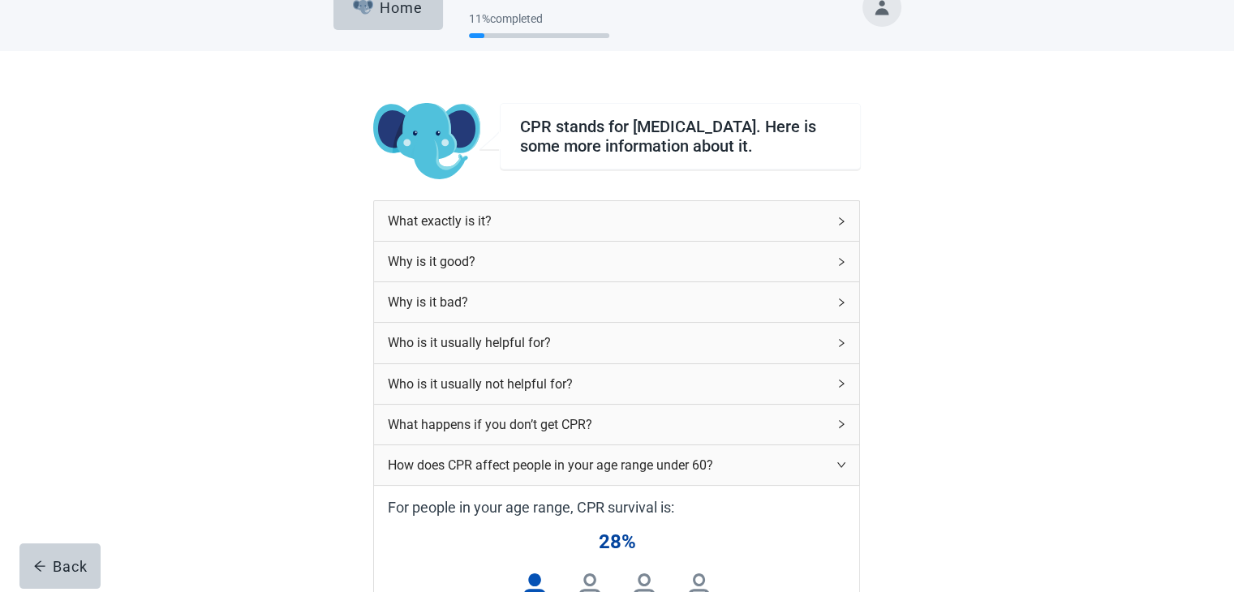
click at [954, 234] on div "CPR stands for cardiopulmonary resuscitation. Here is some more information abo…" at bounding box center [617, 602] width 1111 height 1103
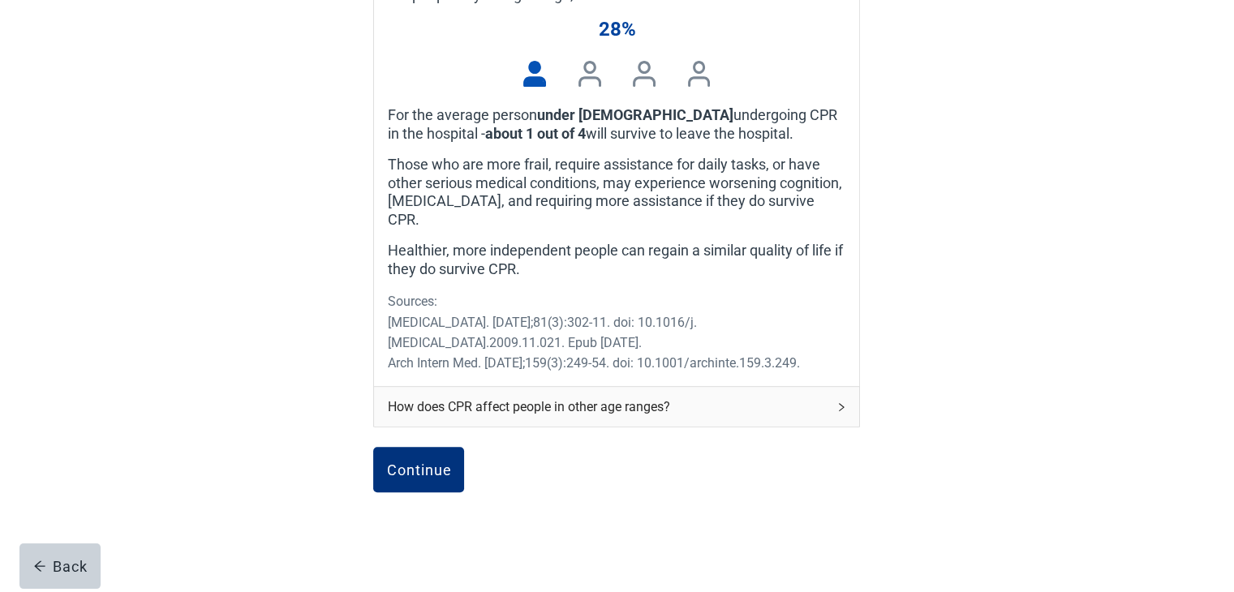
scroll to position [584, 0]
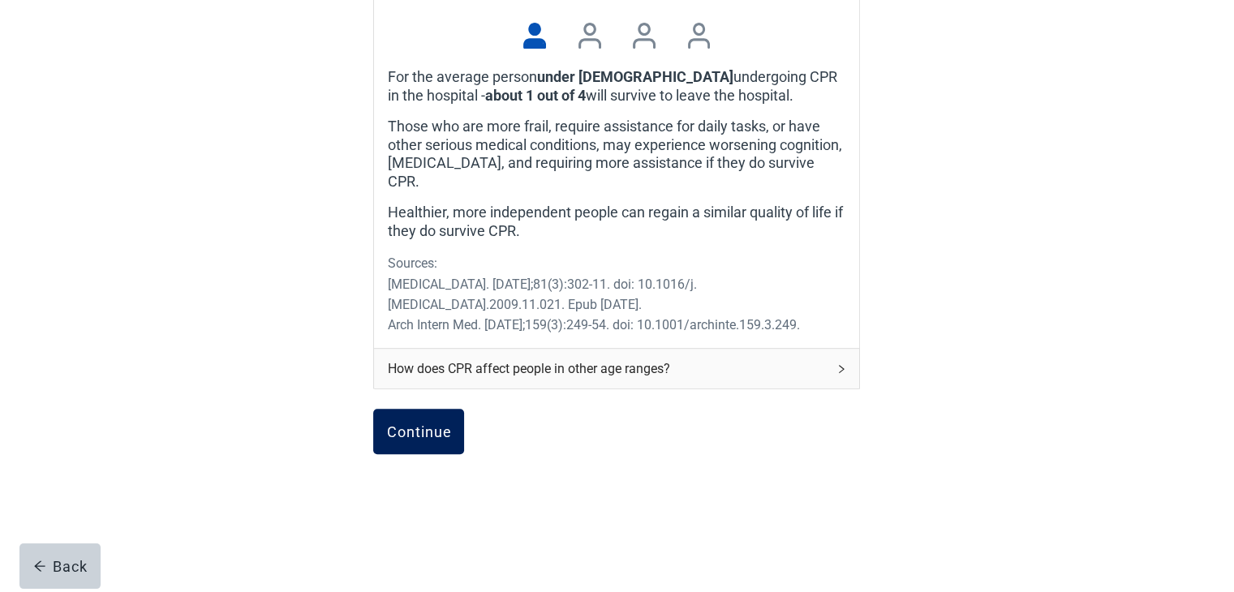
click at [434, 423] on div "Continue" at bounding box center [418, 431] width 65 height 16
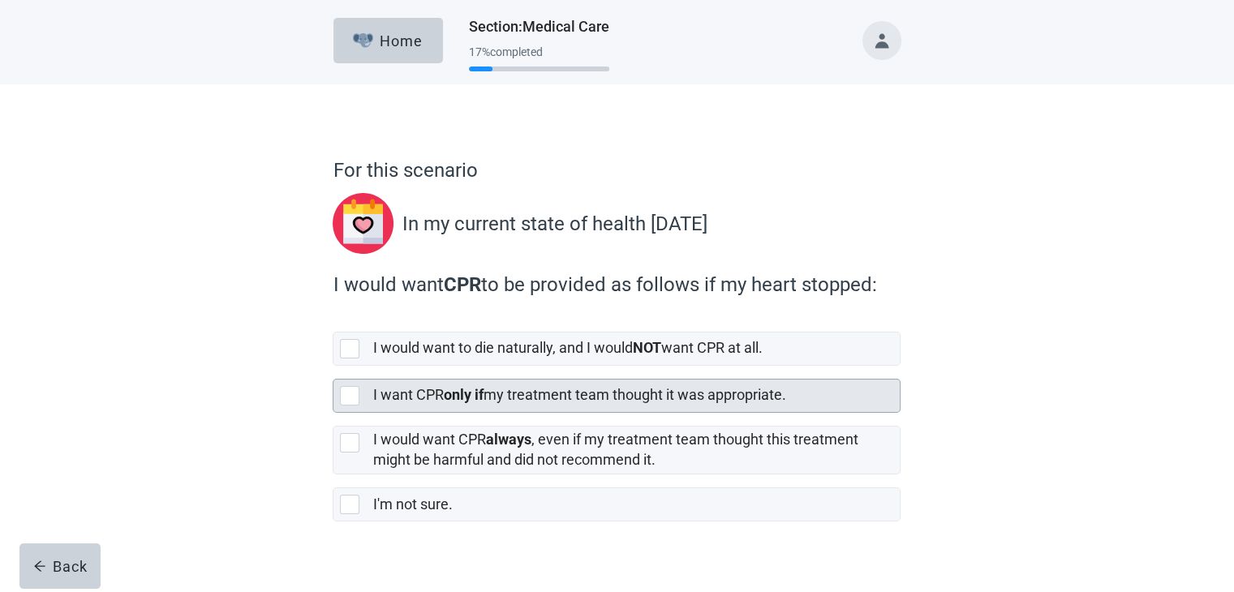
click at [351, 393] on div at bounding box center [349, 395] width 19 height 19
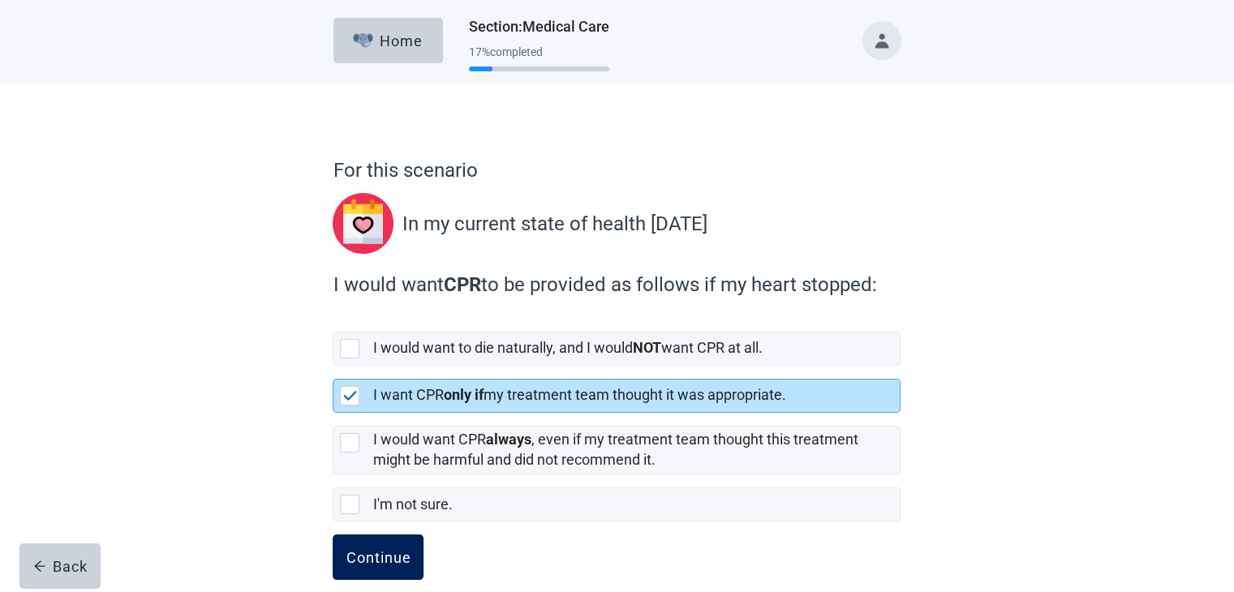
click at [389, 553] on div "Continue" at bounding box center [378, 557] width 65 height 16
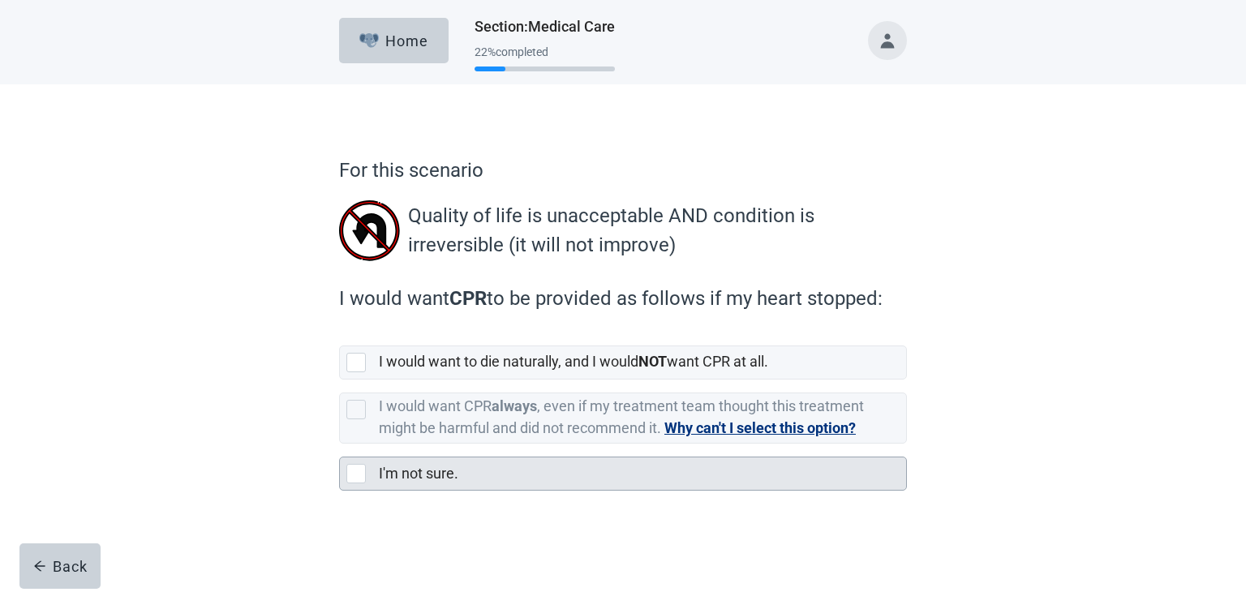
click at [359, 466] on div at bounding box center [355, 473] width 19 height 19
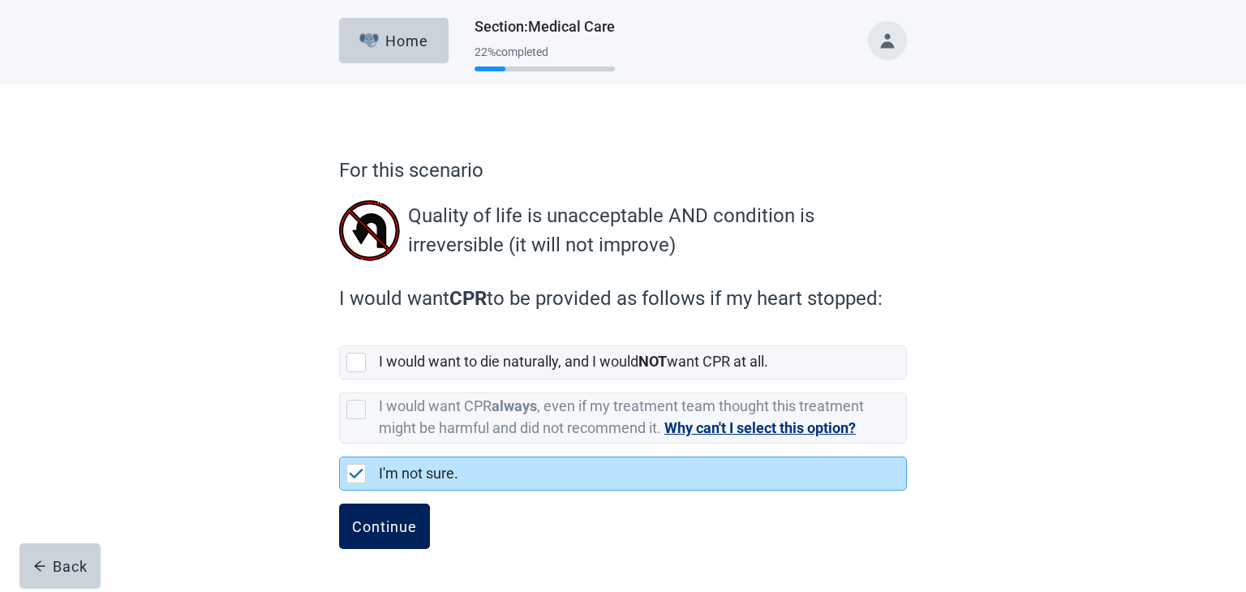
click at [372, 513] on button "Continue" at bounding box center [384, 526] width 91 height 45
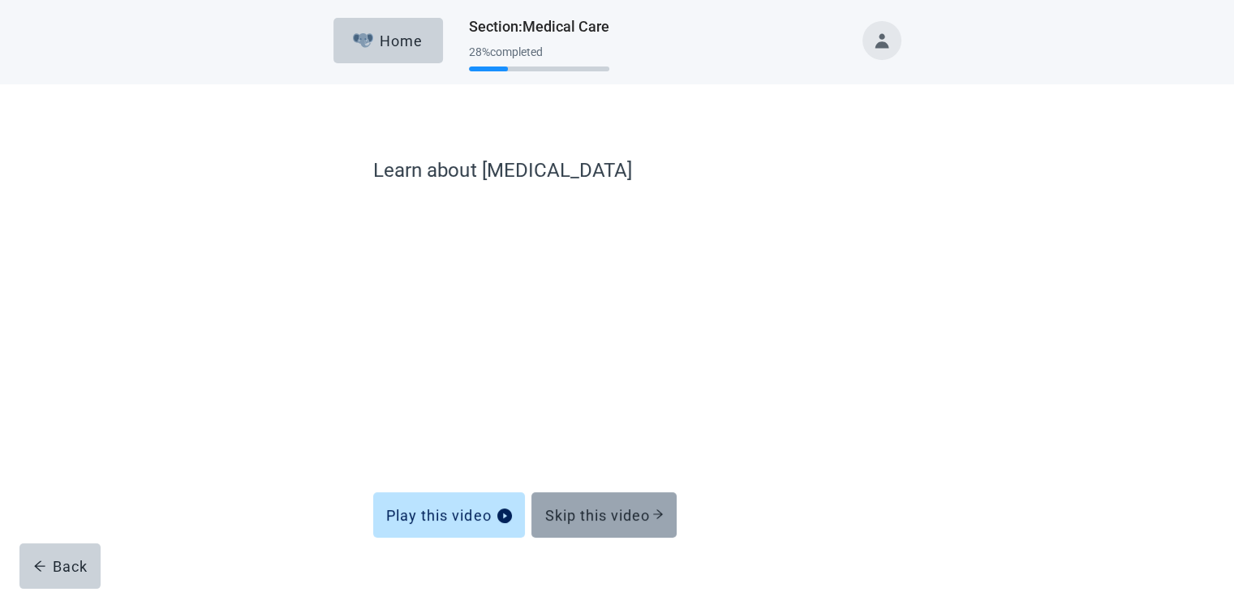
click at [648, 519] on div "Skip this video" at bounding box center [603, 515] width 119 height 16
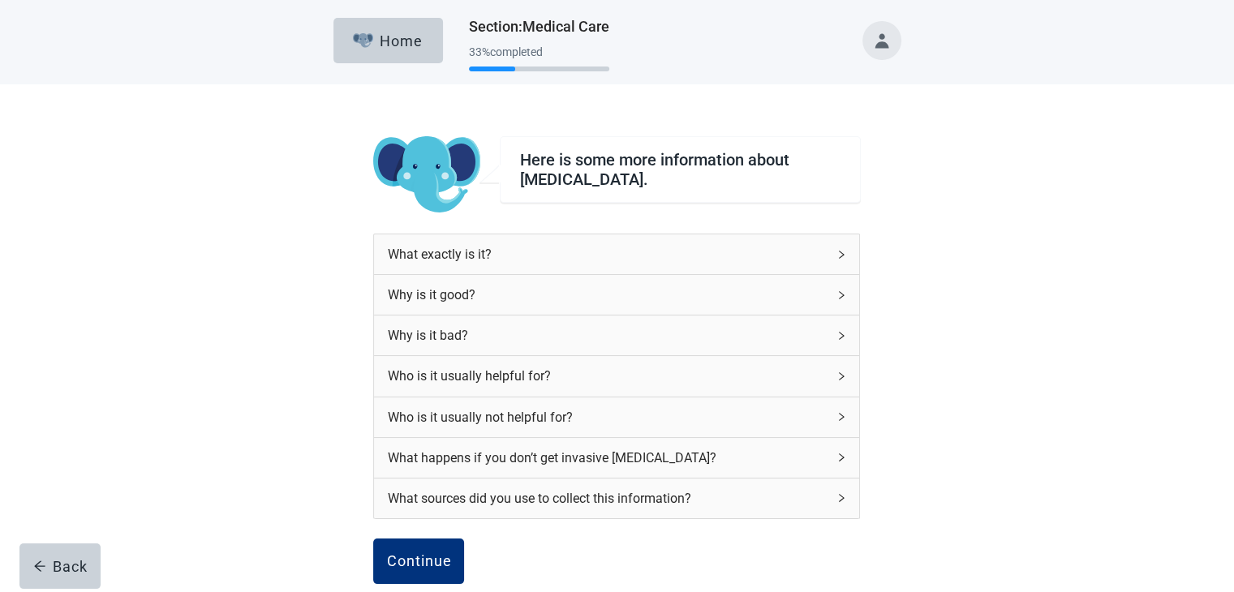
click at [906, 463] on div "Here is some more information about mechanical ventilation. What exactly is it?…" at bounding box center [617, 408] width 1111 height 649
click at [432, 557] on div "Continue" at bounding box center [418, 561] width 65 height 16
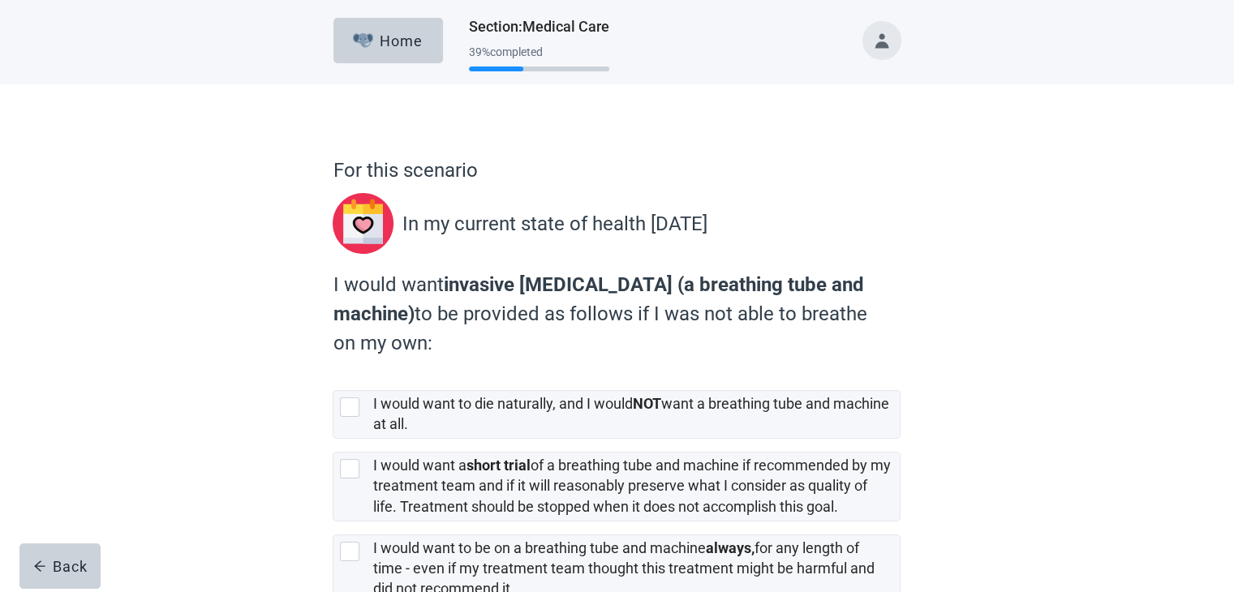
click at [922, 390] on div "For this scenario In my current state of health today I would want invasive mec…" at bounding box center [616, 431] width 681 height 628
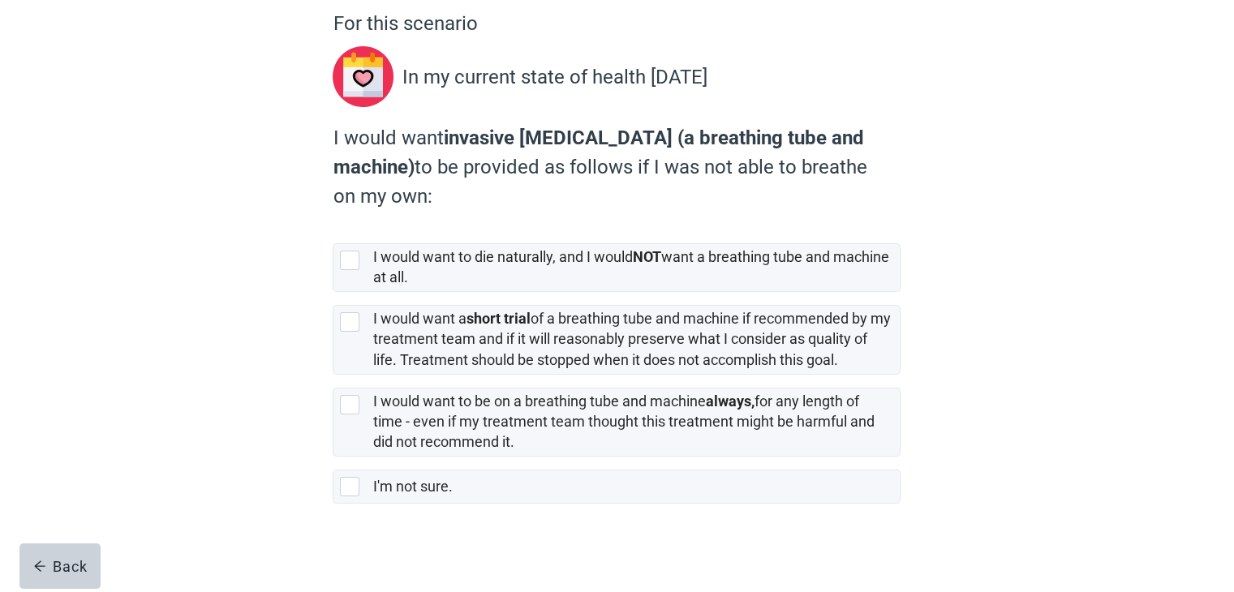
scroll to position [152, 0]
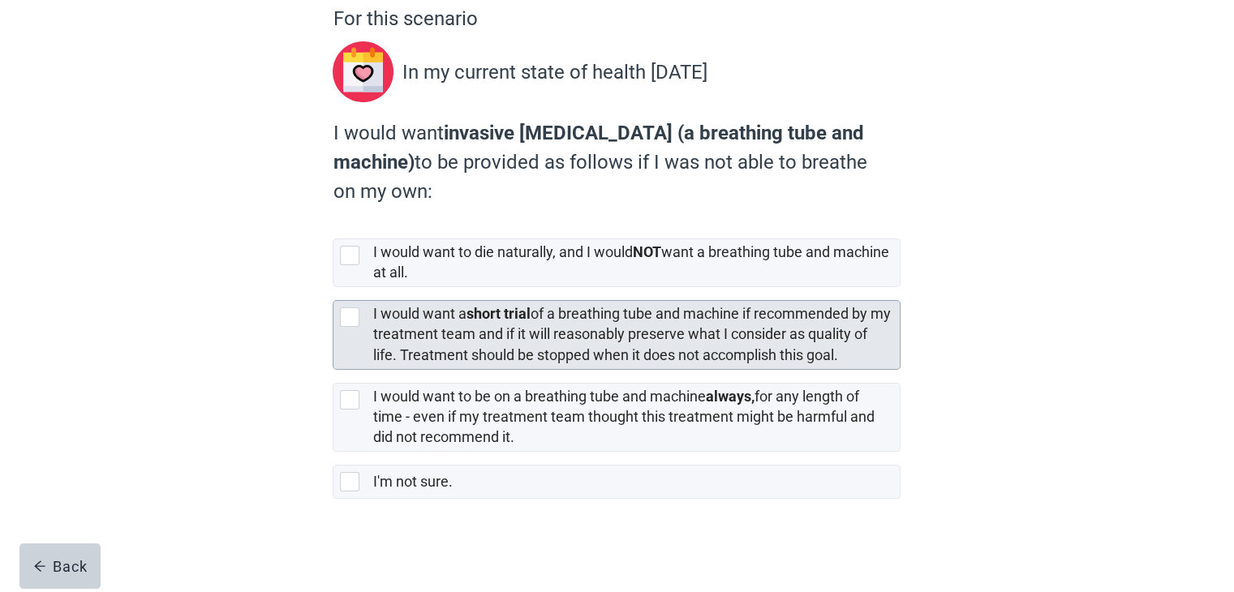
click at [358, 311] on div at bounding box center [349, 316] width 19 height 19
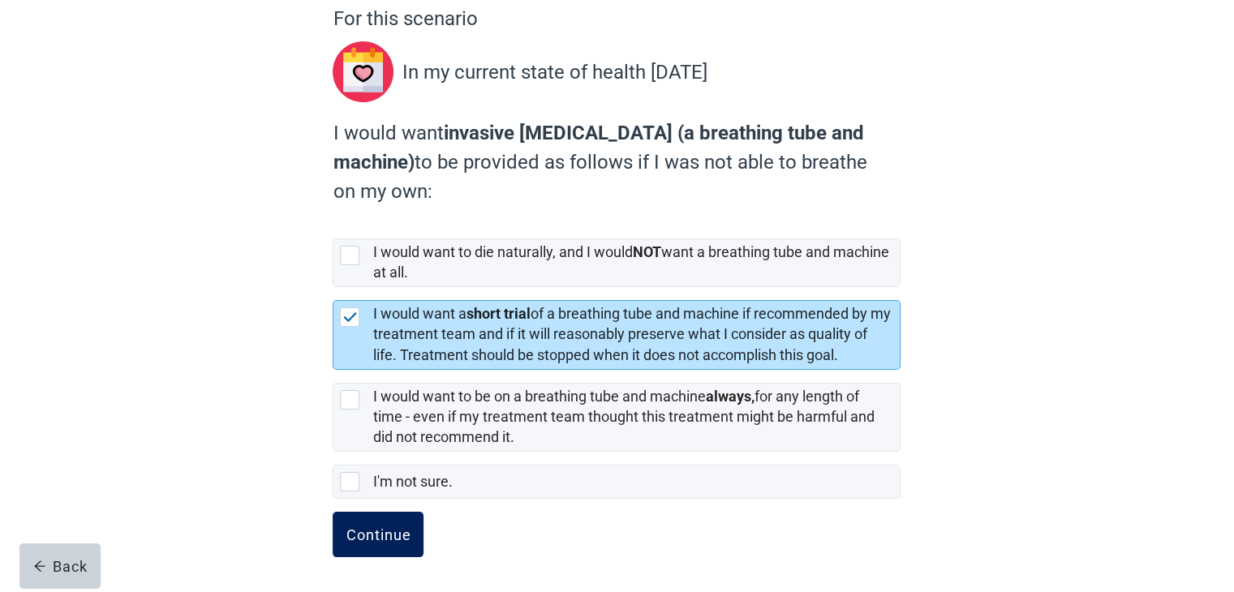
click at [375, 517] on button "Continue" at bounding box center [378, 534] width 91 height 45
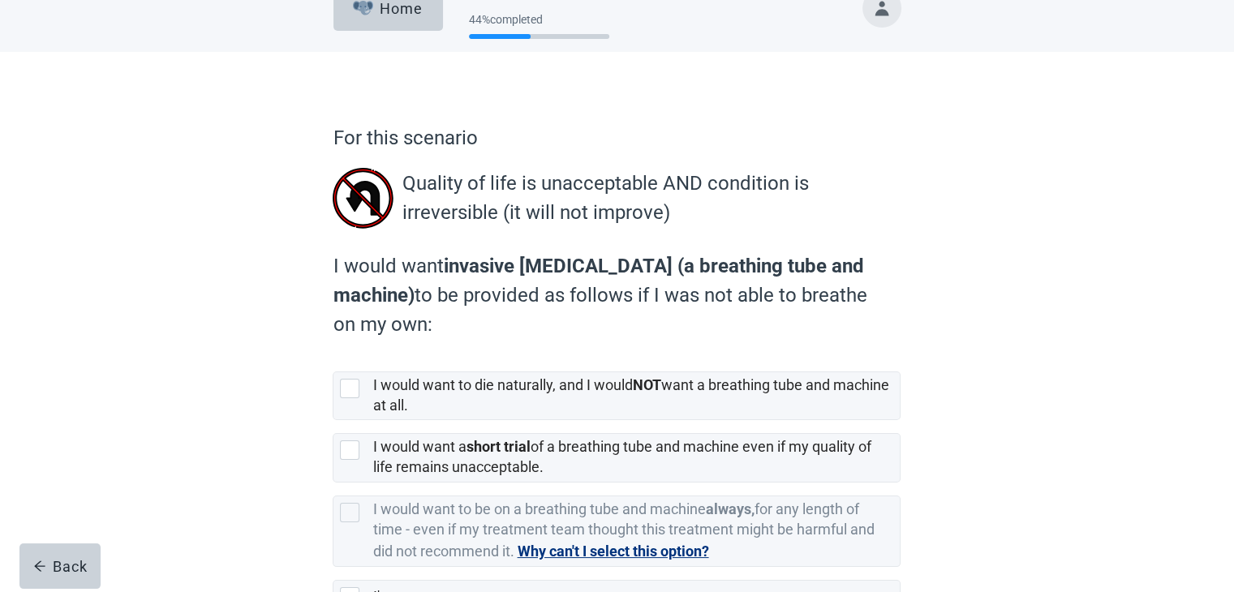
scroll to position [130, 0]
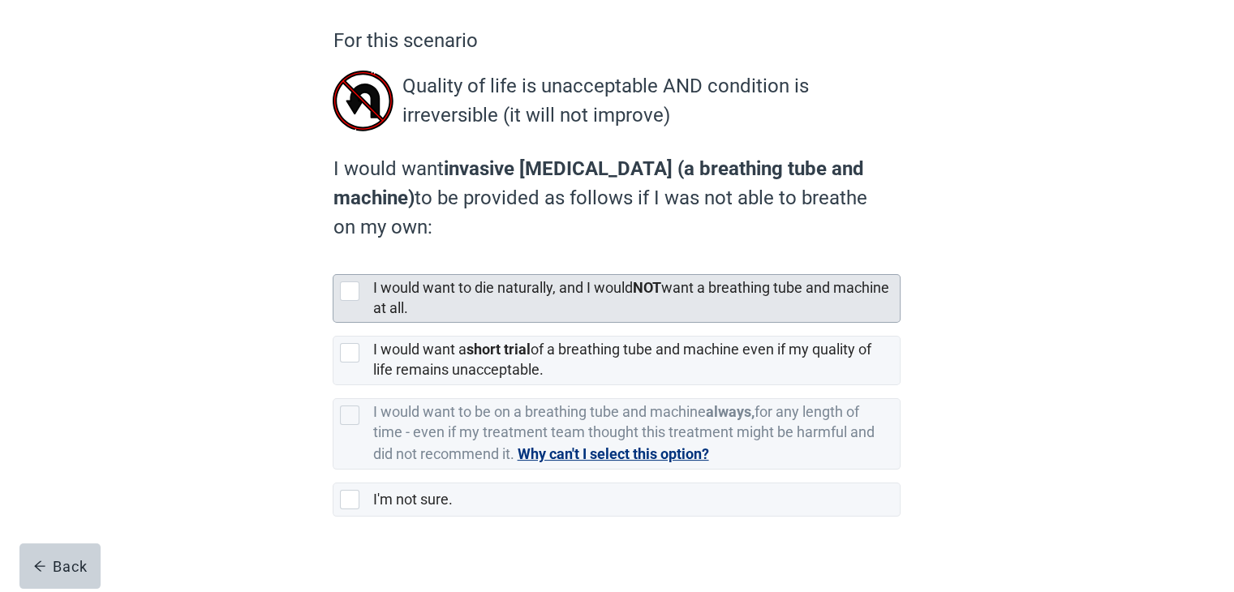
click at [347, 303] on div "I would want to die naturally, and I would NOT want a breathing tube and machin…" at bounding box center [616, 298] width 566 height 47
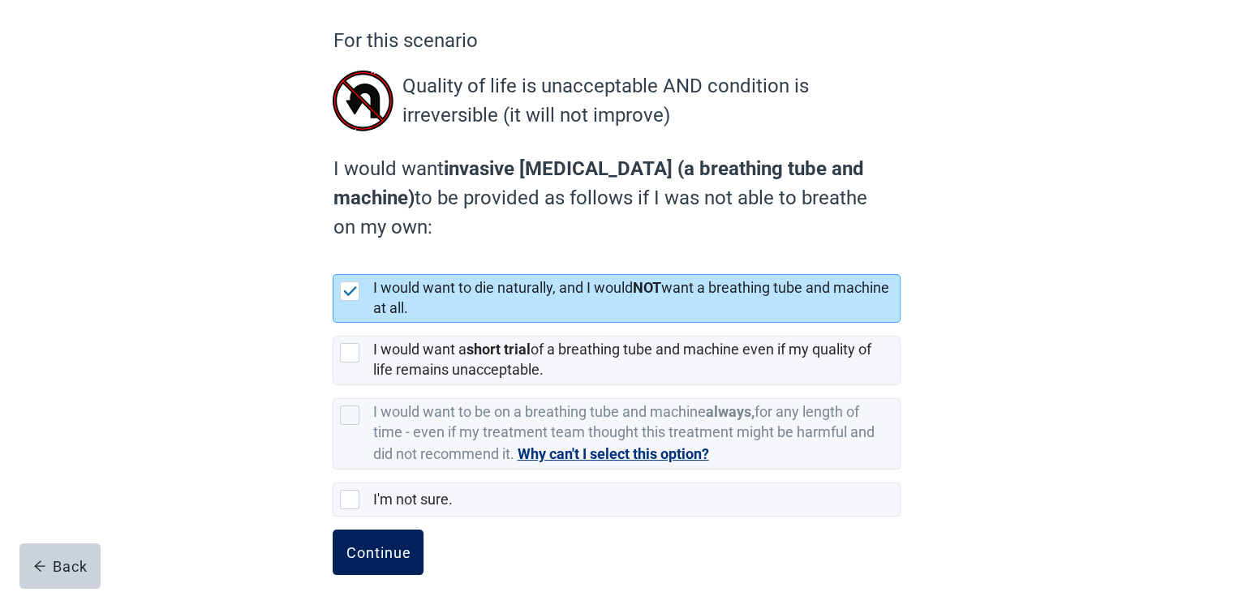
click at [360, 555] on div "Continue" at bounding box center [378, 552] width 65 height 16
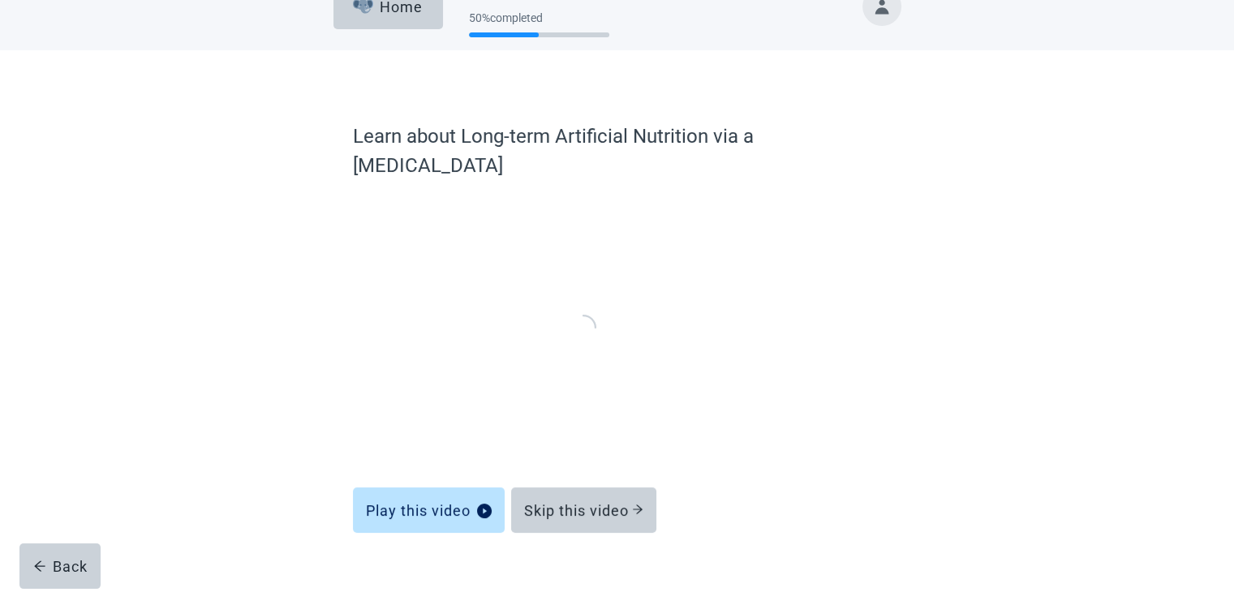
scroll to position [33, 0]
click at [625, 496] on button "Skip this video" at bounding box center [583, 510] width 145 height 45
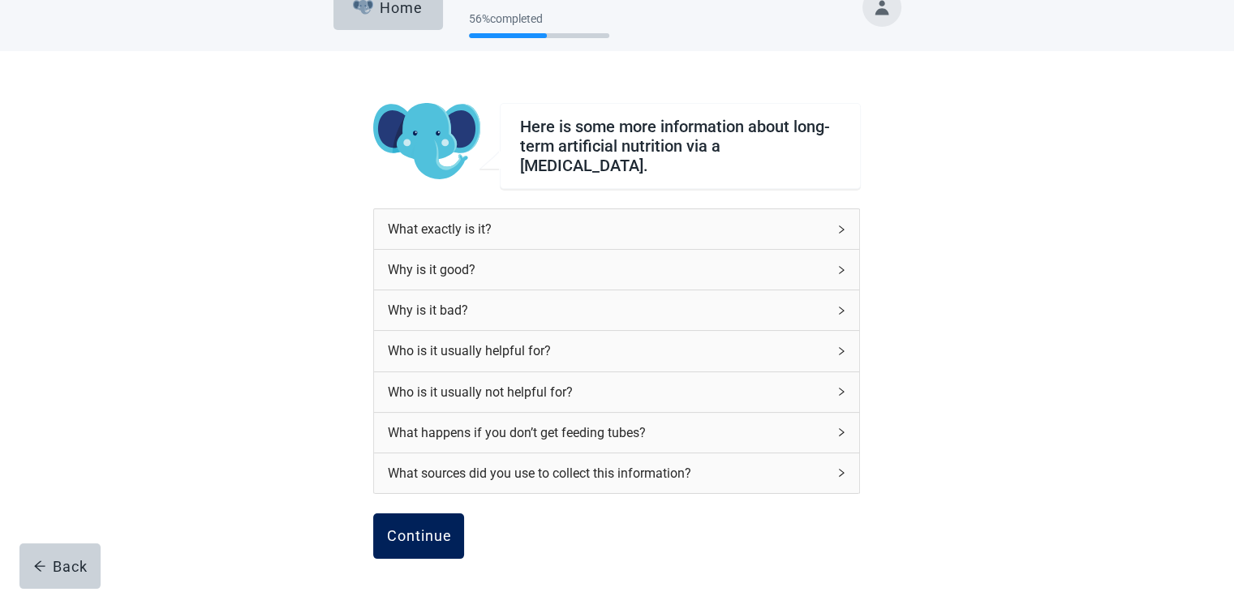
click at [418, 528] on div "Continue" at bounding box center [418, 536] width 65 height 16
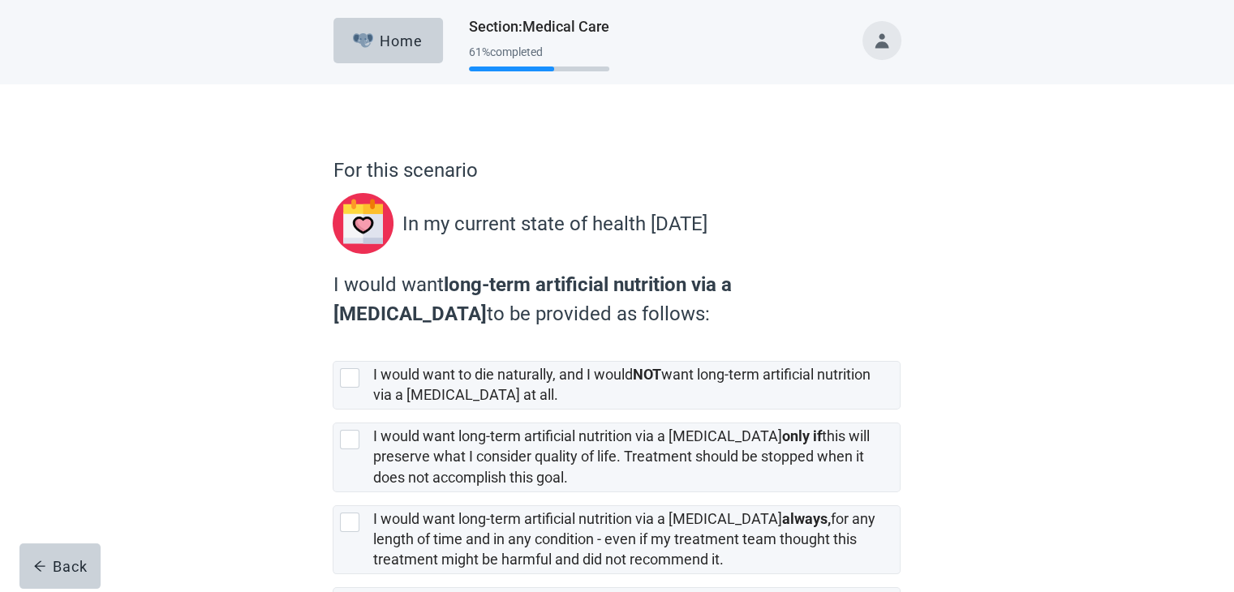
click at [828, 154] on div "For this scenario In my current state of health today I would want long-term ar…" at bounding box center [616, 416] width 681 height 599
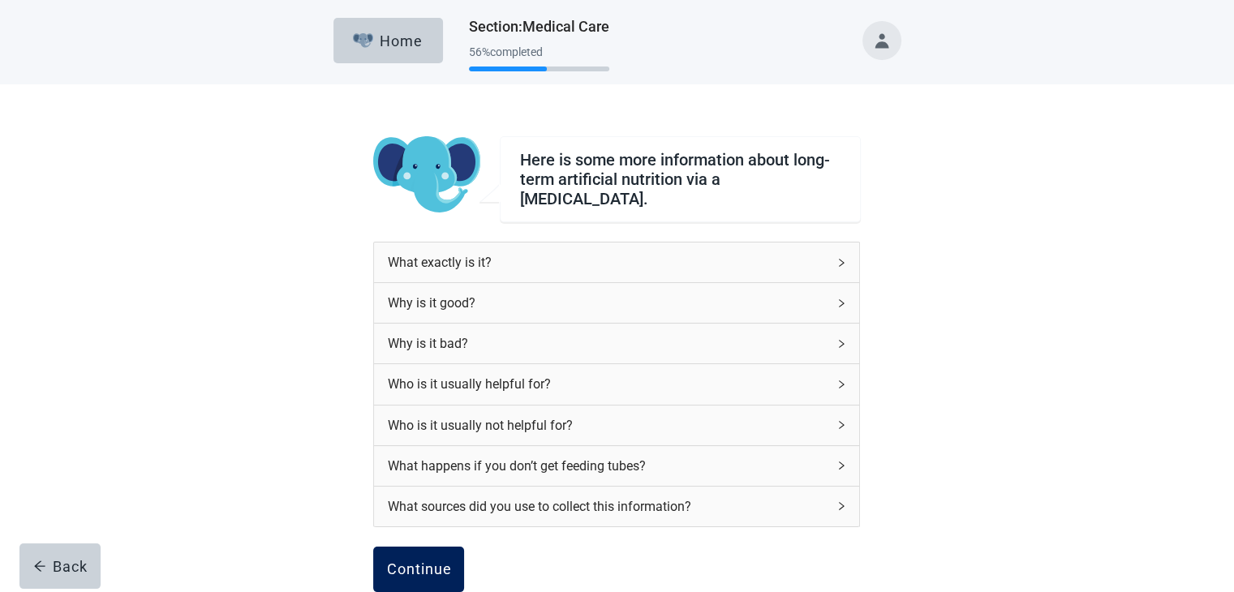
click at [447, 547] on button "Continue" at bounding box center [418, 569] width 91 height 45
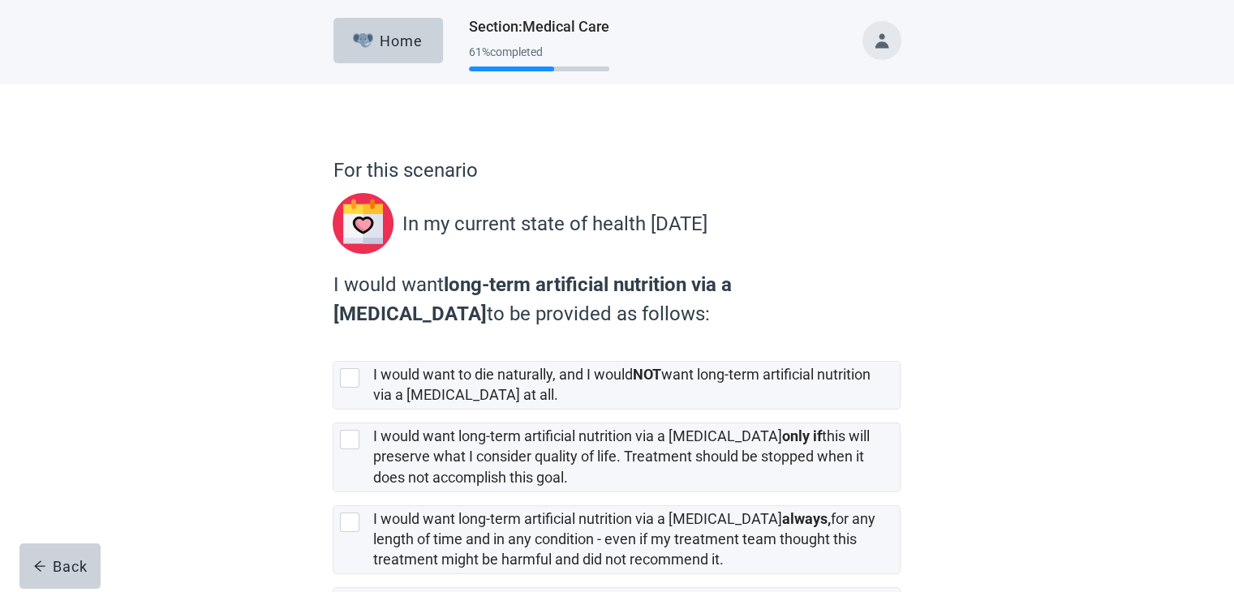
click at [1040, 432] on div "For this scenario In my current state of health today I would want long-term ar…" at bounding box center [617, 399] width 1111 height 631
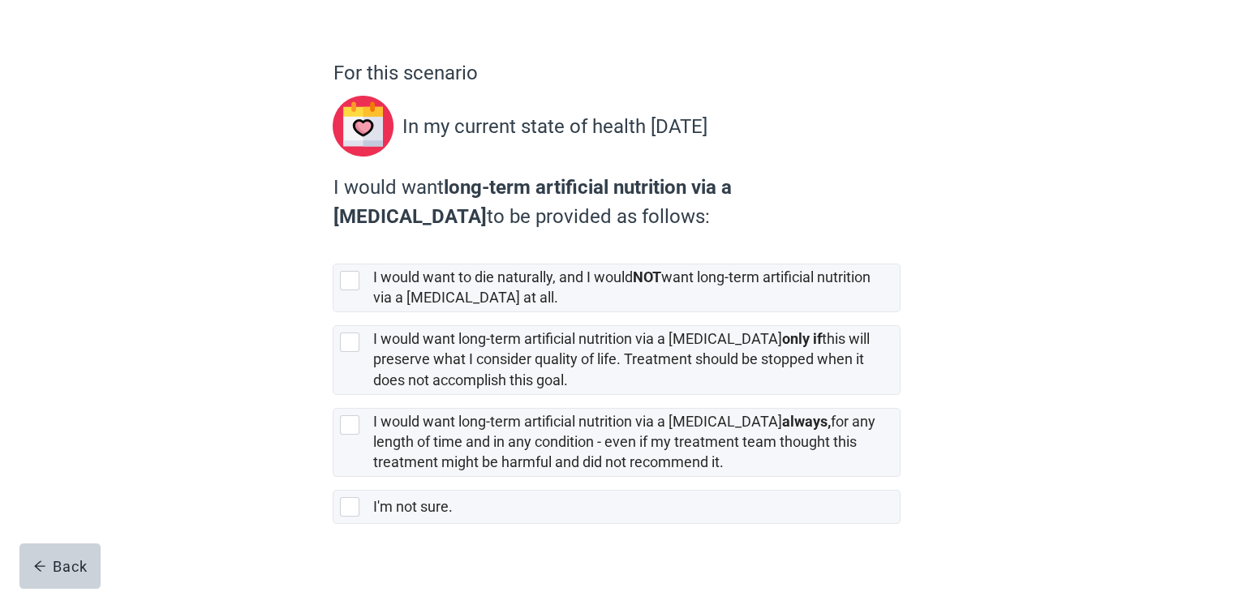
scroll to position [122, 0]
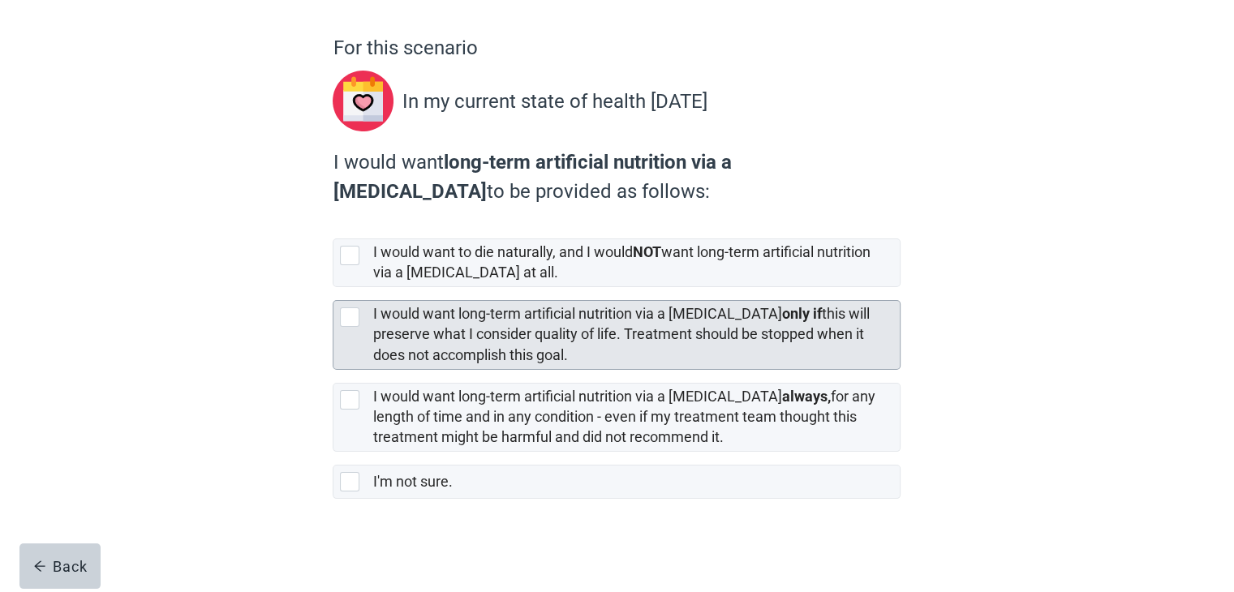
click at [354, 317] on div at bounding box center [349, 316] width 19 height 19
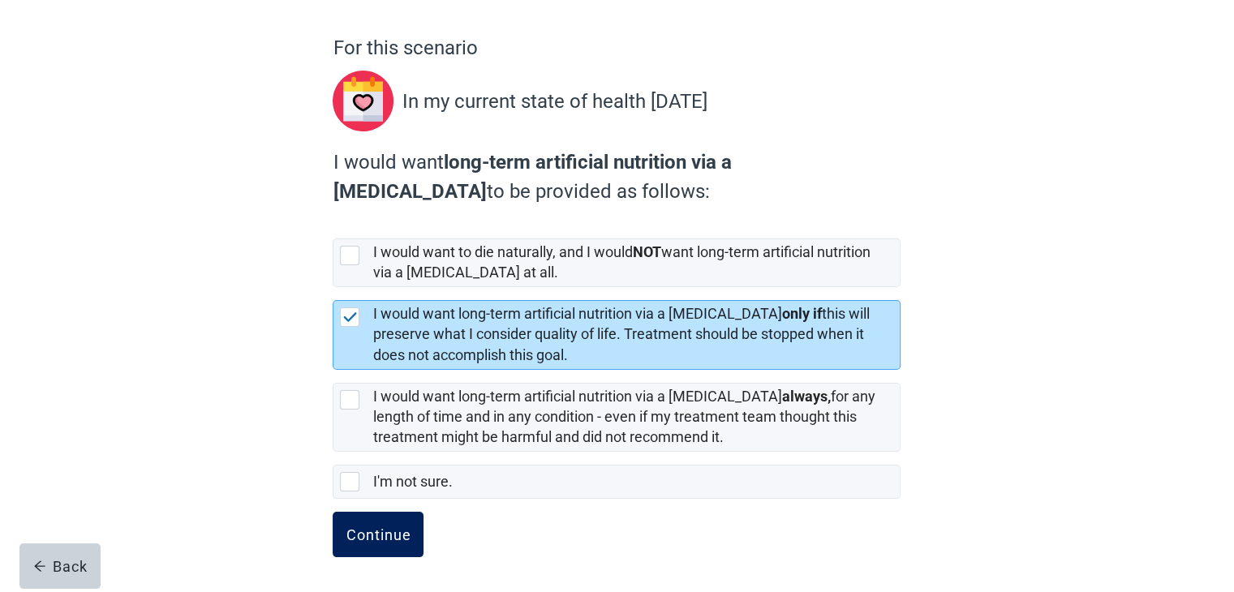
click at [389, 531] on div "Continue" at bounding box center [378, 534] width 65 height 16
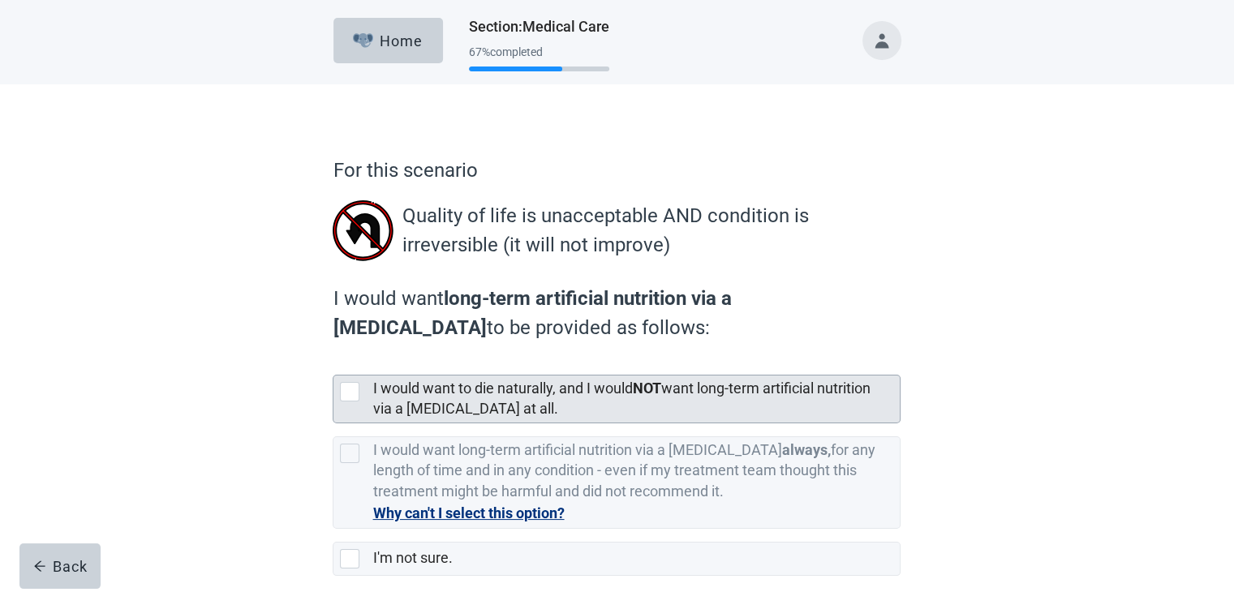
click at [350, 400] on div at bounding box center [349, 391] width 19 height 19
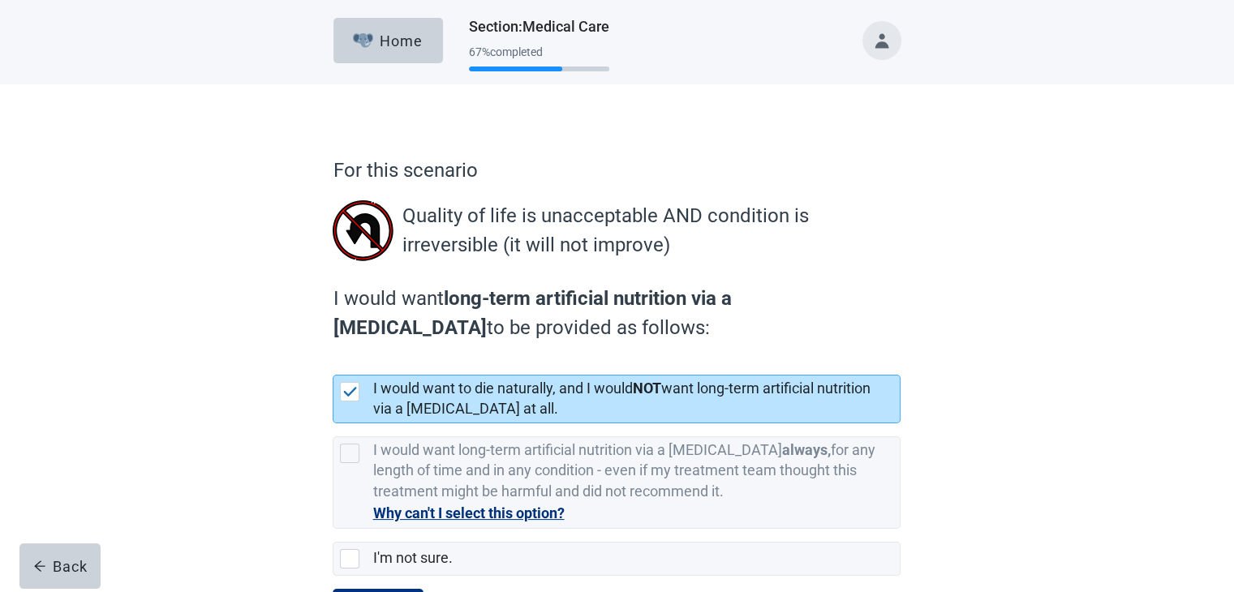
click at [1044, 389] on div "For this scenario Quality of life is unacceptable AND condition is irreversible…" at bounding box center [617, 377] width 1111 height 586
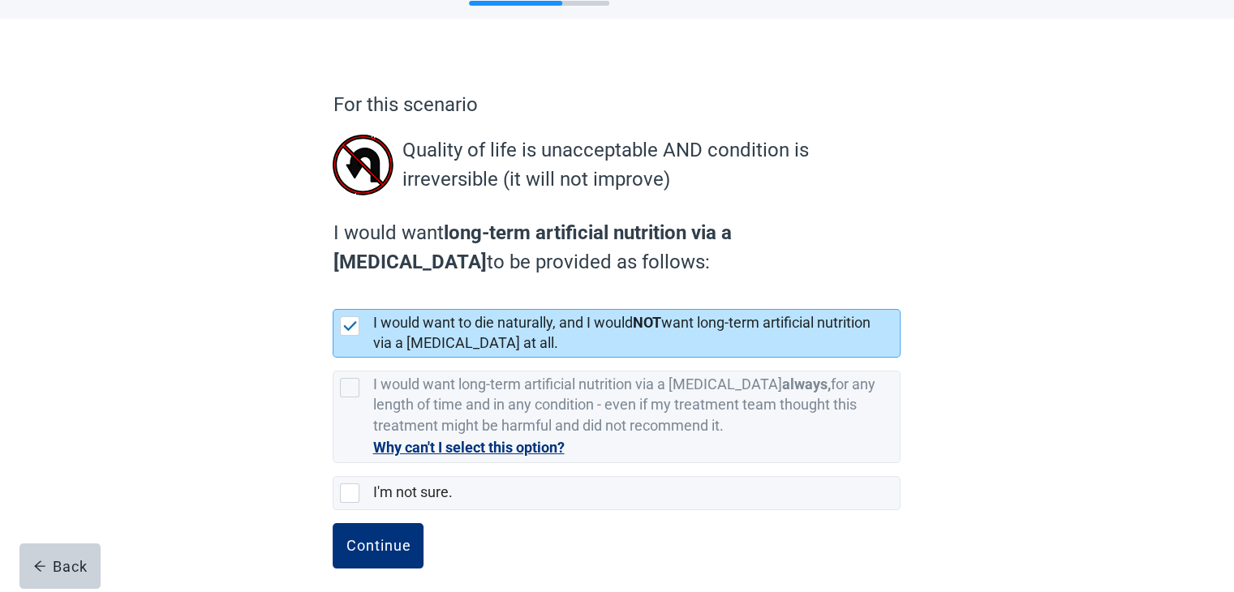
scroll to position [77, 0]
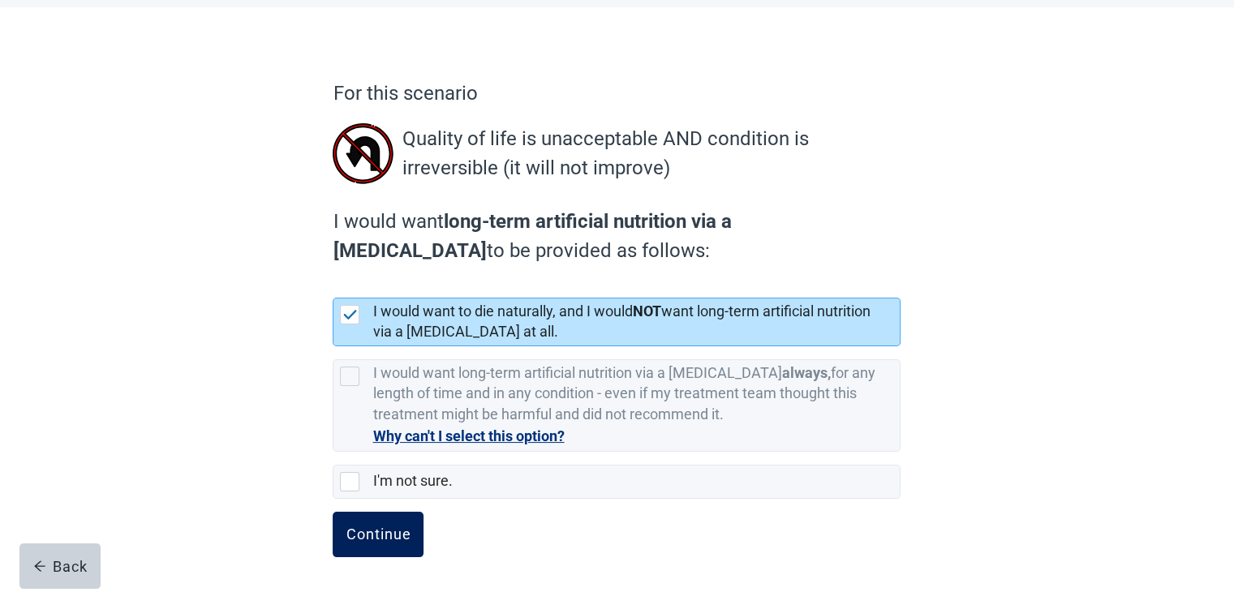
click at [396, 542] on div "Continue" at bounding box center [378, 534] width 65 height 16
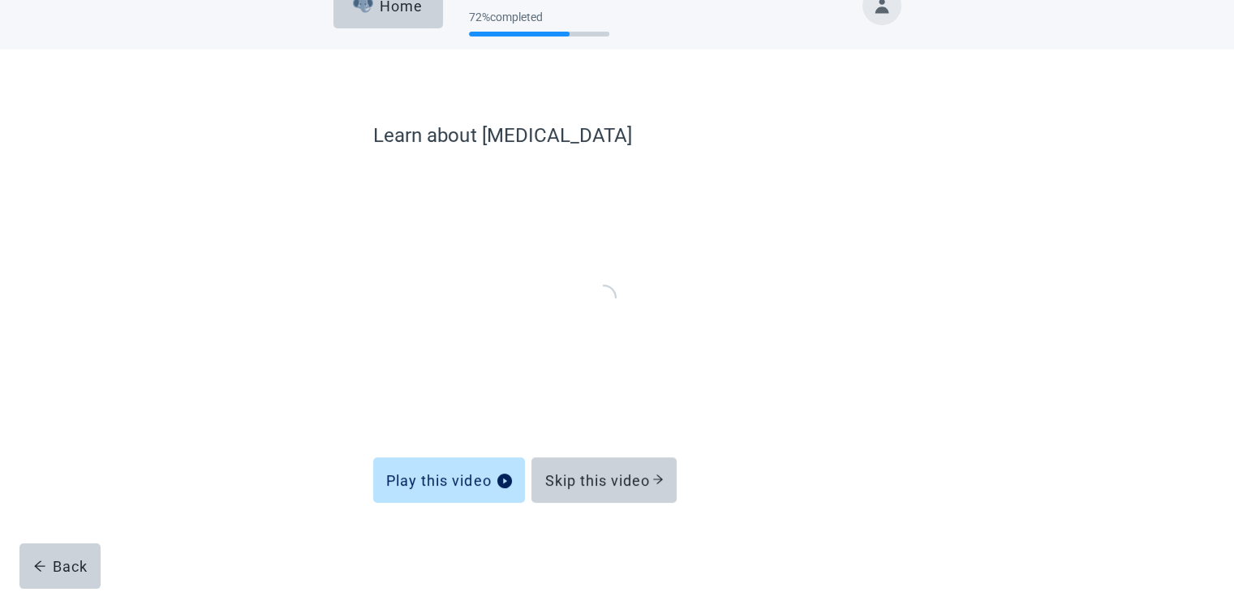
scroll to position [33, 0]
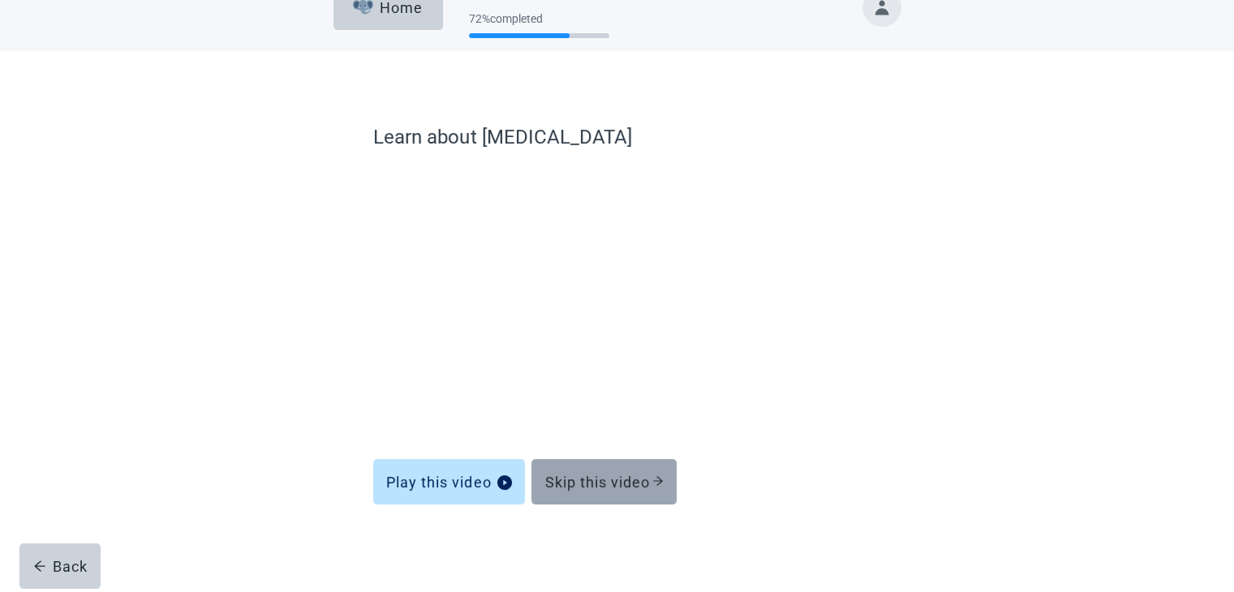
click at [610, 474] on div "Skip this video" at bounding box center [603, 482] width 119 height 16
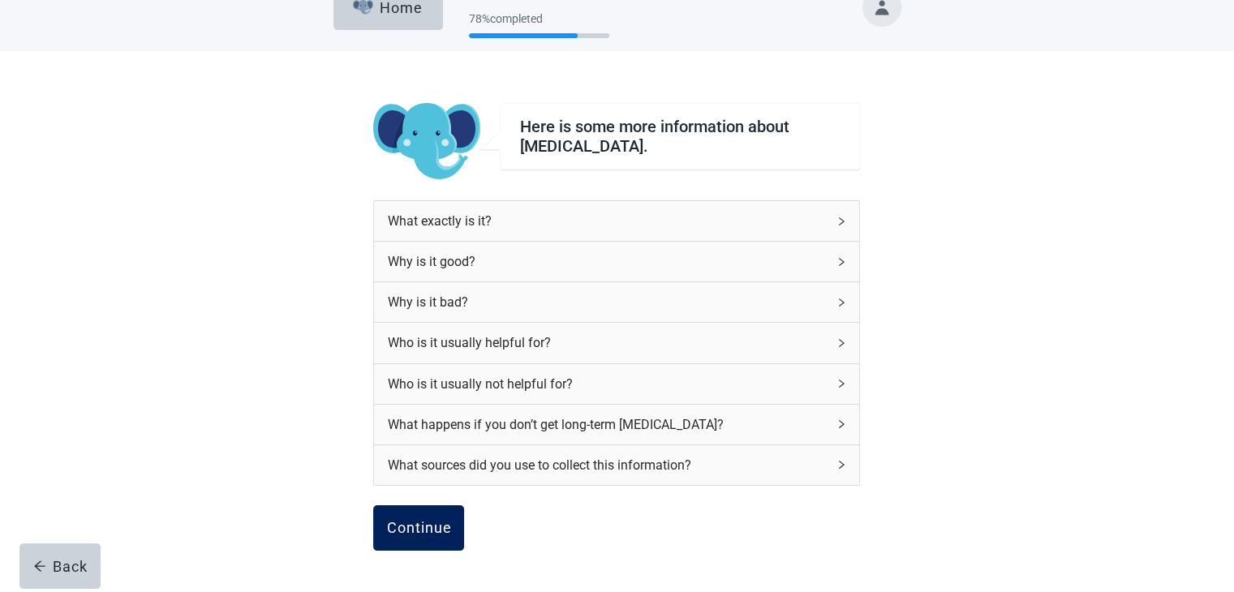
click at [424, 515] on button "Continue" at bounding box center [418, 527] width 91 height 45
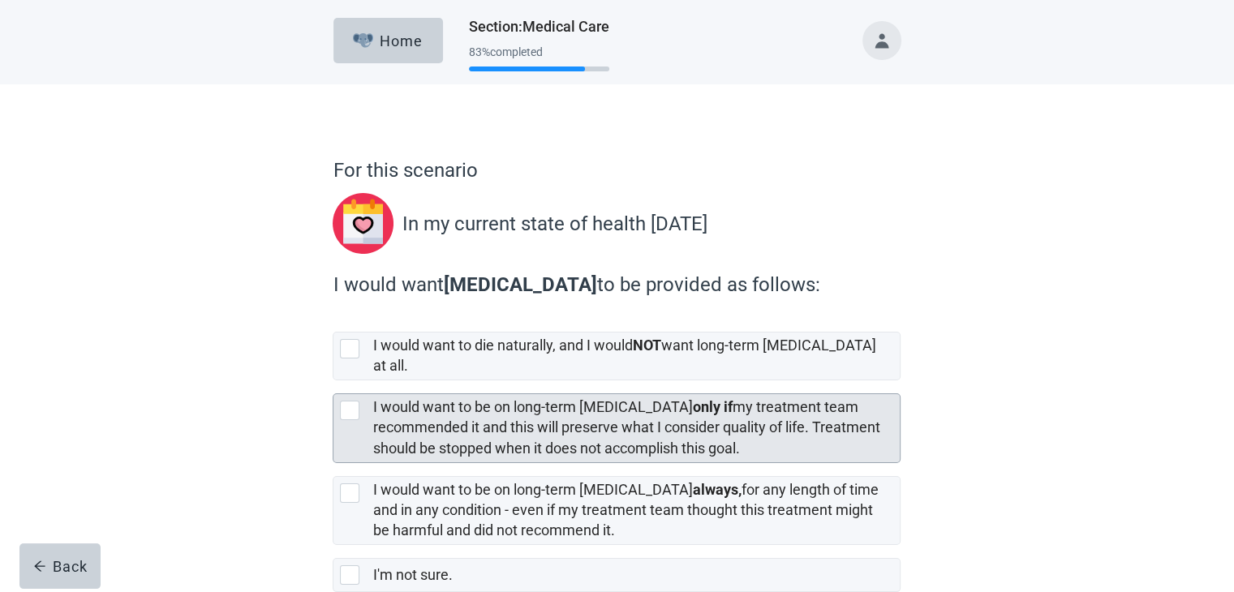
click at [363, 401] on div at bounding box center [353, 410] width 26 height 19
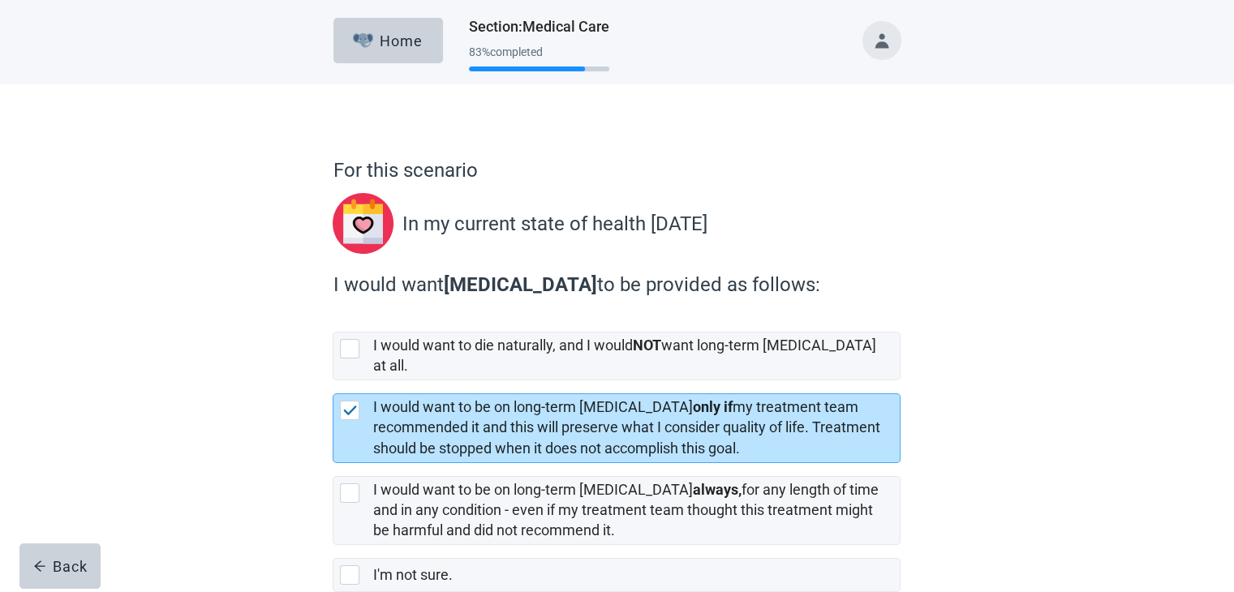
click at [981, 389] on div "For this scenario In my current state of health today I would want dialysis to …" at bounding box center [617, 385] width 1111 height 602
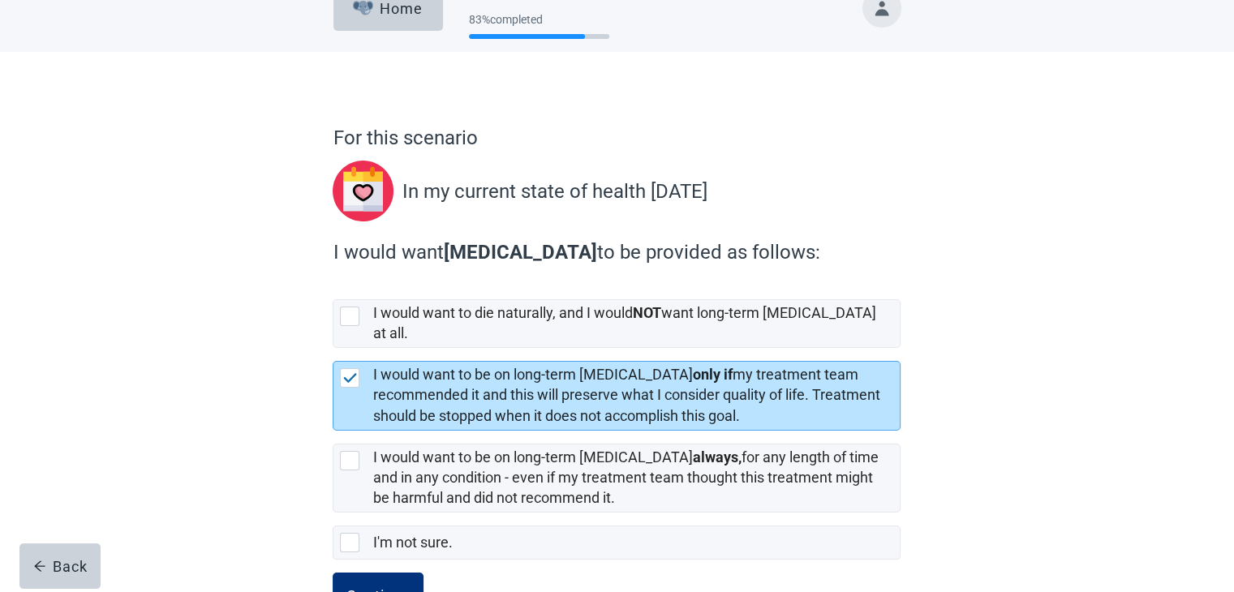
scroll to position [78, 0]
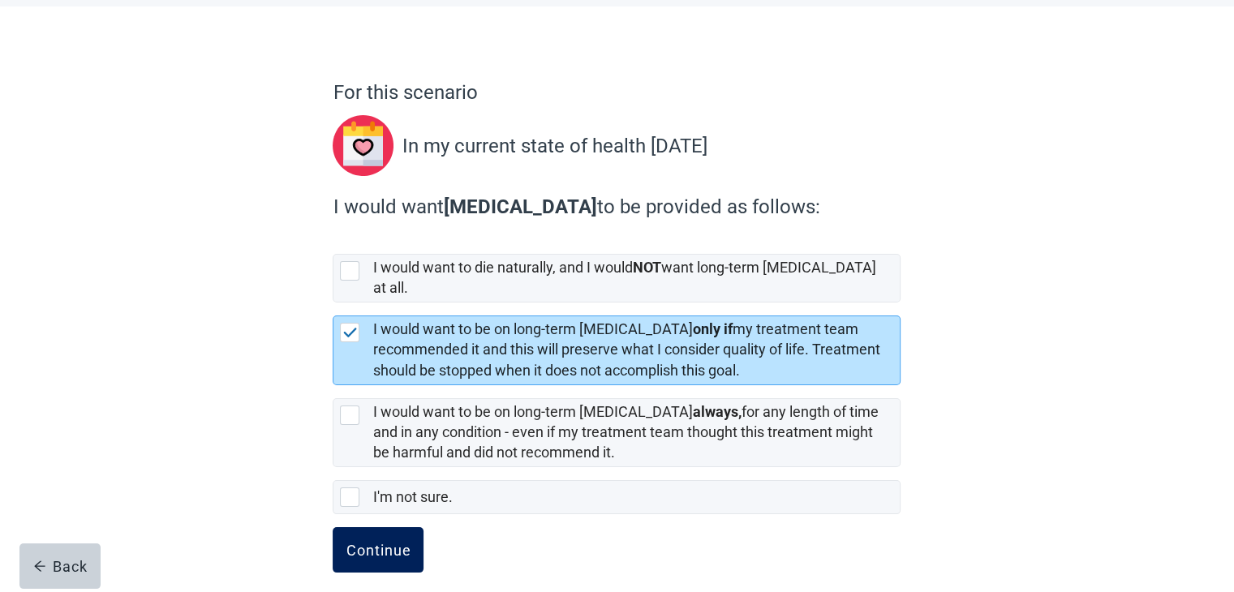
click at [402, 527] on button "Continue" at bounding box center [378, 549] width 91 height 45
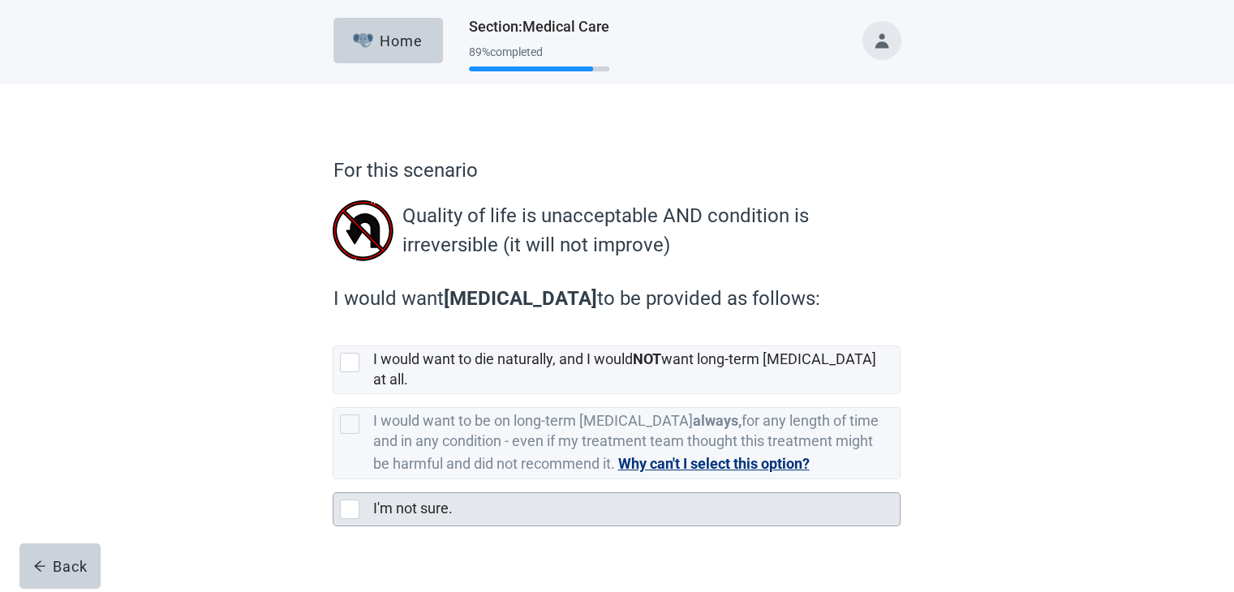
click at [356, 501] on div at bounding box center [349, 509] width 19 height 19
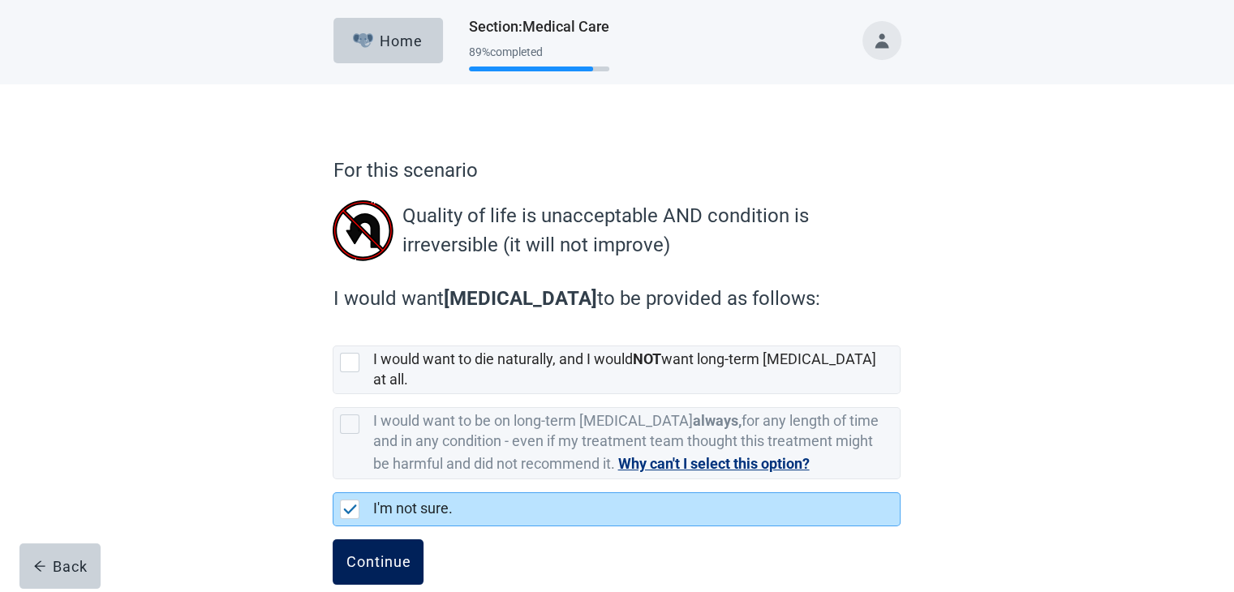
click at [366, 554] on div "Continue" at bounding box center [378, 562] width 65 height 16
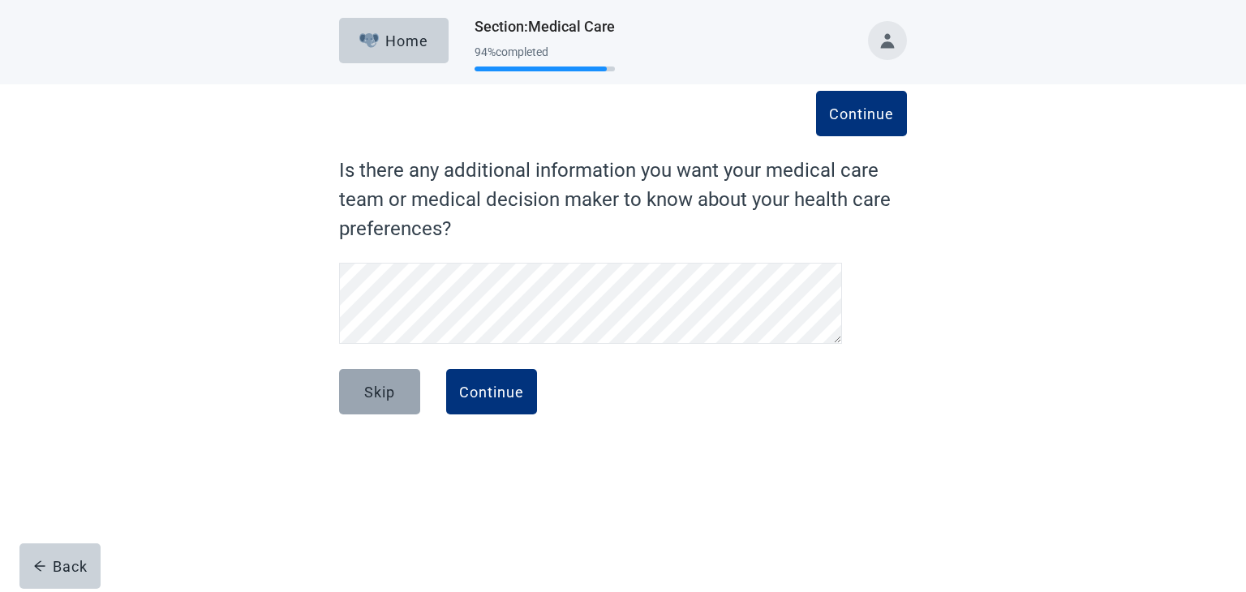
click at [393, 403] on button "Skip" at bounding box center [379, 391] width 81 height 45
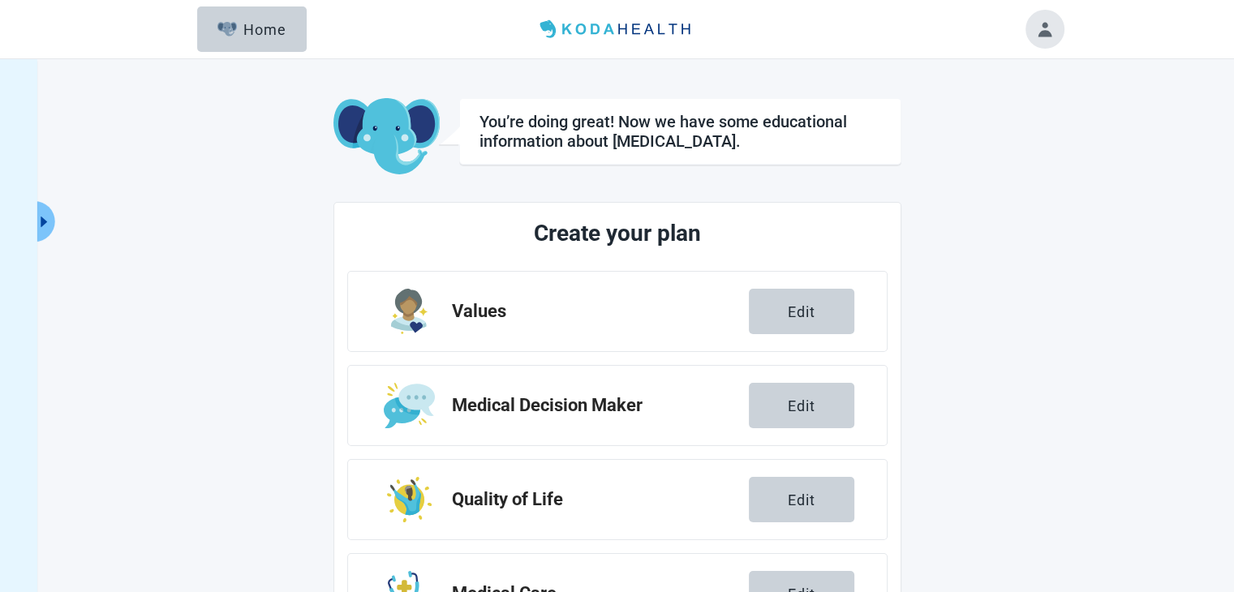
click at [965, 322] on div "You’re doing great! Now we have some educational information about supportive c…" at bounding box center [617, 454] width 892 height 764
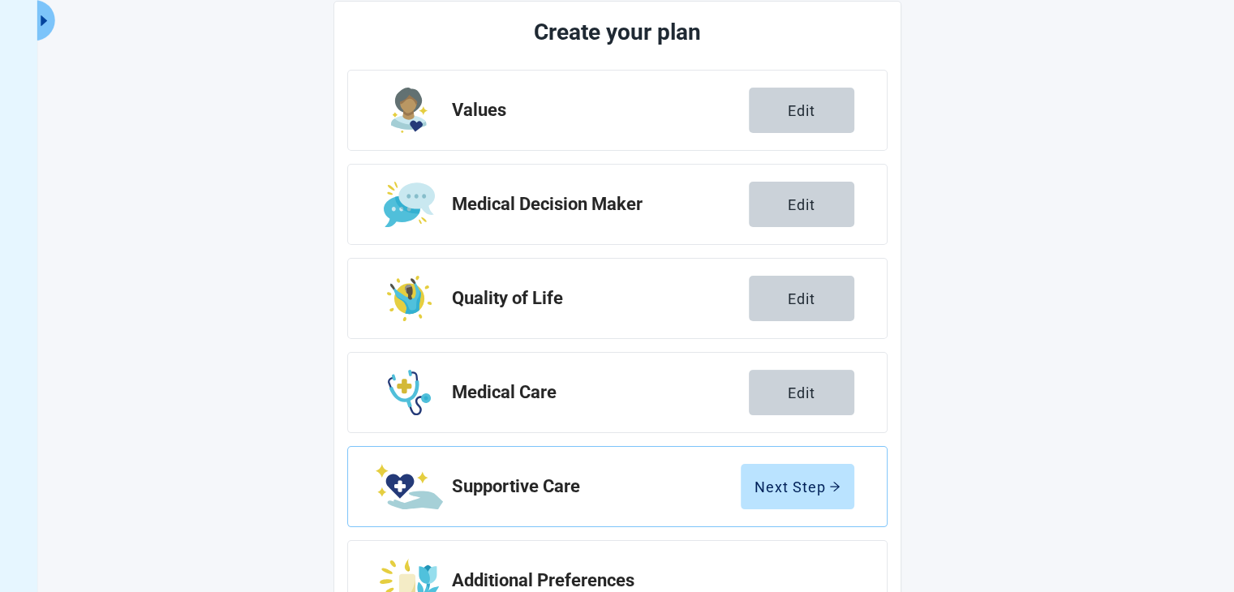
scroll to position [269, 0]
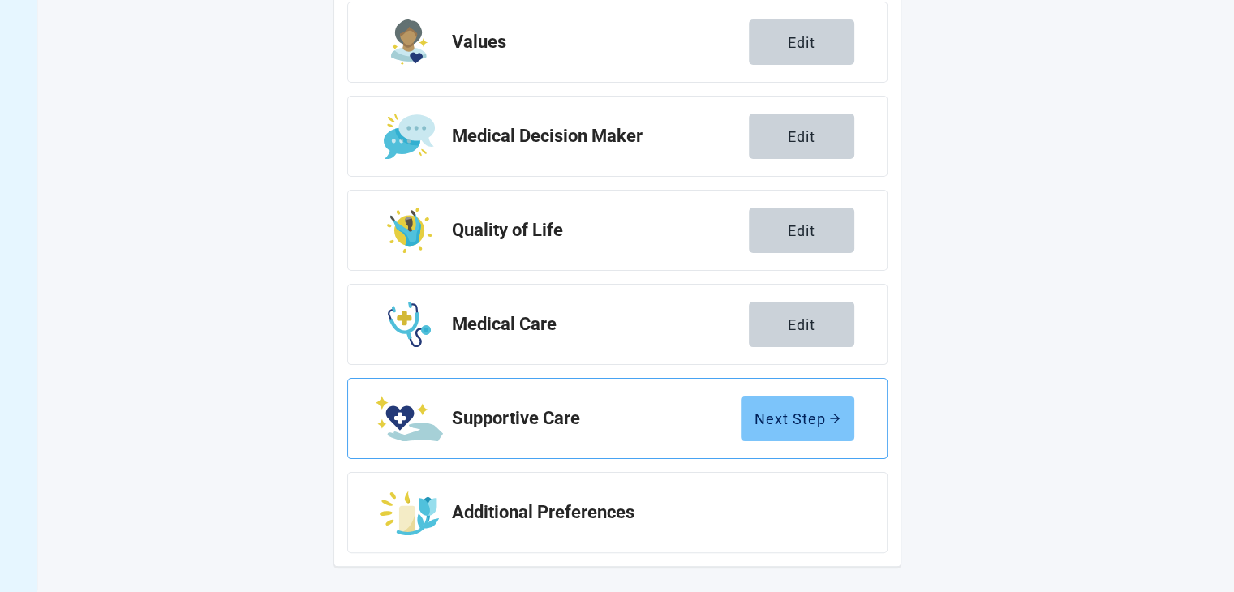
click at [816, 413] on div "Next Step" at bounding box center [797, 418] width 86 height 16
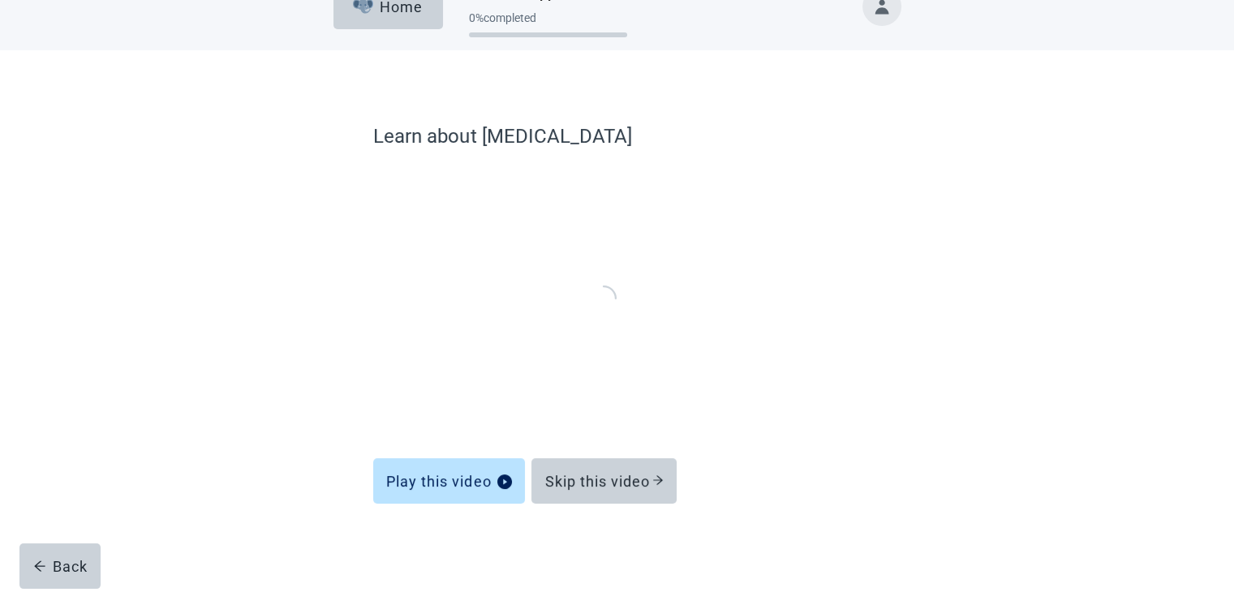
scroll to position [33, 0]
click at [623, 479] on div "Skip this video" at bounding box center [603, 482] width 119 height 16
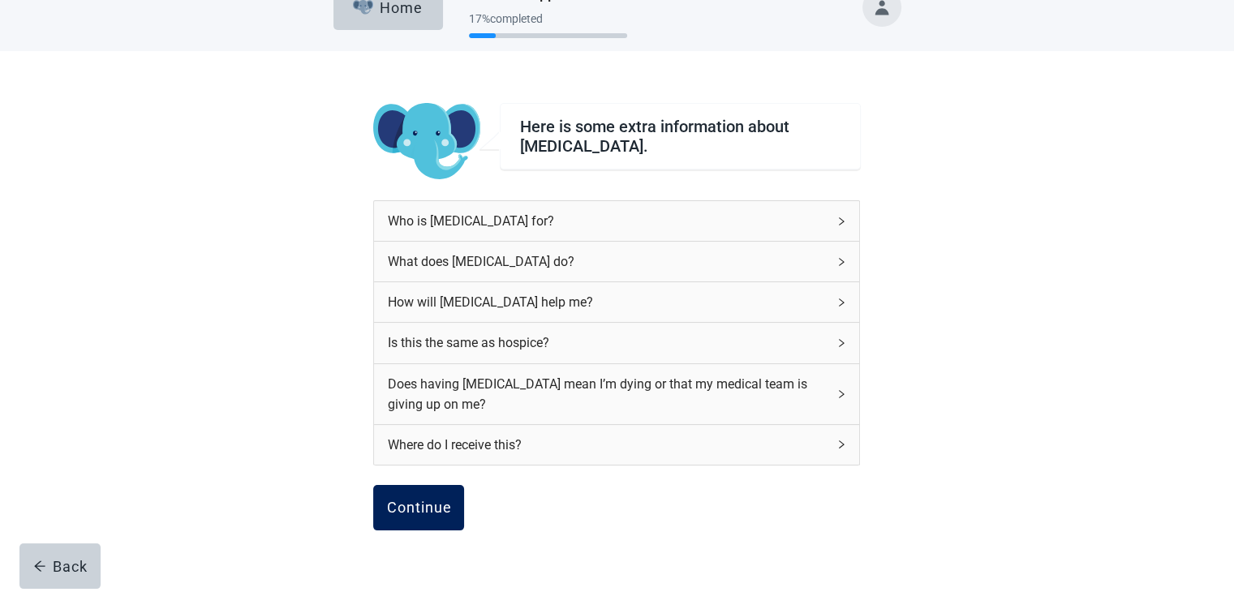
click at [458, 504] on button "Continue" at bounding box center [418, 507] width 91 height 45
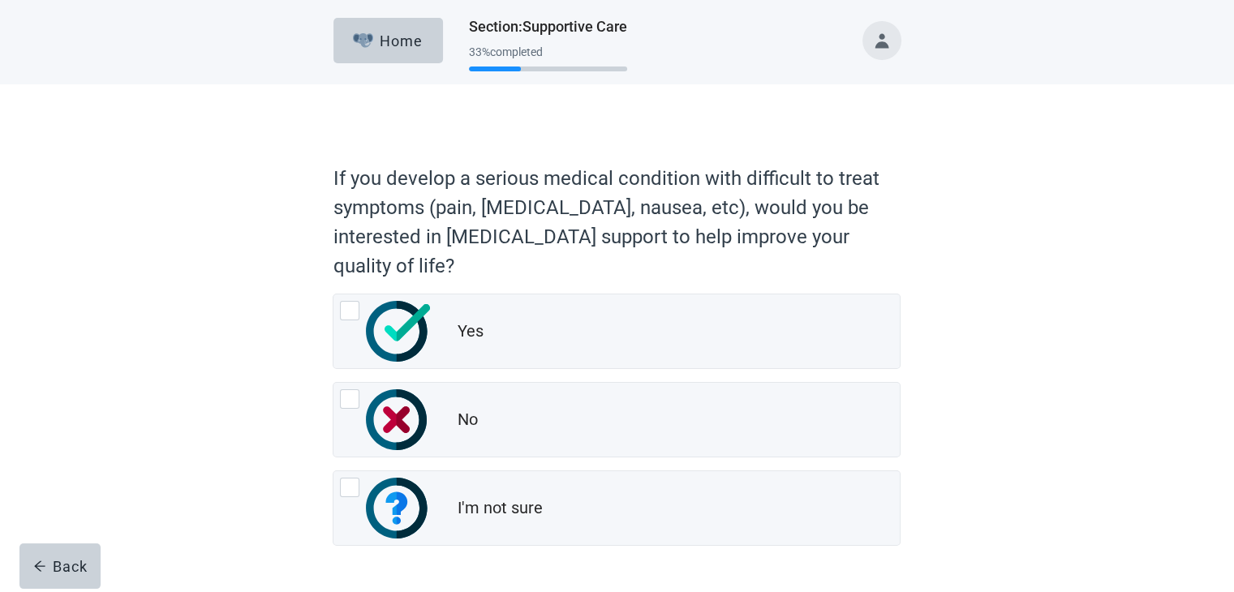
click at [983, 376] on div "If you develop a serious medical condition with difficult to treat symptoms (pa…" at bounding box center [617, 365] width 1111 height 562
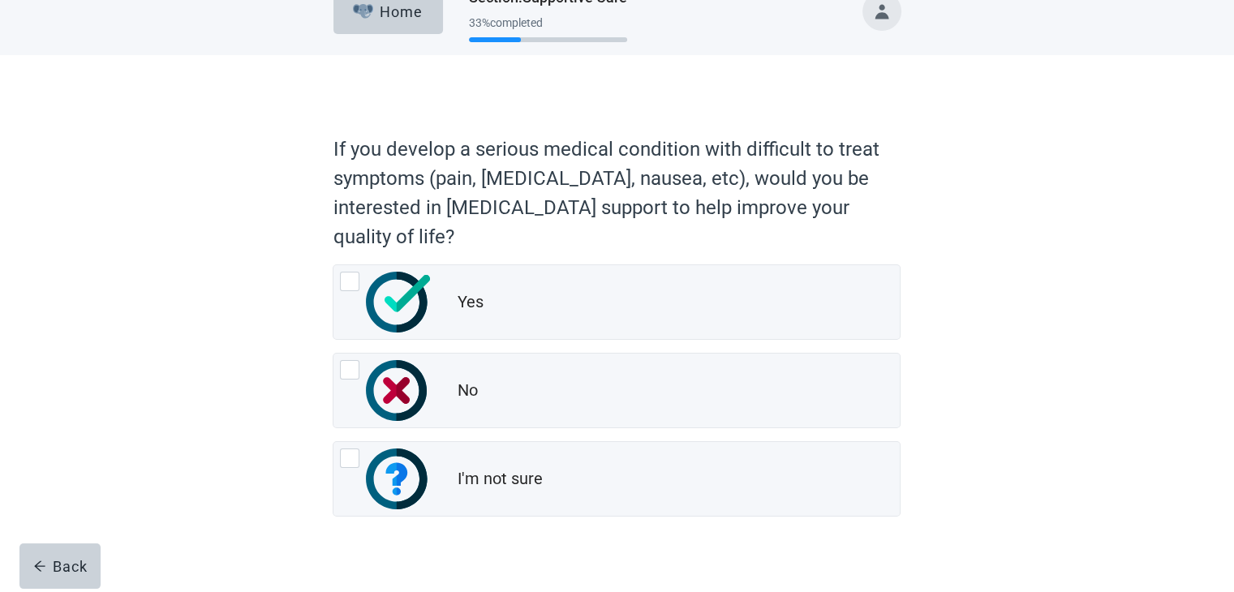
scroll to position [32, 0]
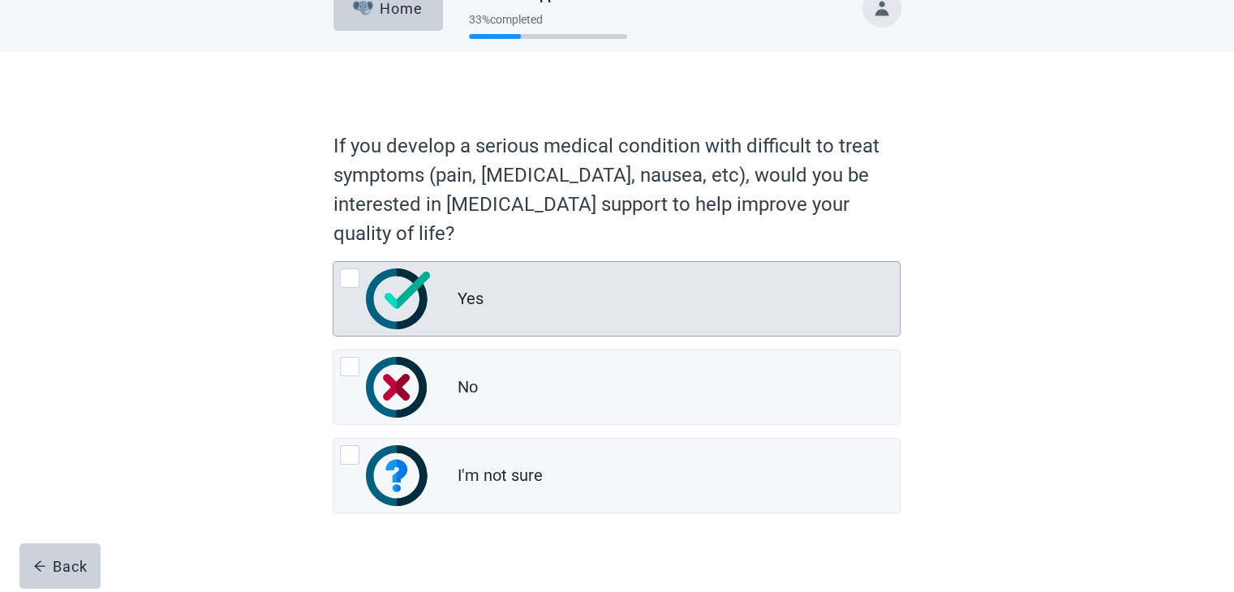
click at [354, 274] on div at bounding box center [349, 278] width 19 height 19
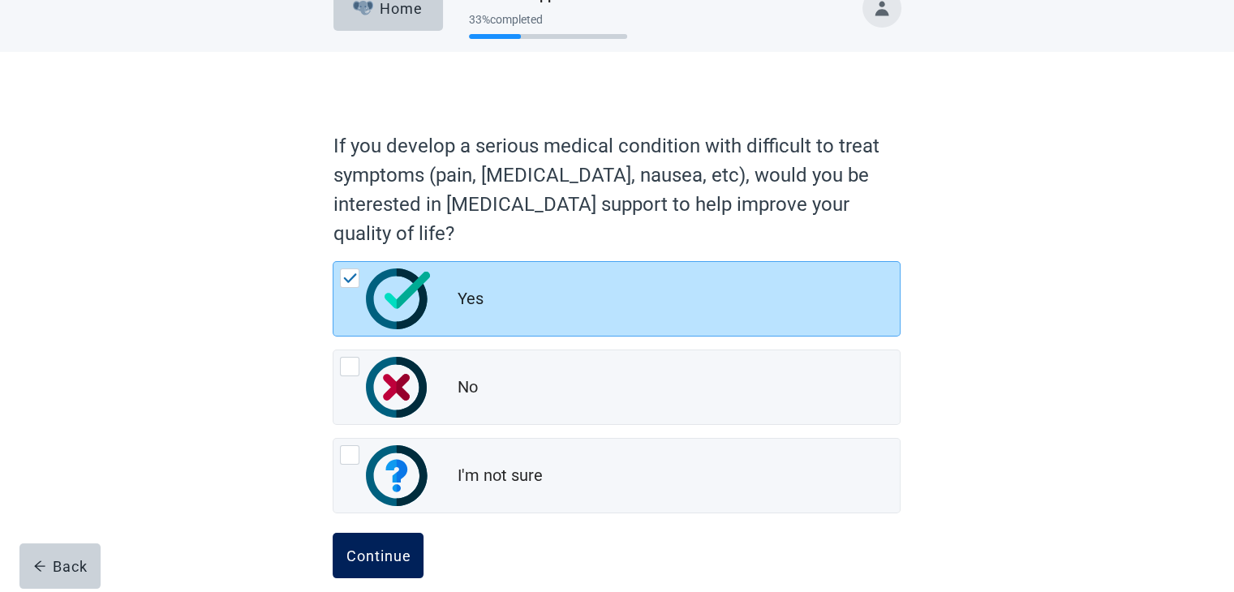
click at [359, 549] on div "Continue" at bounding box center [378, 556] width 65 height 16
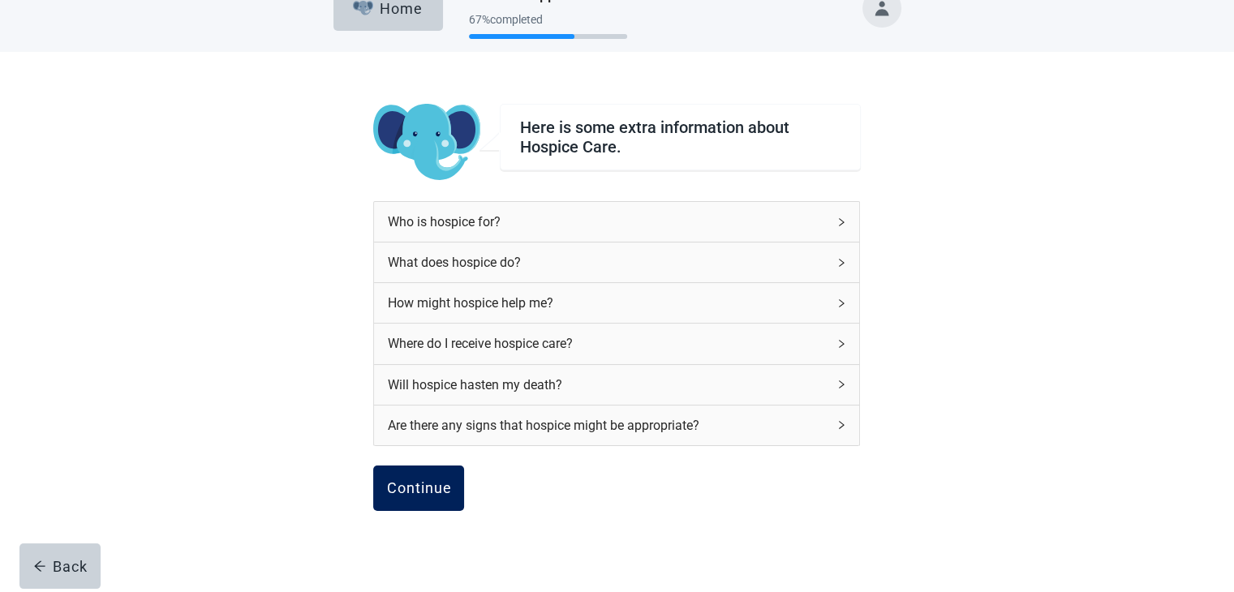
click at [415, 474] on button "Continue" at bounding box center [418, 488] width 91 height 45
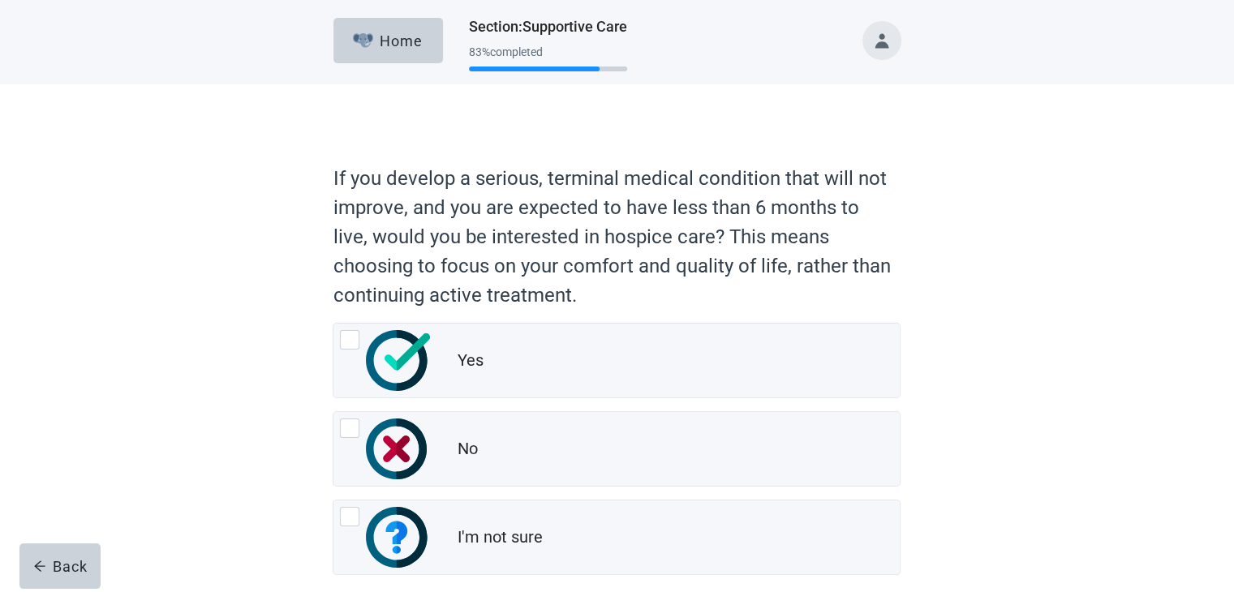
scroll to position [32, 0]
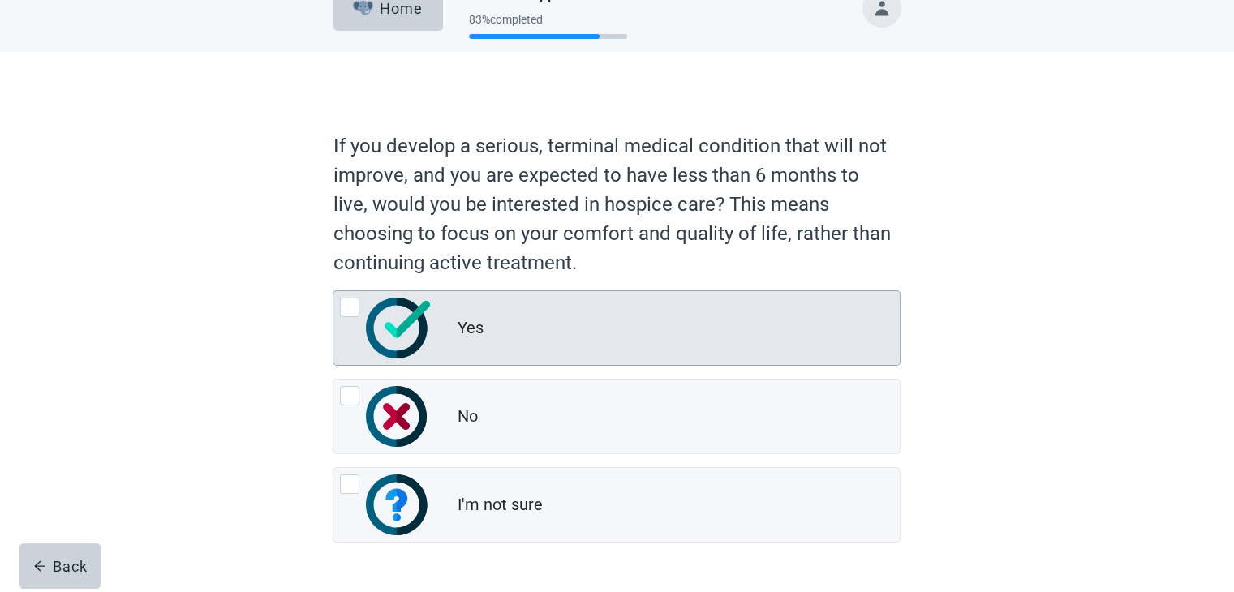
click at [350, 311] on div at bounding box center [349, 307] width 19 height 19
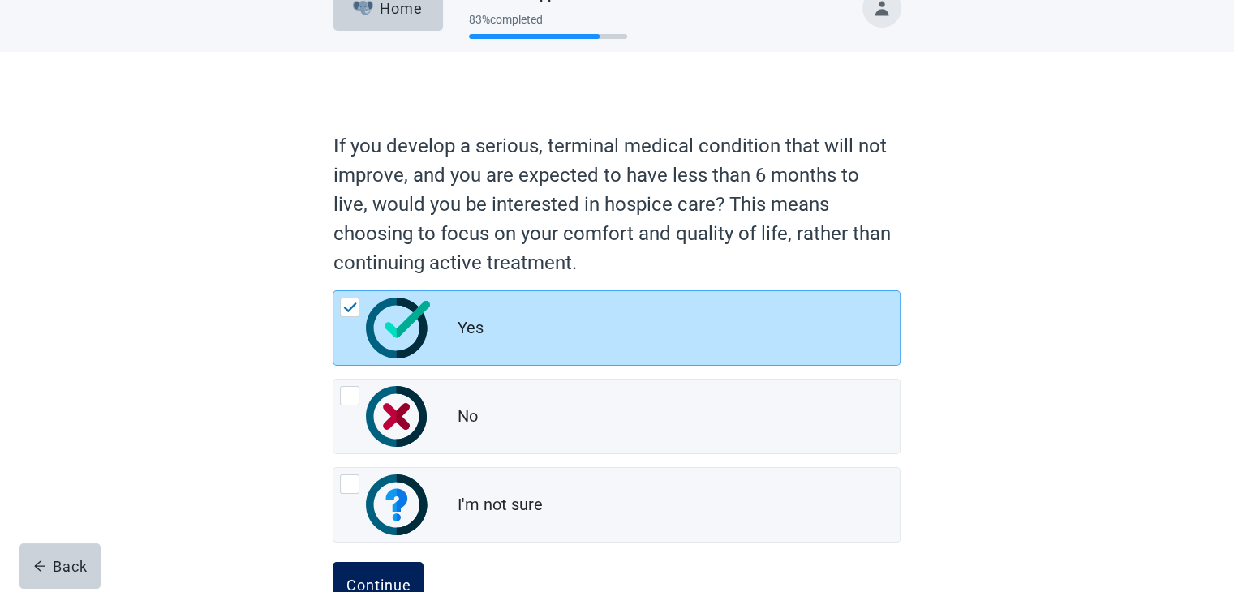
click at [391, 583] on div "Continue" at bounding box center [378, 585] width 65 height 16
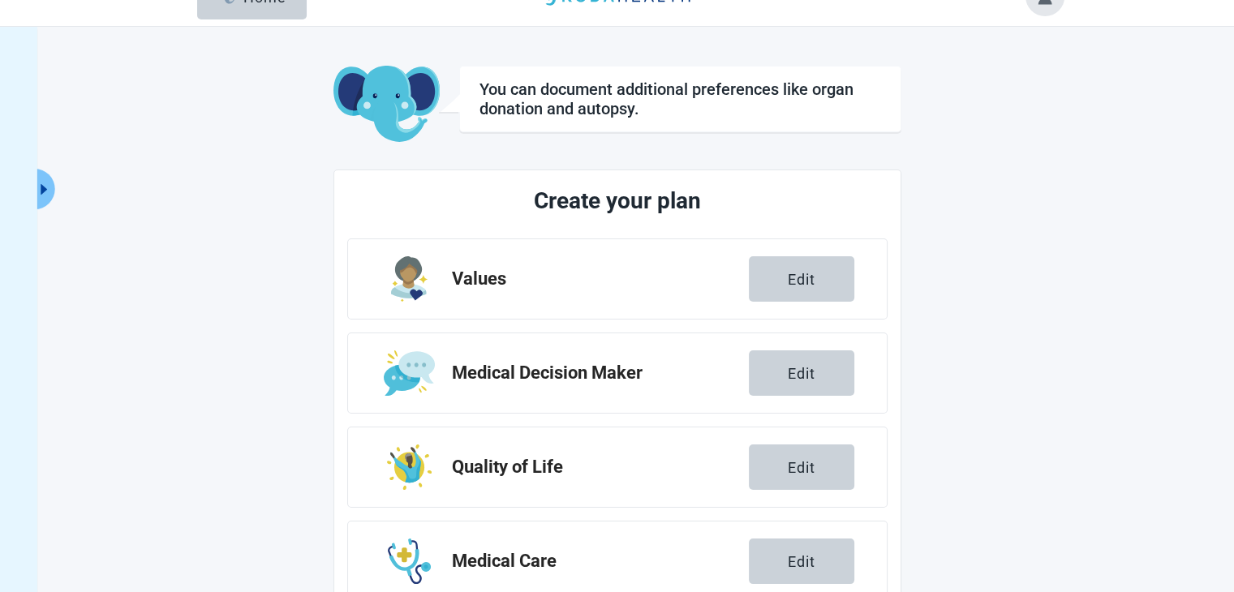
click at [1009, 254] on div "You can document additional preferences like organ donation and autopsy. Create…" at bounding box center [617, 422] width 892 height 764
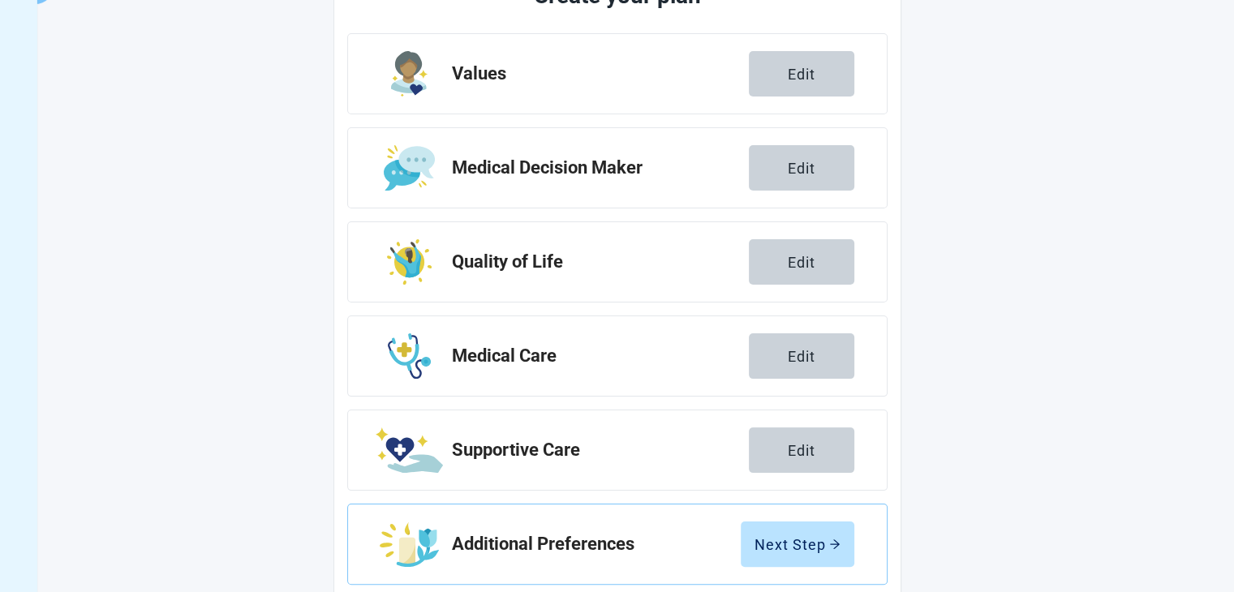
scroll to position [269, 0]
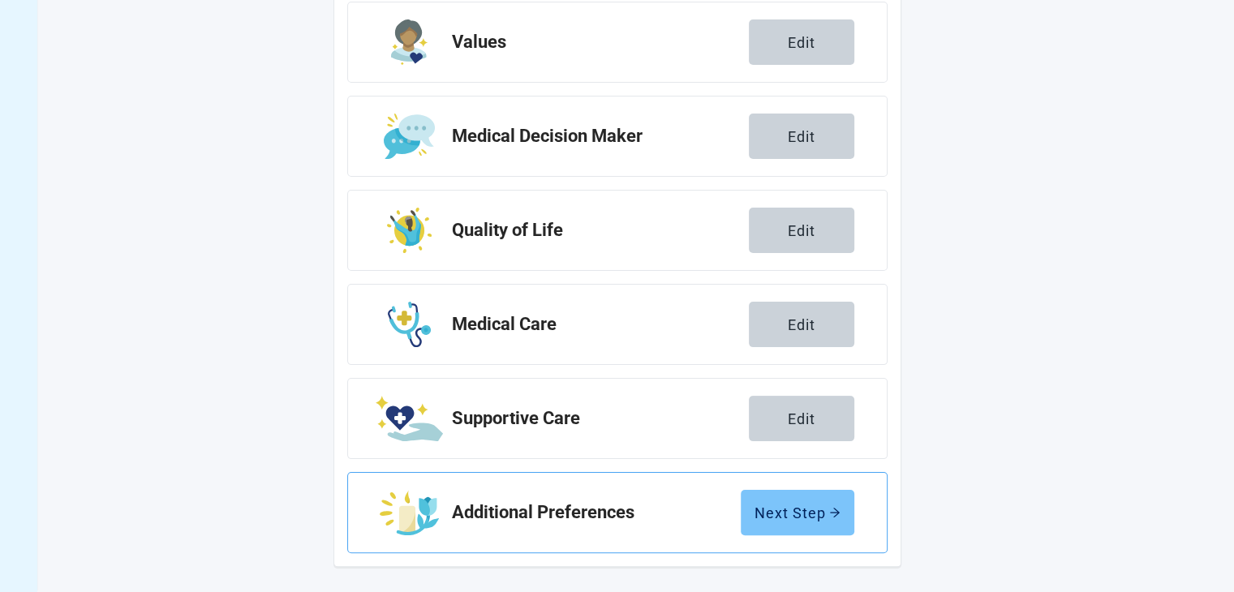
click at [793, 516] on div "Next Step" at bounding box center [797, 513] width 86 height 16
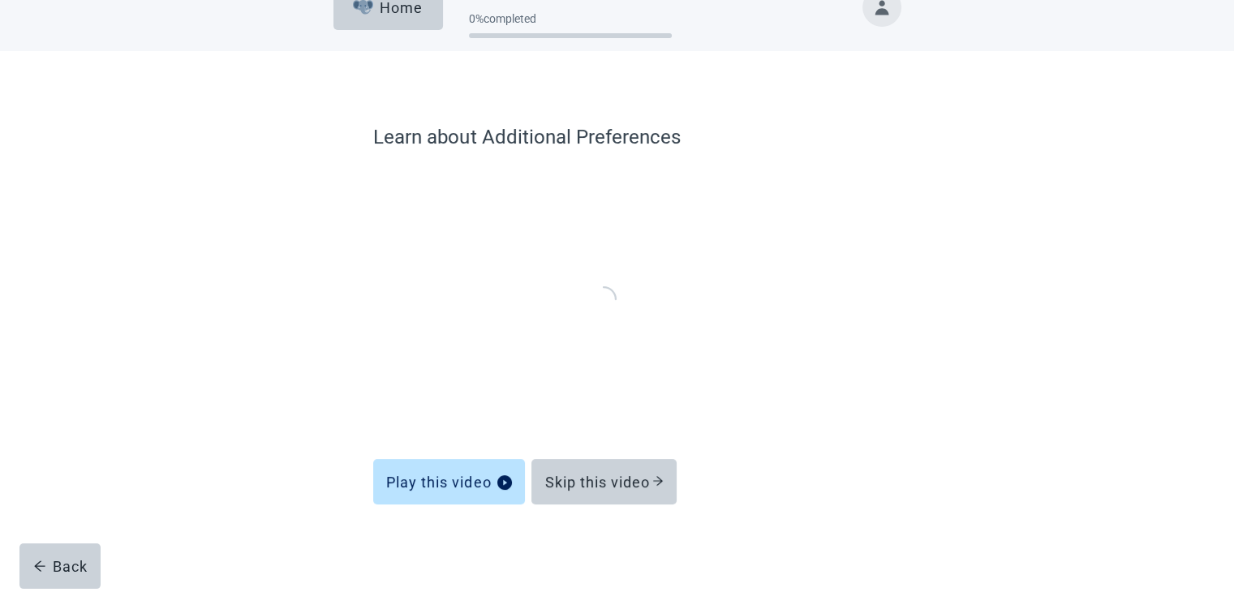
scroll to position [33, 0]
click at [599, 490] on button "Skip this video" at bounding box center [603, 481] width 145 height 45
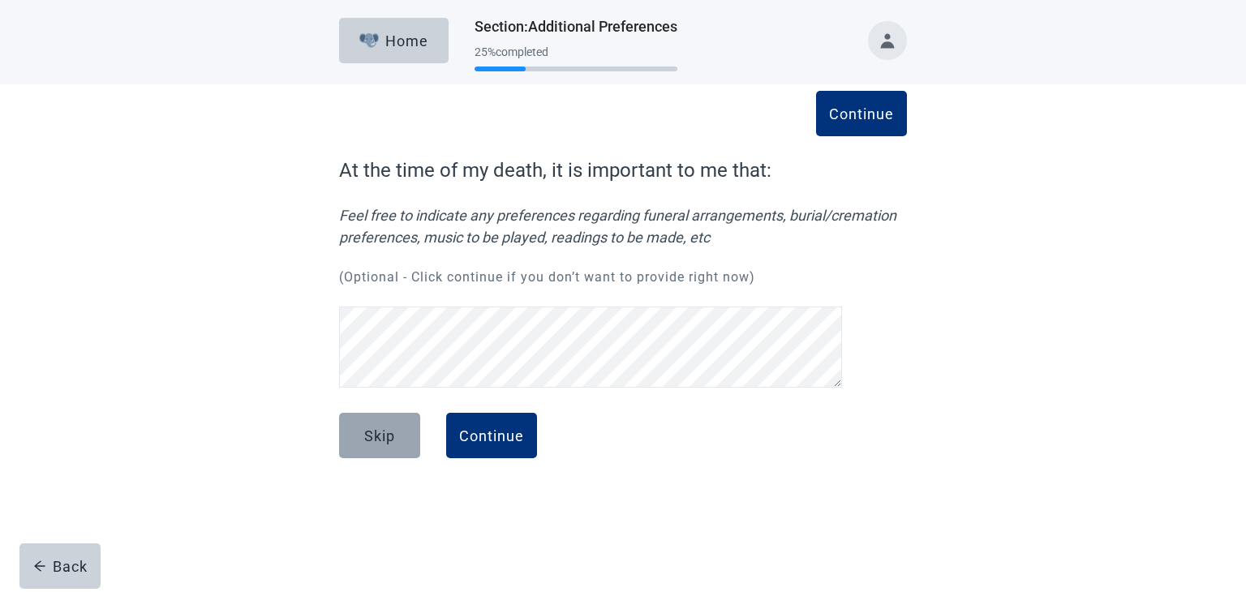
click at [402, 433] on button "Skip" at bounding box center [379, 435] width 81 height 45
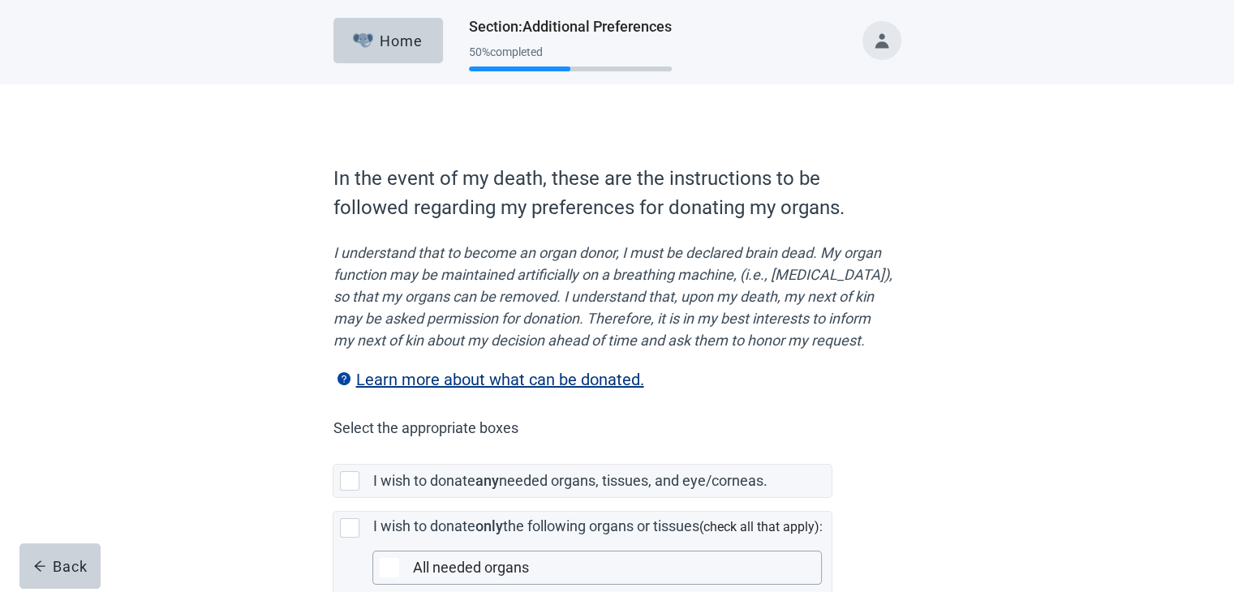
click at [642, 436] on p "Select the appropriate boxes" at bounding box center [613, 428] width 560 height 29
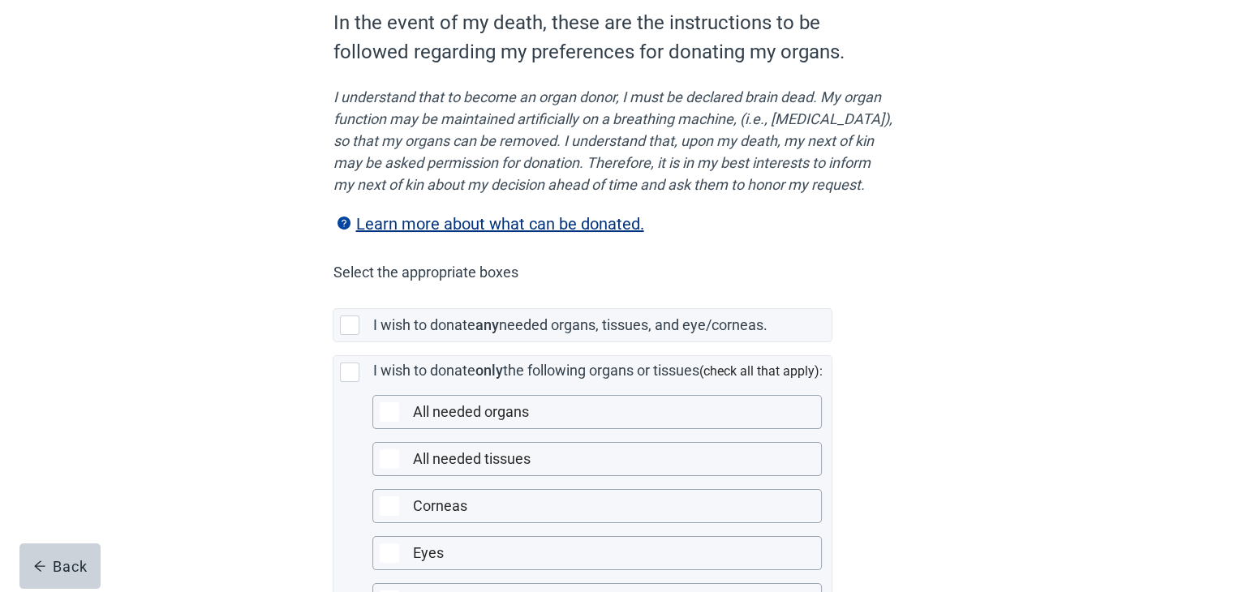
scroll to position [195, 0]
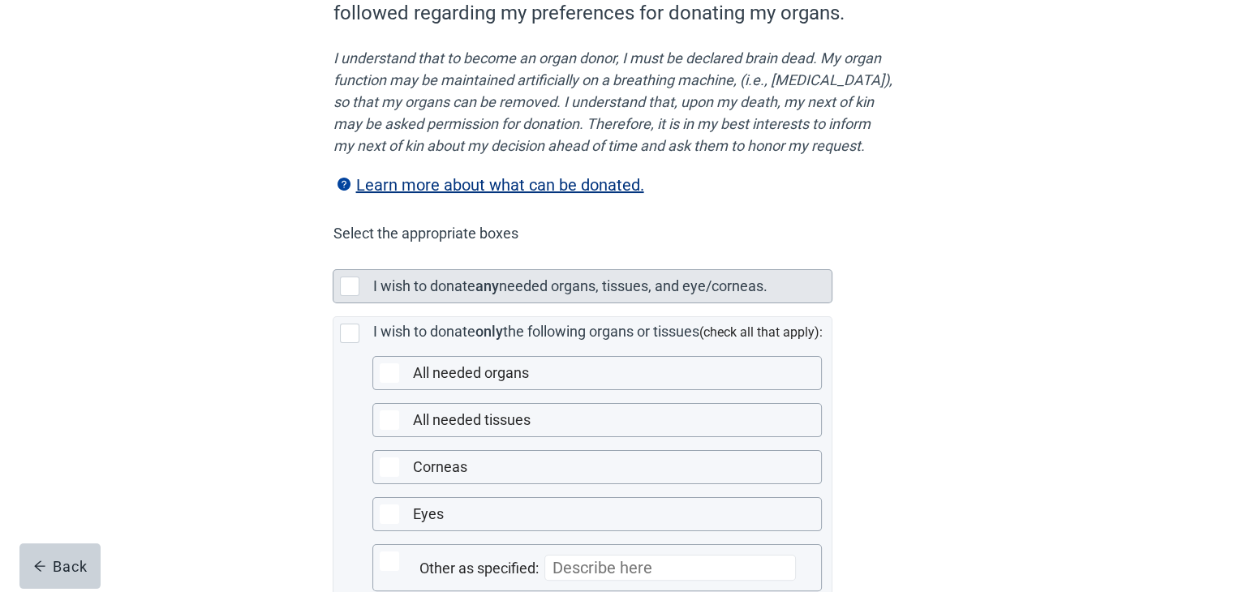
click at [345, 296] on div at bounding box center [349, 286] width 19 height 19
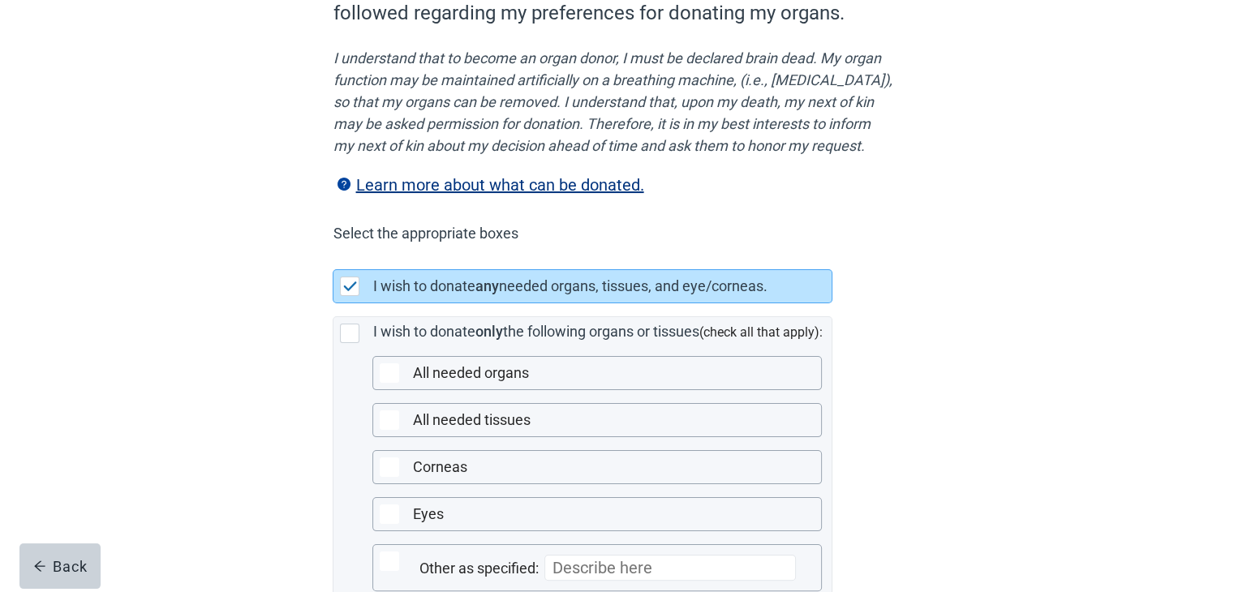
click at [920, 290] on div "In the event of my death, these are the instructions to be followed regarding m…" at bounding box center [616, 352] width 681 height 861
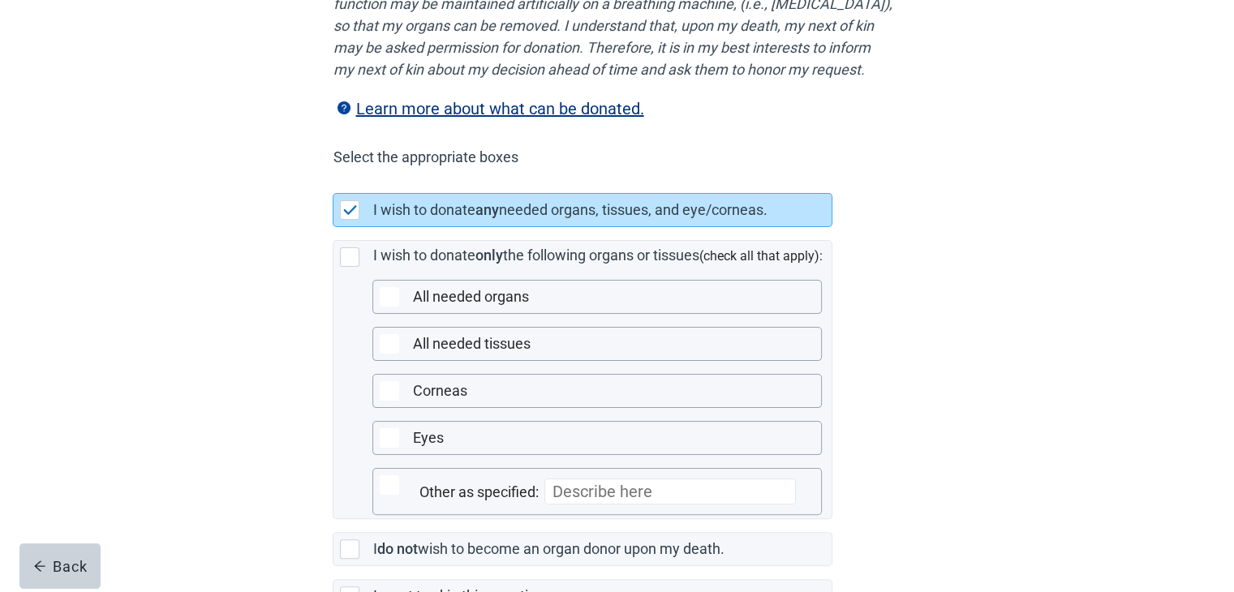
scroll to position [292, 0]
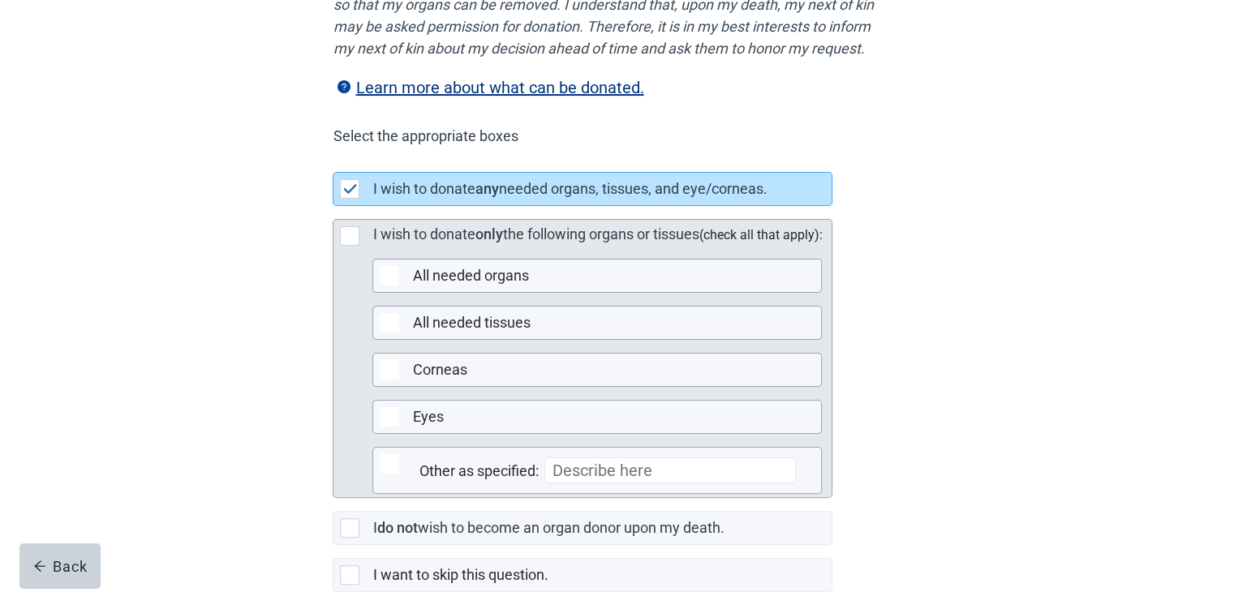
click at [351, 246] on div at bounding box center [349, 235] width 19 height 19
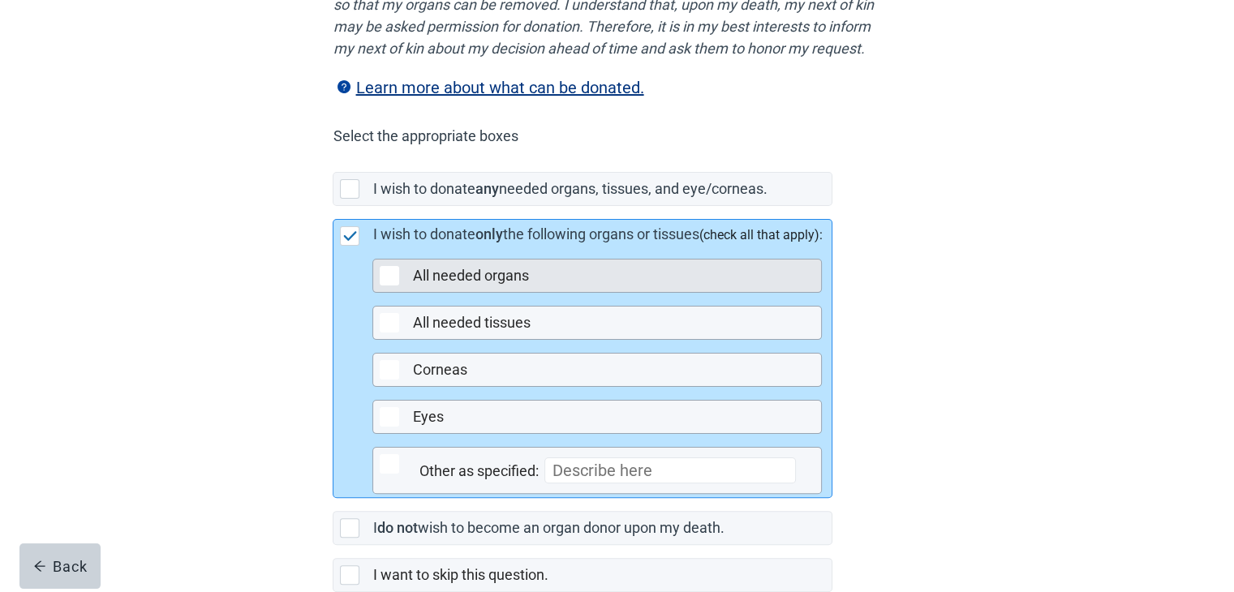
click at [396, 286] on div at bounding box center [389, 275] width 19 height 19
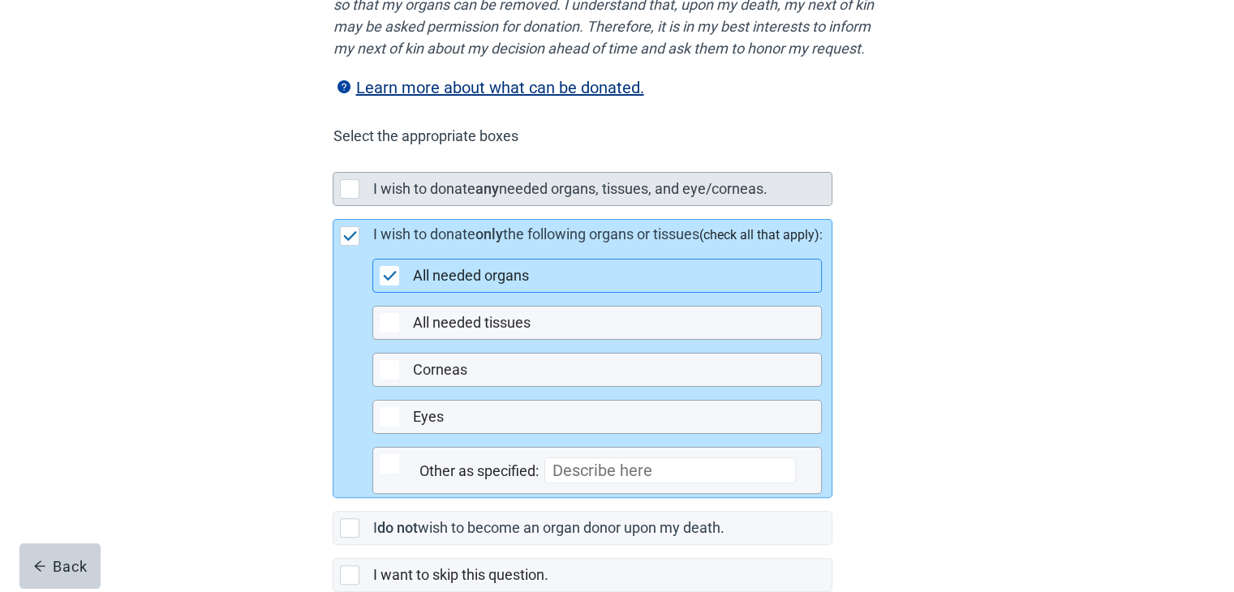
click at [350, 199] on div at bounding box center [349, 188] width 19 height 19
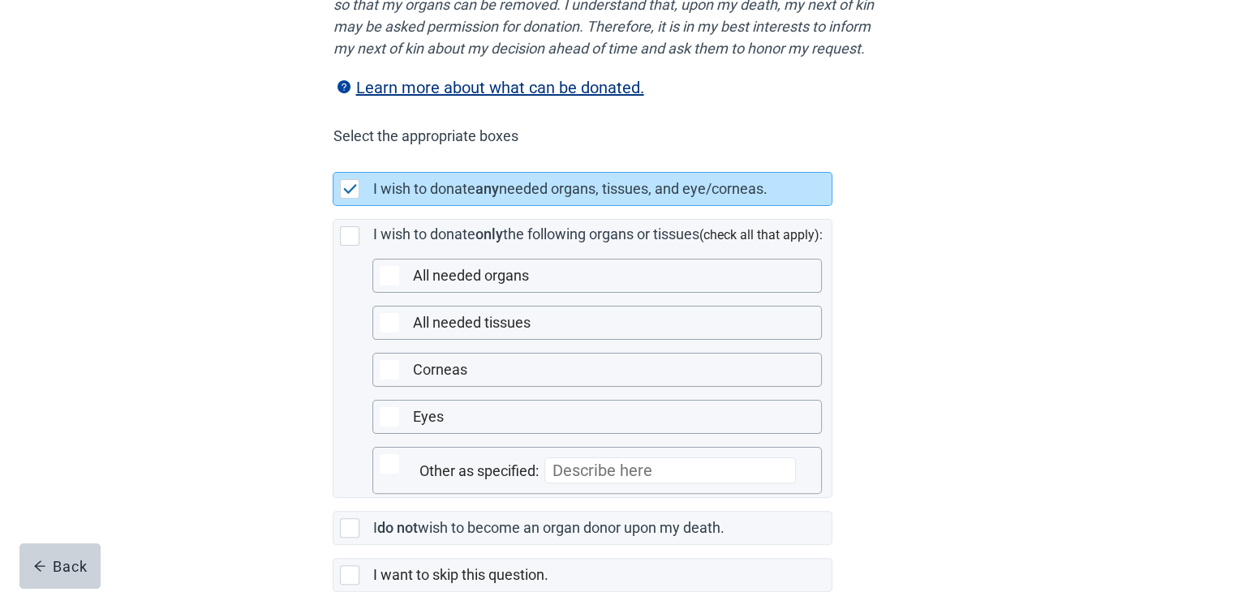
click at [889, 257] on div "I wish to donate any needed organs, tissues, and eye/corneas. I wish to donate …" at bounding box center [617, 372] width 568 height 427
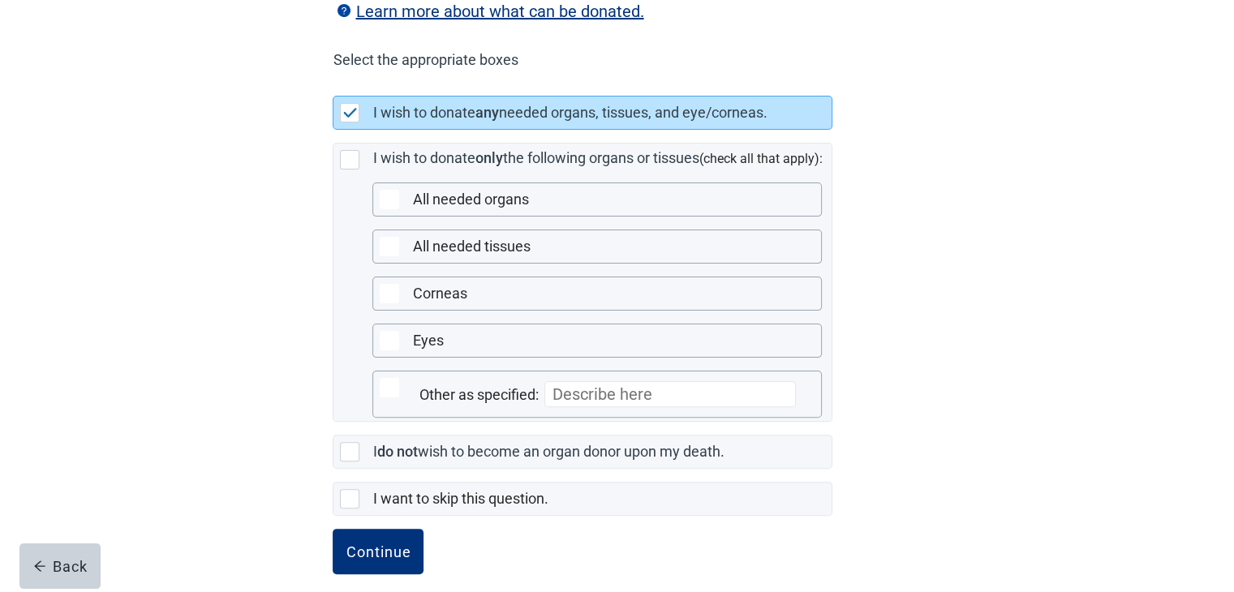
scroll to position [406, 0]
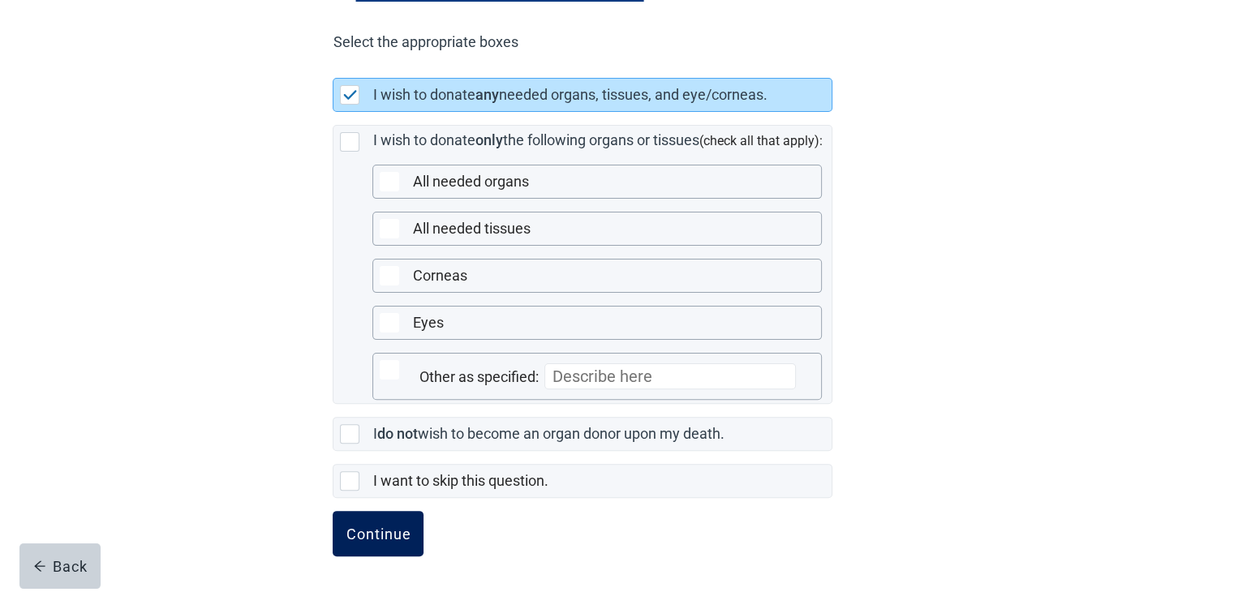
click at [376, 526] on div "Continue" at bounding box center [378, 534] width 65 height 16
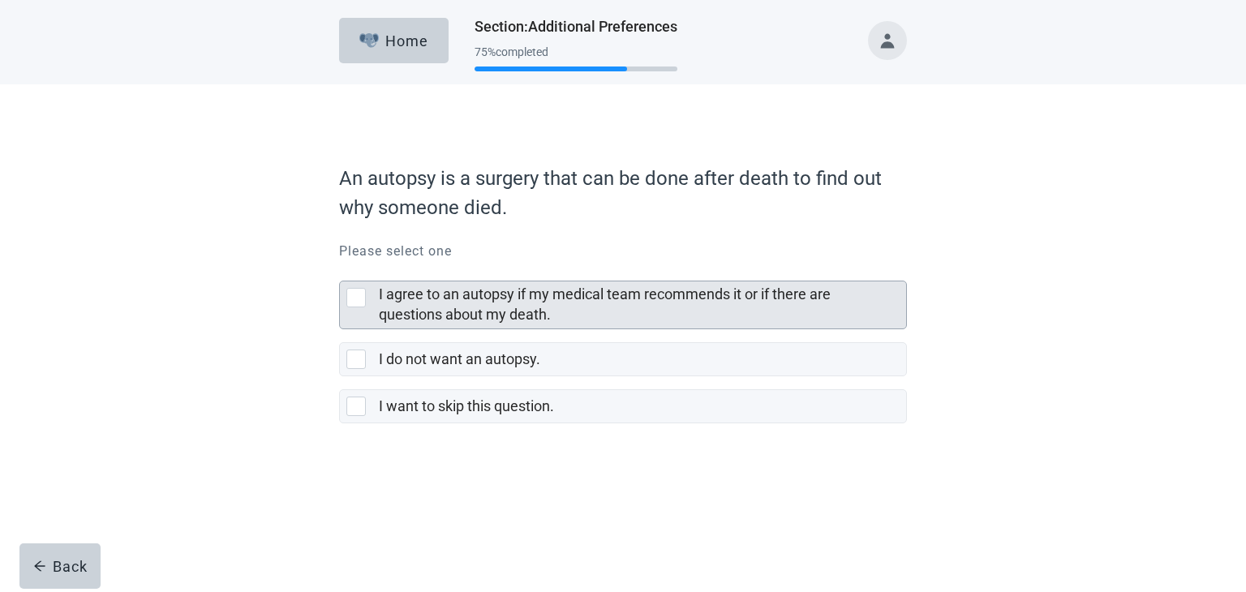
click at [359, 305] on div at bounding box center [355, 297] width 19 height 19
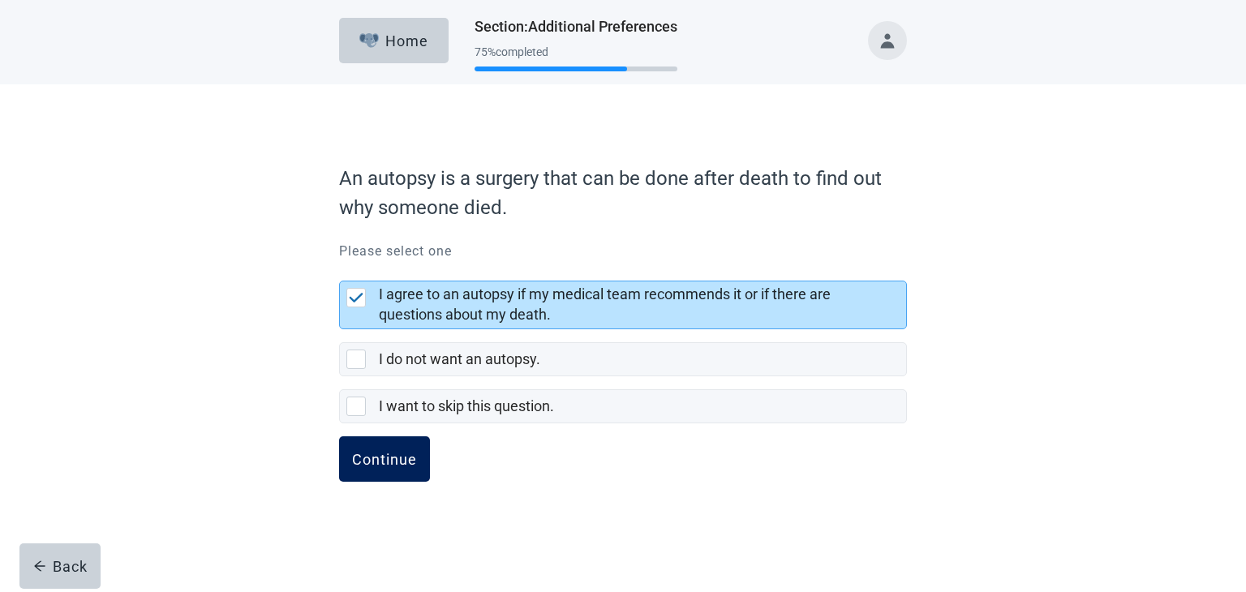
click at [397, 462] on div "Continue" at bounding box center [384, 459] width 65 height 16
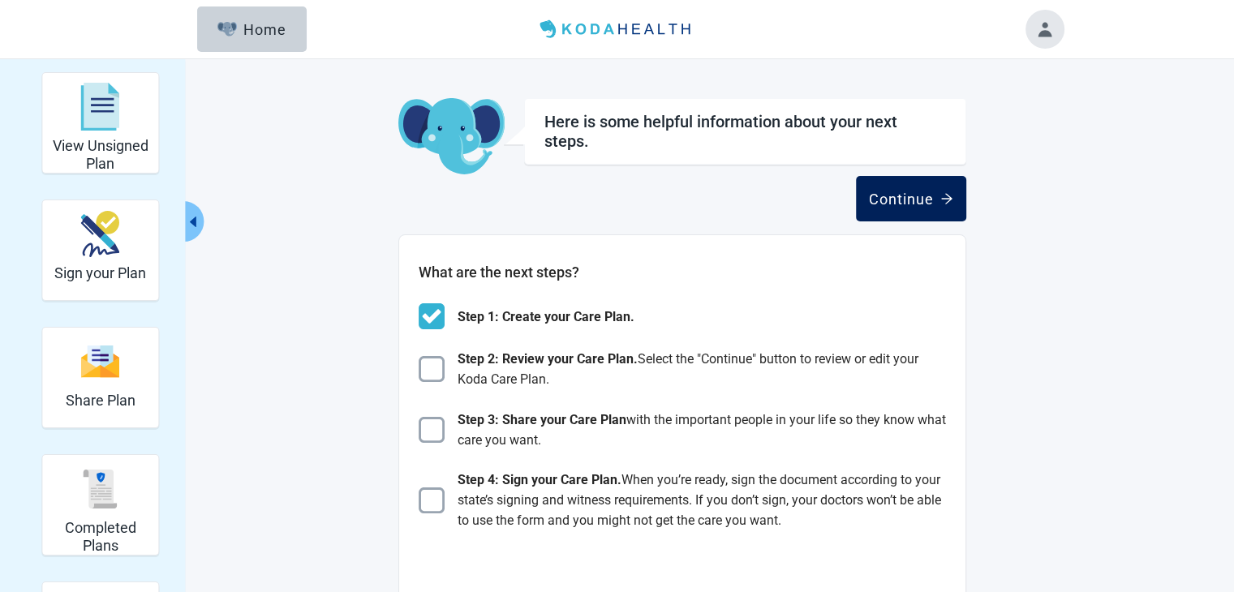
click at [913, 212] on button "Continue" at bounding box center [911, 198] width 110 height 45
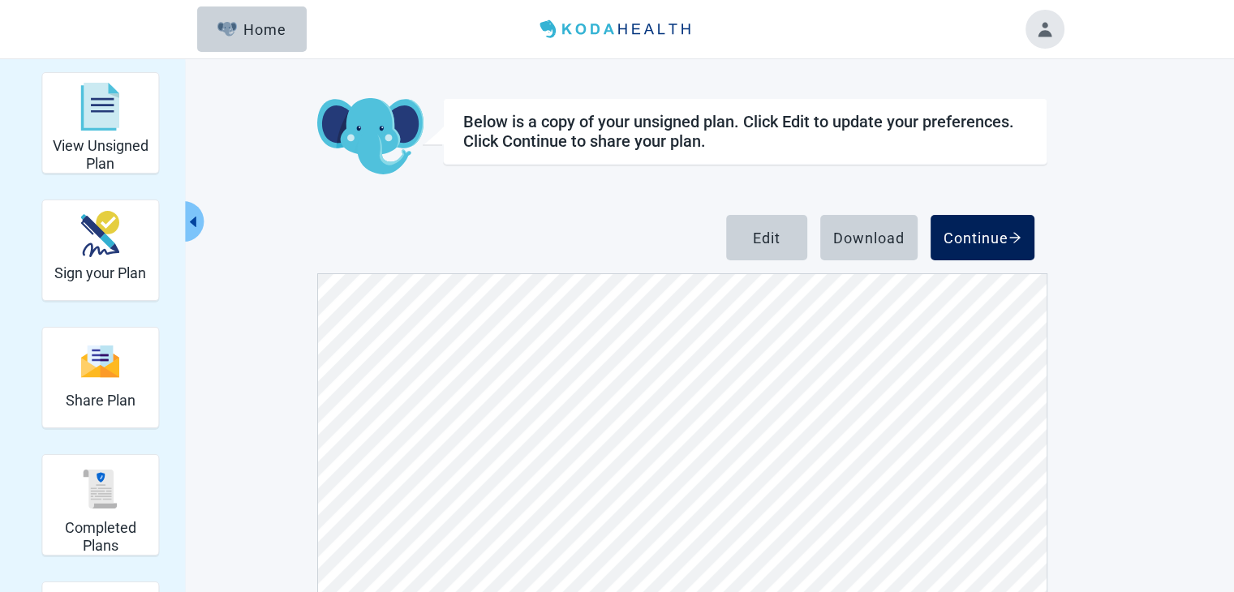
click at [974, 231] on div "Continue" at bounding box center [982, 238] width 78 height 16
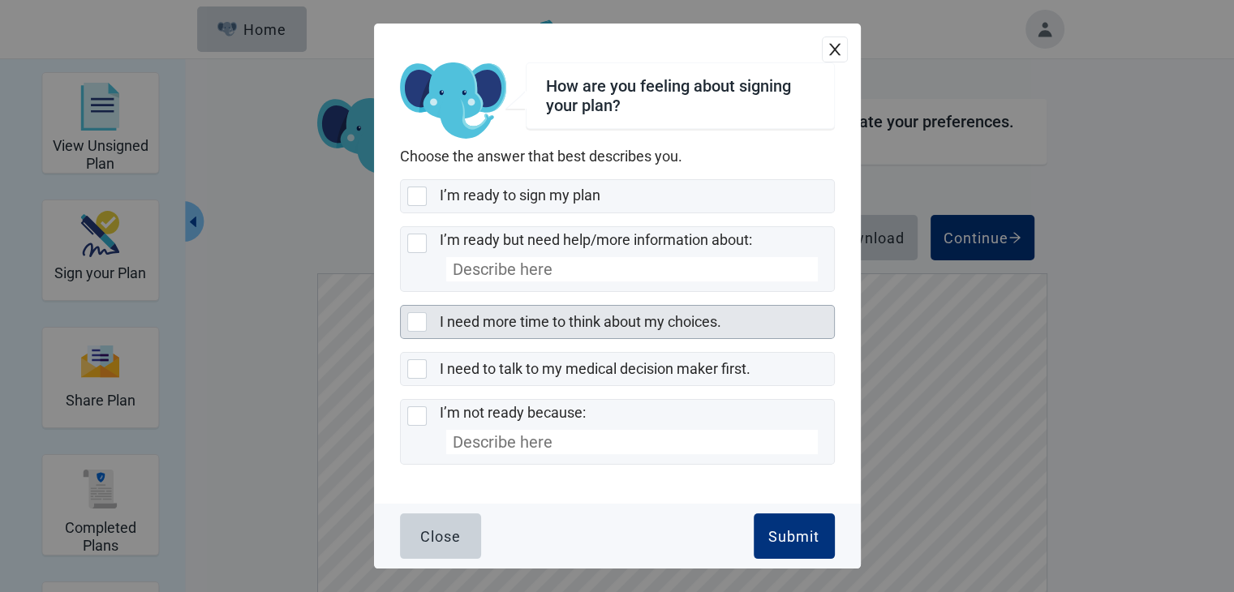
click at [414, 326] on div at bounding box center [416, 321] width 19 height 19
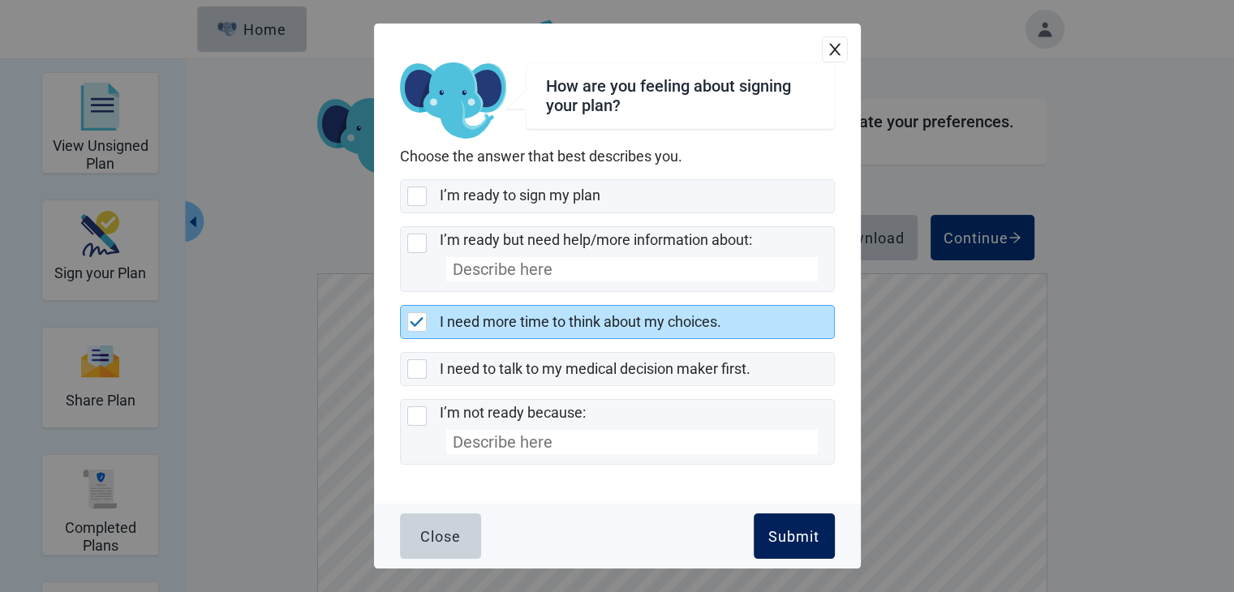
click at [774, 522] on button "Submit" at bounding box center [794, 535] width 81 height 45
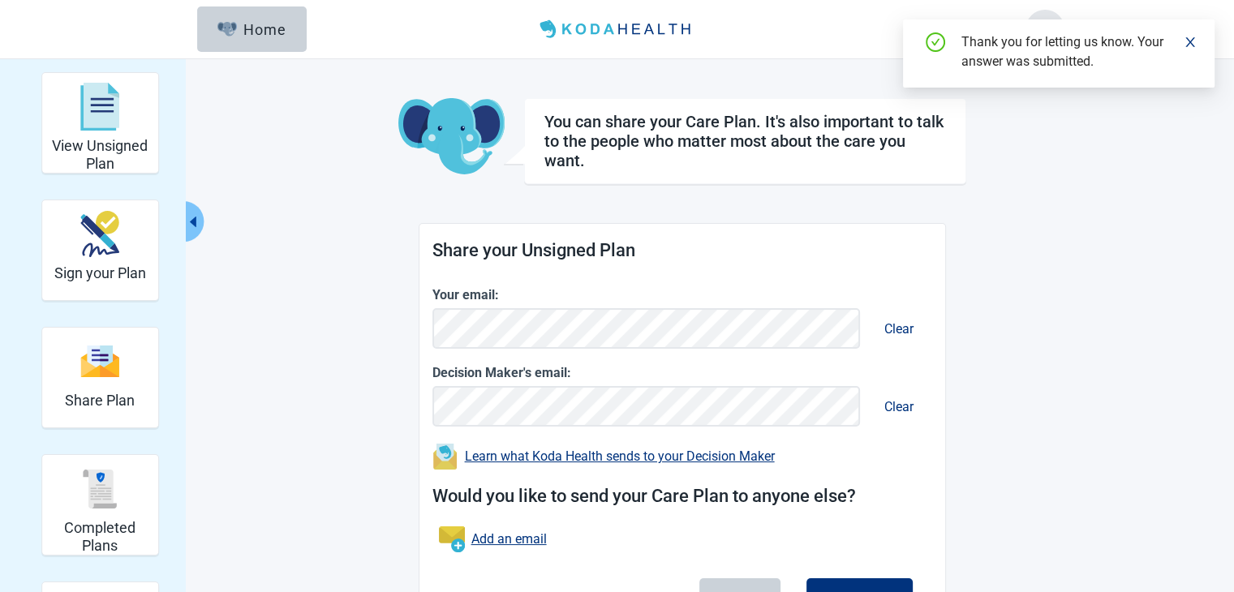
click at [898, 471] on div "Would you like to send your Care Plan to anyone else? Add an email" at bounding box center [682, 521] width 500 height 102
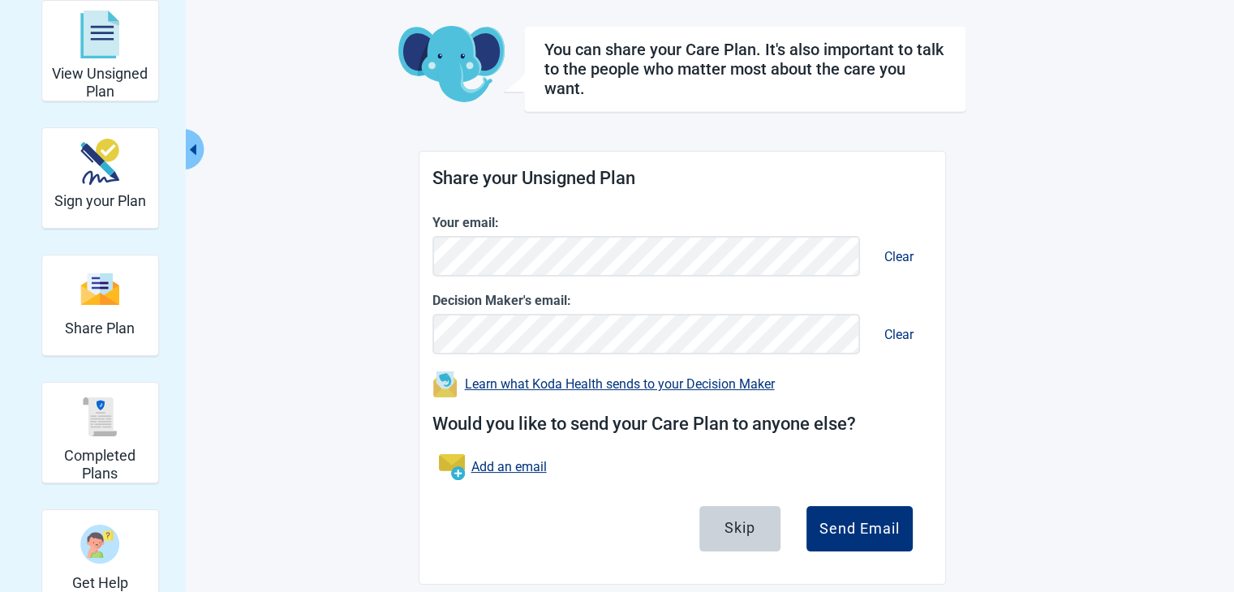
scroll to position [90, 0]
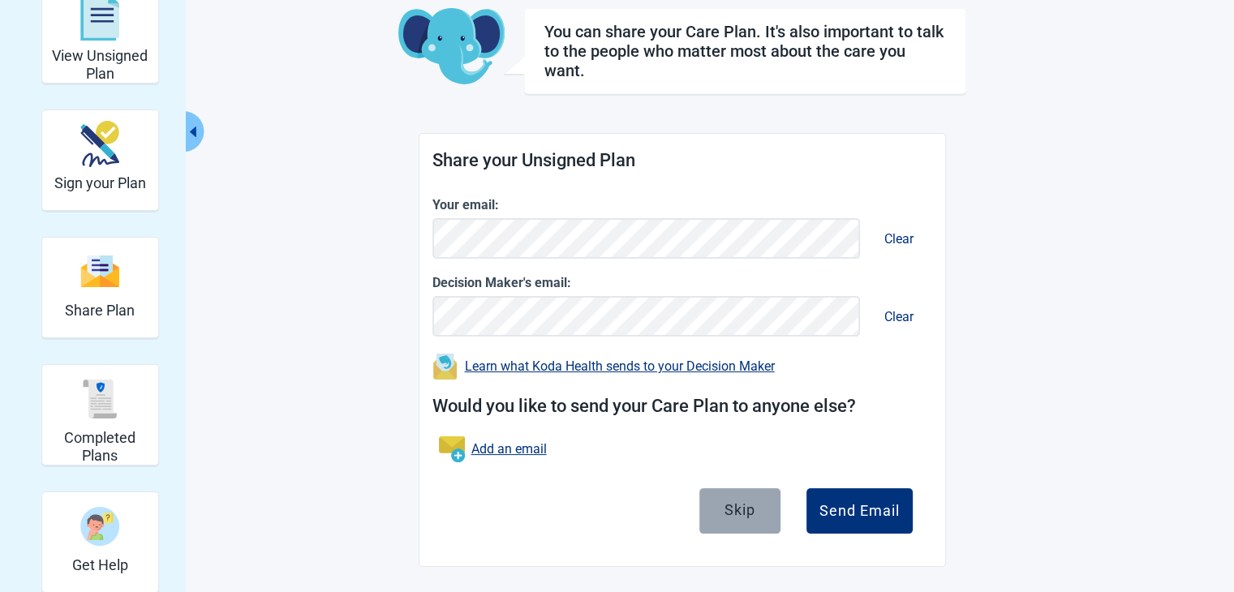
click at [737, 509] on div "Skip" at bounding box center [739, 509] width 31 height 16
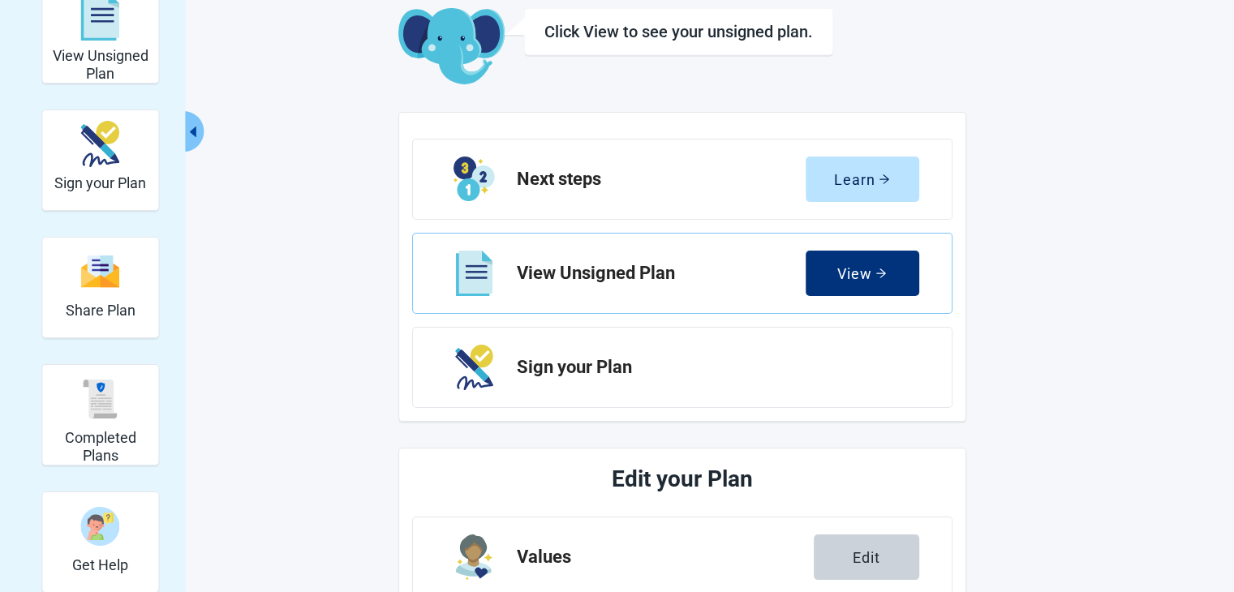
click at [967, 406] on div "View Unsigned Plan Sign your Plan Share Plan Completed Plans Get Help Click Vie…" at bounding box center [617, 532] width 892 height 1100
